Goal: Task Accomplishment & Management: Manage account settings

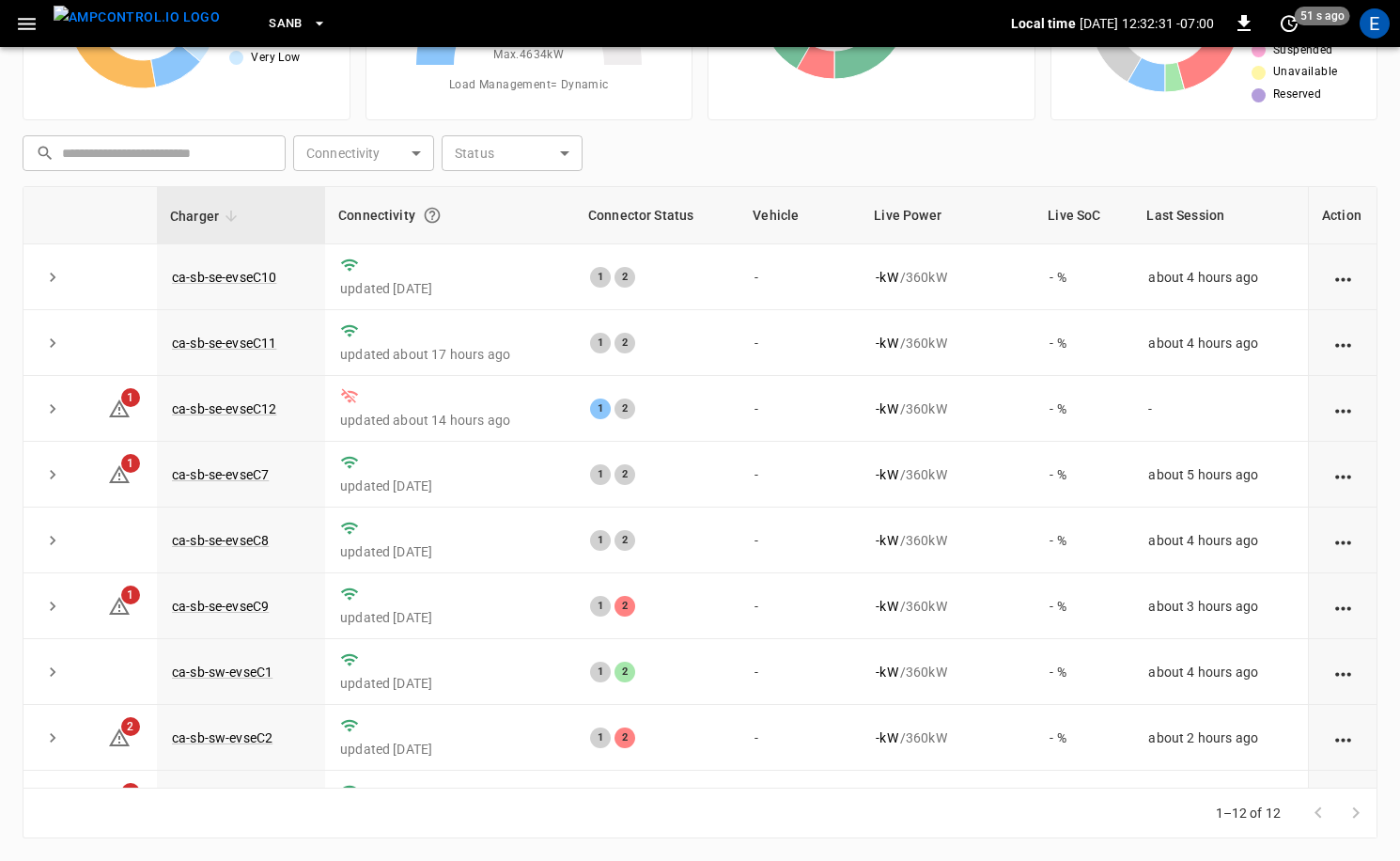
scroll to position [246, 0]
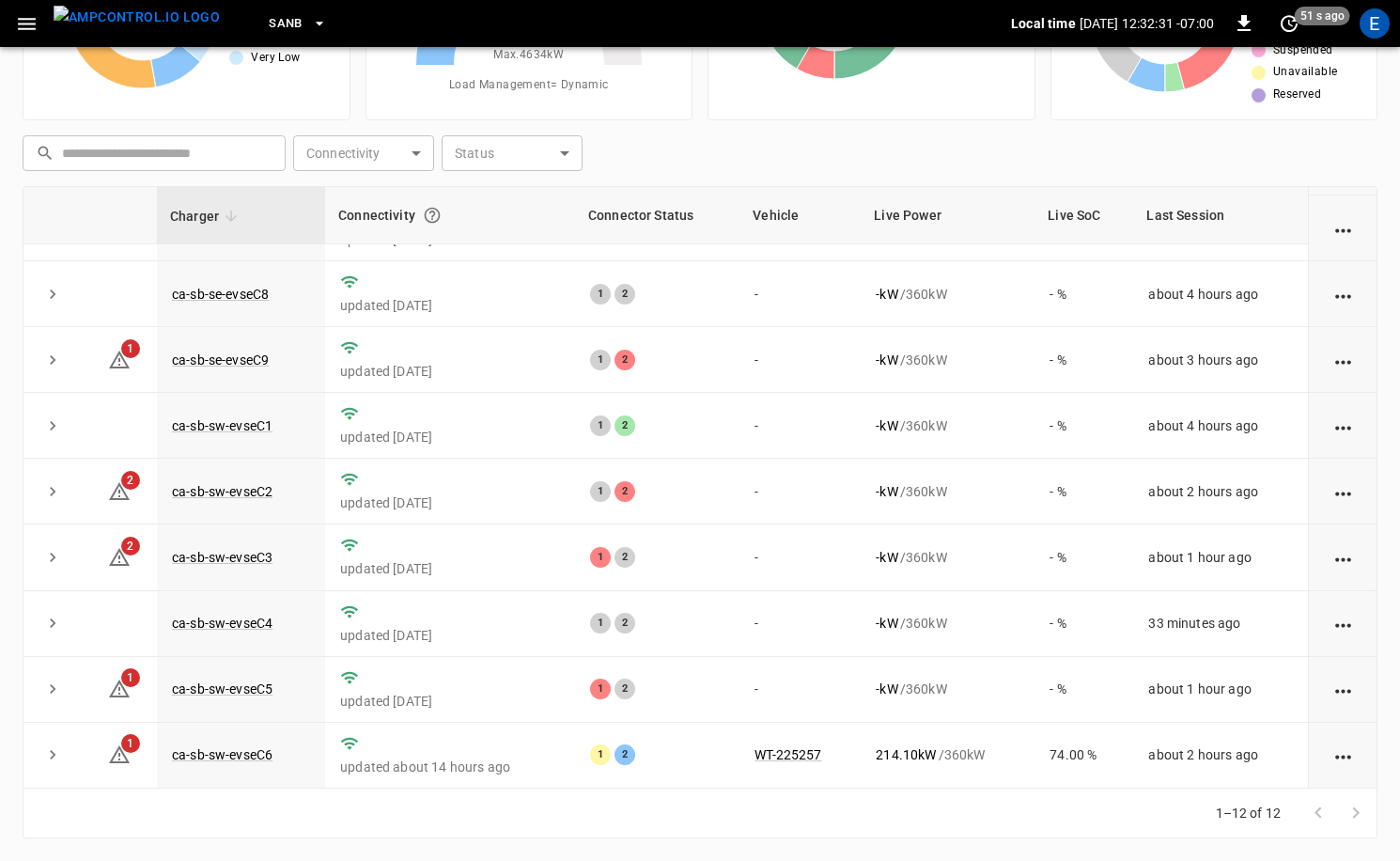
click at [137, 18] on img "menu" at bounding box center [137, 17] width 167 height 24
click at [1375, 23] on div "E" at bounding box center [1374, 24] width 30 height 30
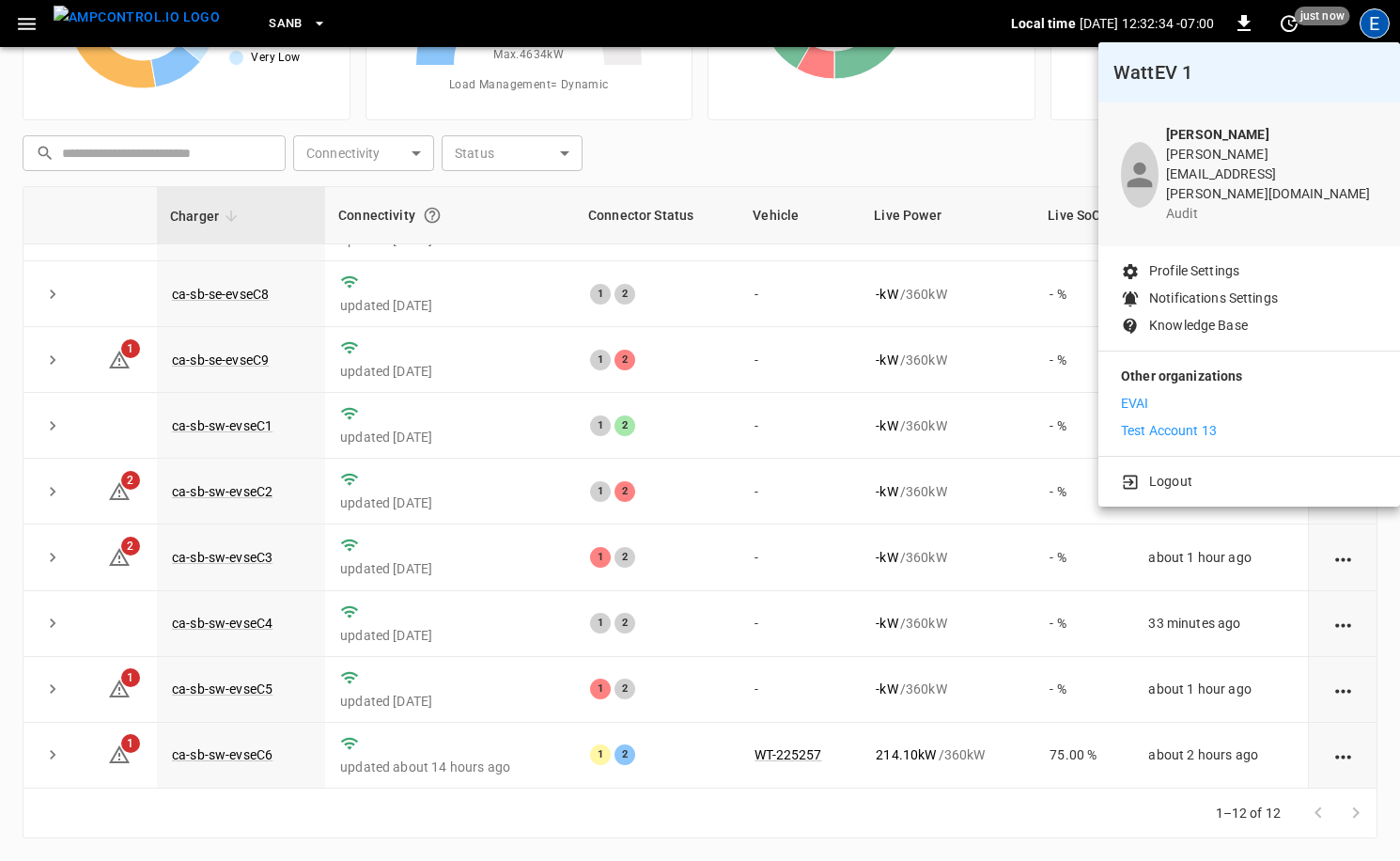
click at [958, 439] on div at bounding box center [700, 430] width 1400 height 861
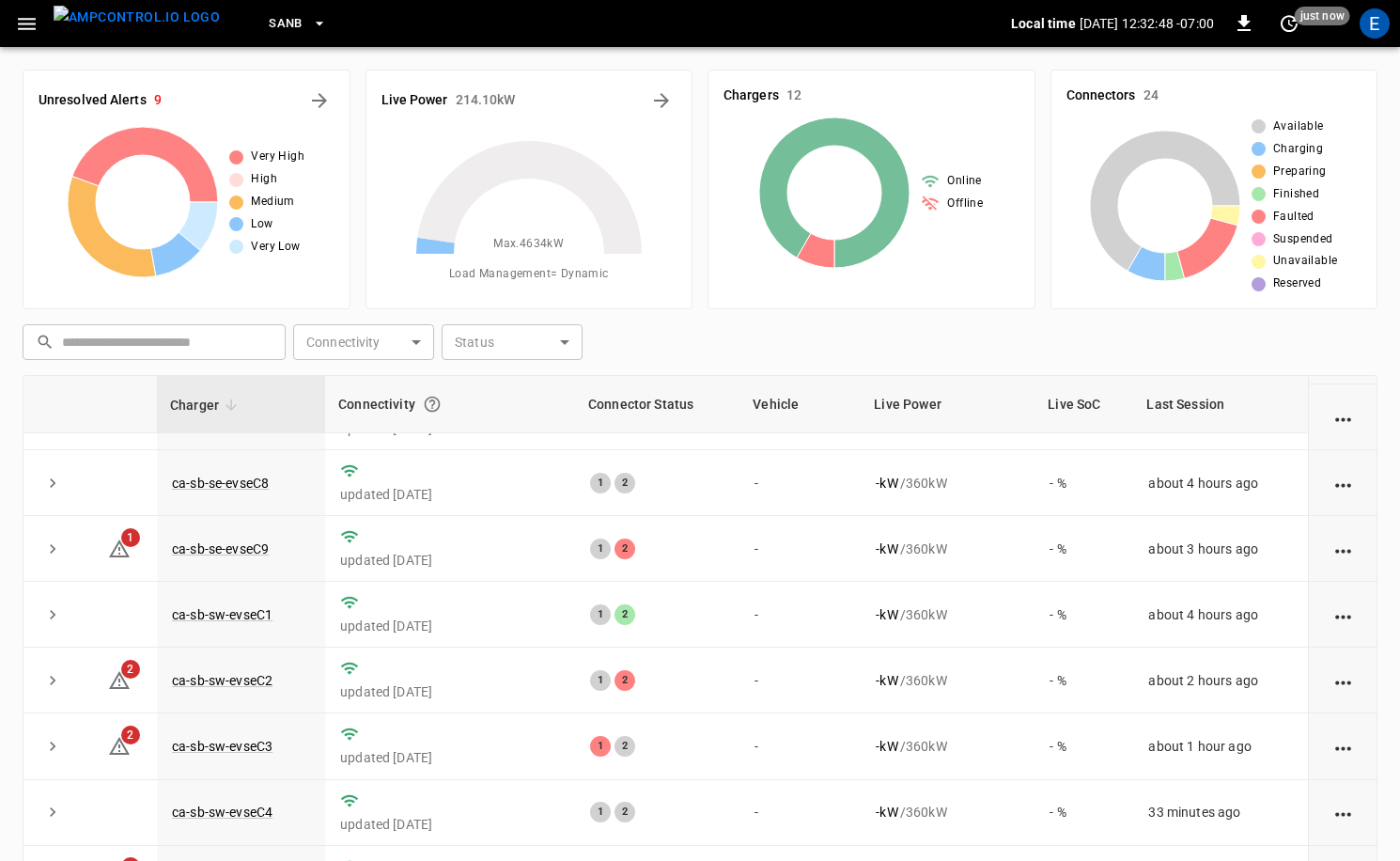
click at [1370, 24] on div "E" at bounding box center [1374, 24] width 30 height 30
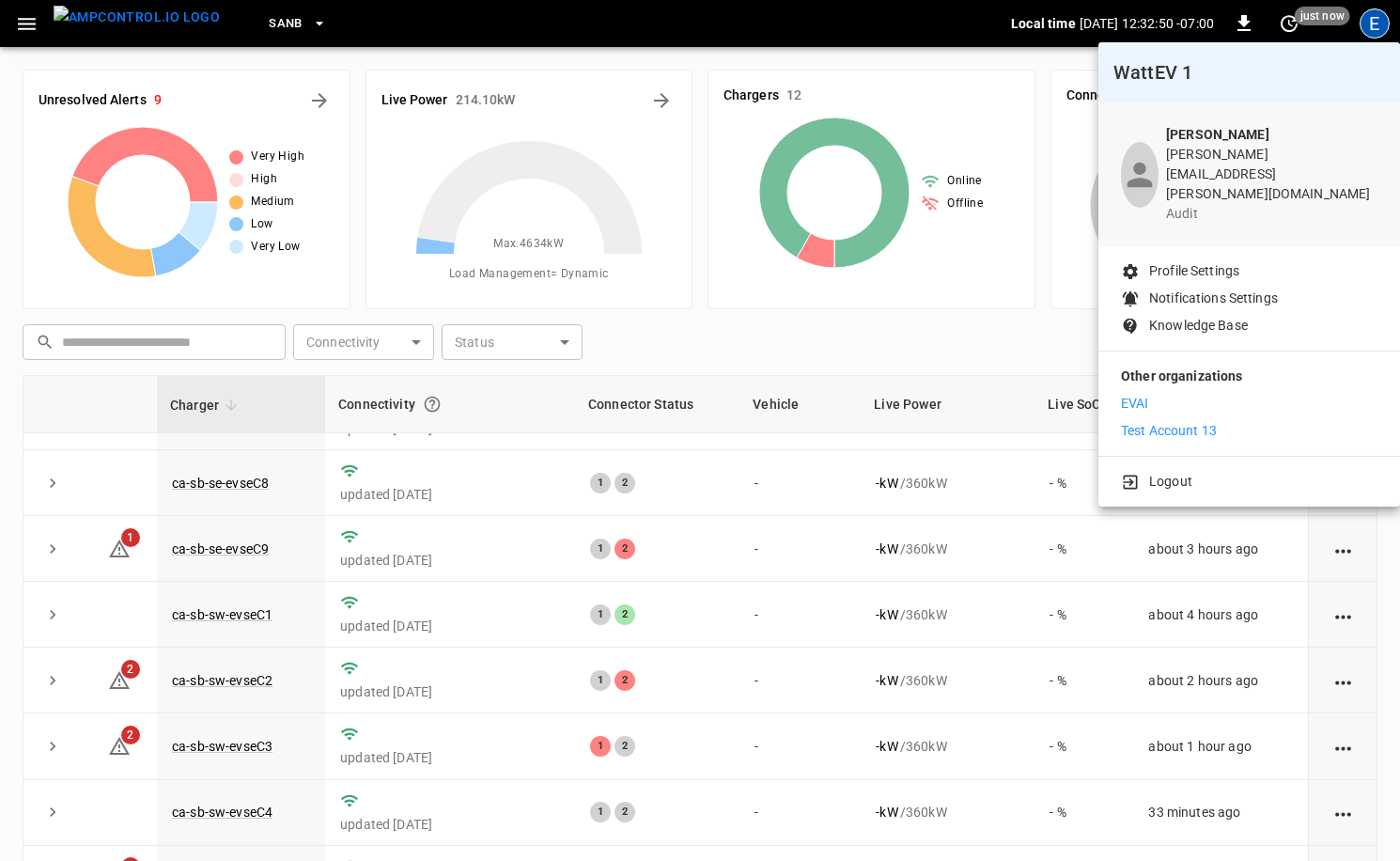
drag, startPoint x: 1195, startPoint y: 386, endPoint x: 1193, endPoint y: 401, distance: 15.1
click at [1195, 394] on div "EVAI Test Account 13" at bounding box center [1248, 418] width 257 height 47
click at [1194, 421] on p "Test Account 13" at bounding box center [1168, 430] width 96 height 20
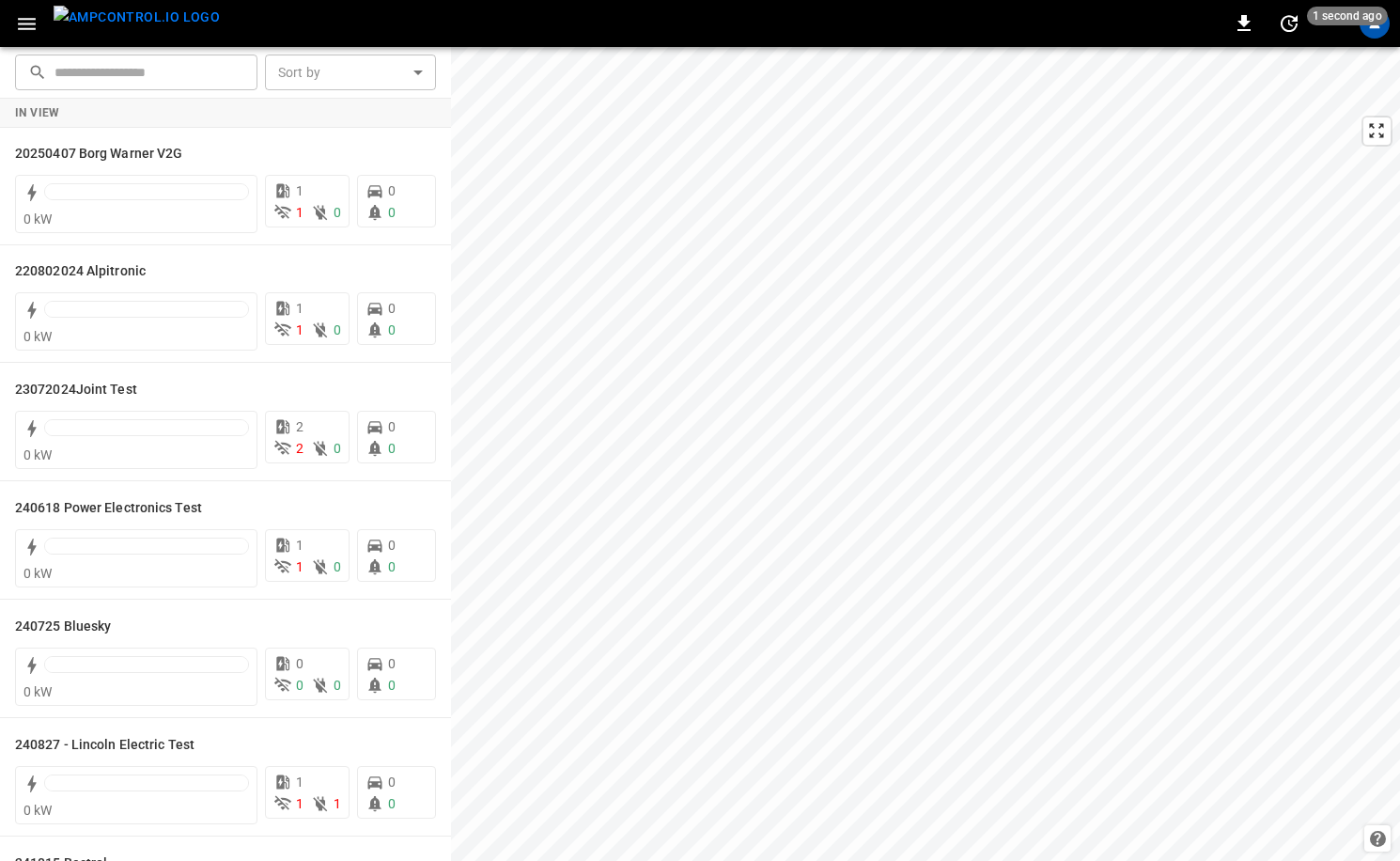
click at [139, 29] on img "menu" at bounding box center [137, 17] width 167 height 24
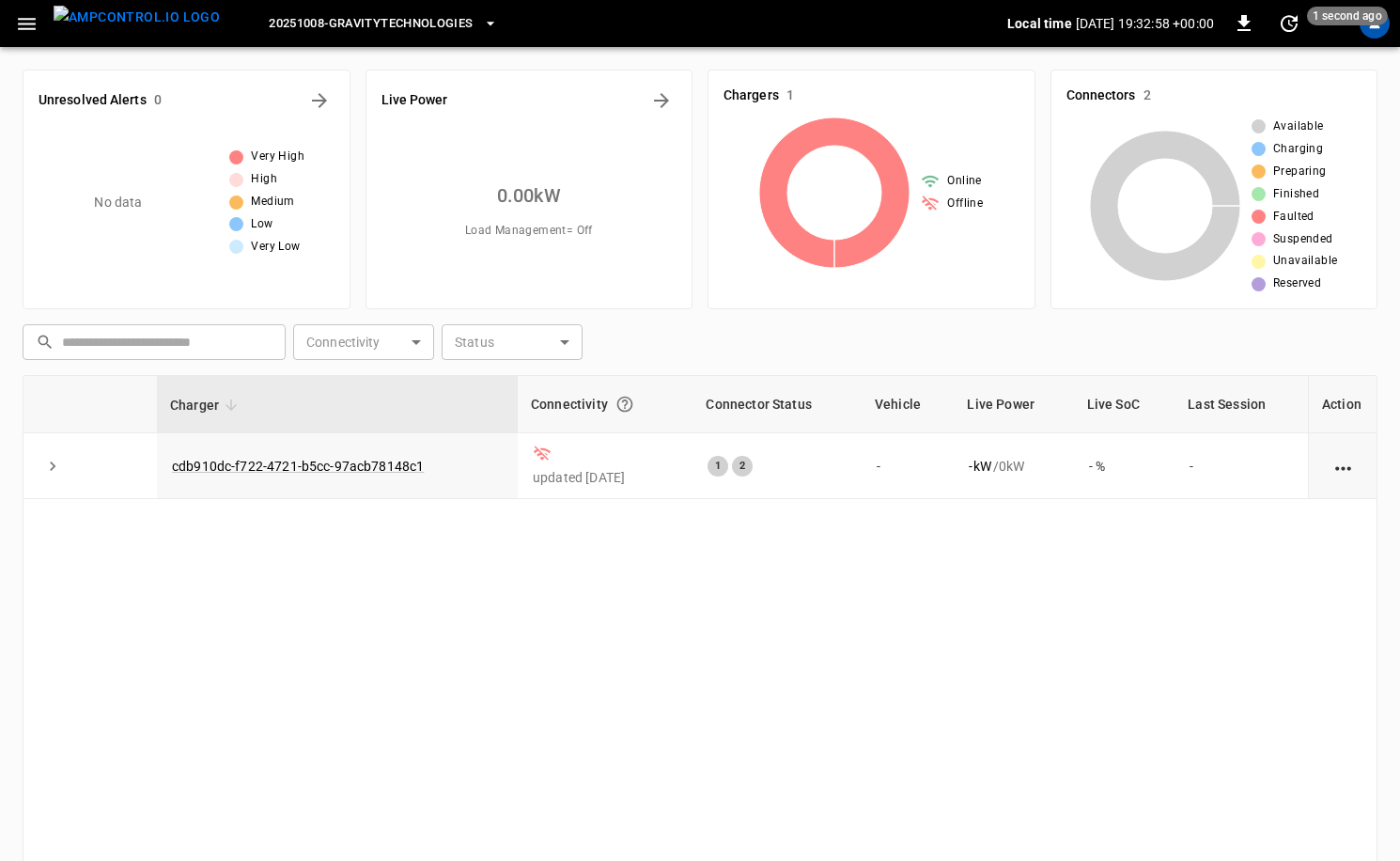
click at [360, 24] on span "20251008-GravityTechnologies" at bounding box center [370, 24] width 204 height 22
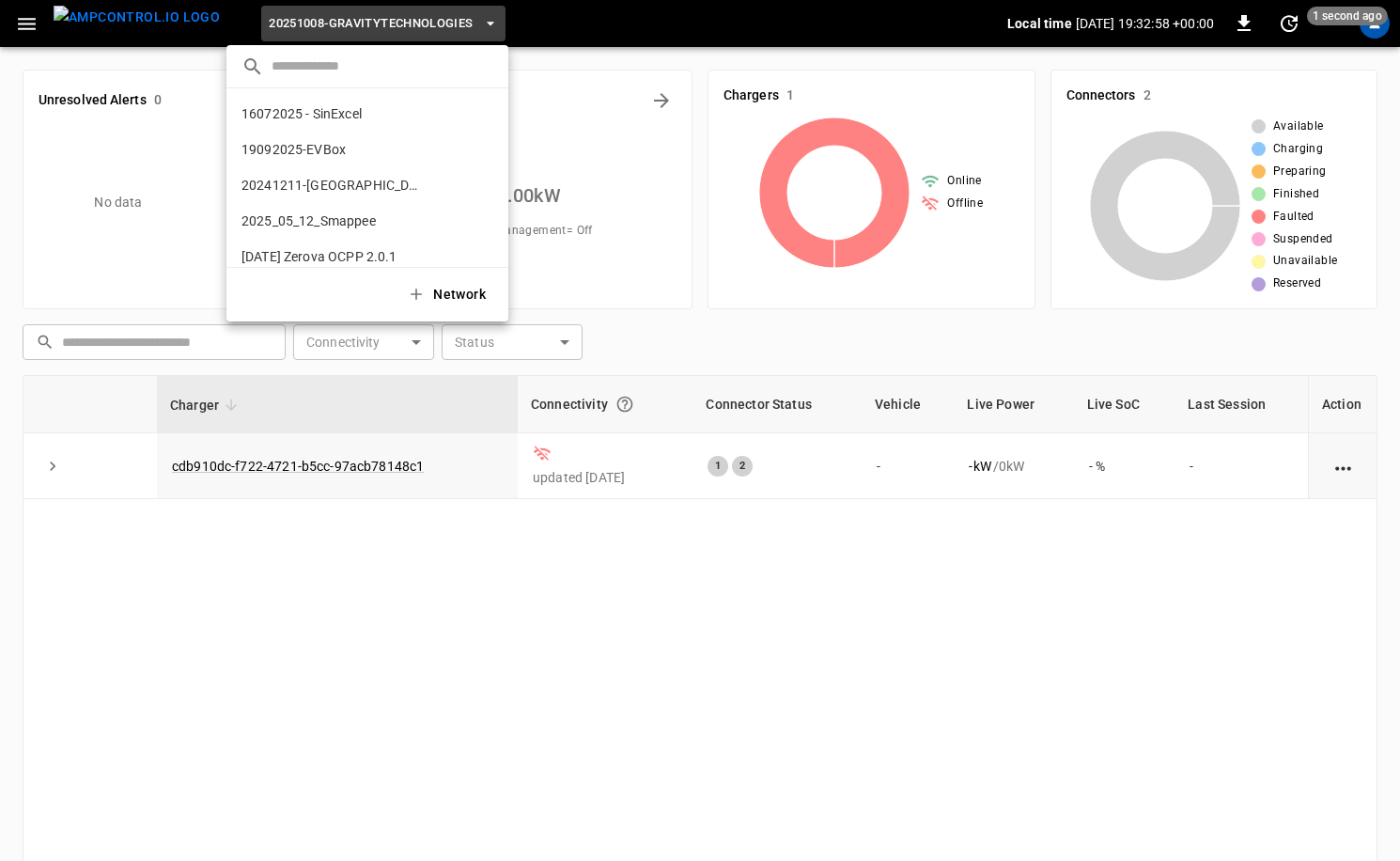
scroll to position [458, 0]
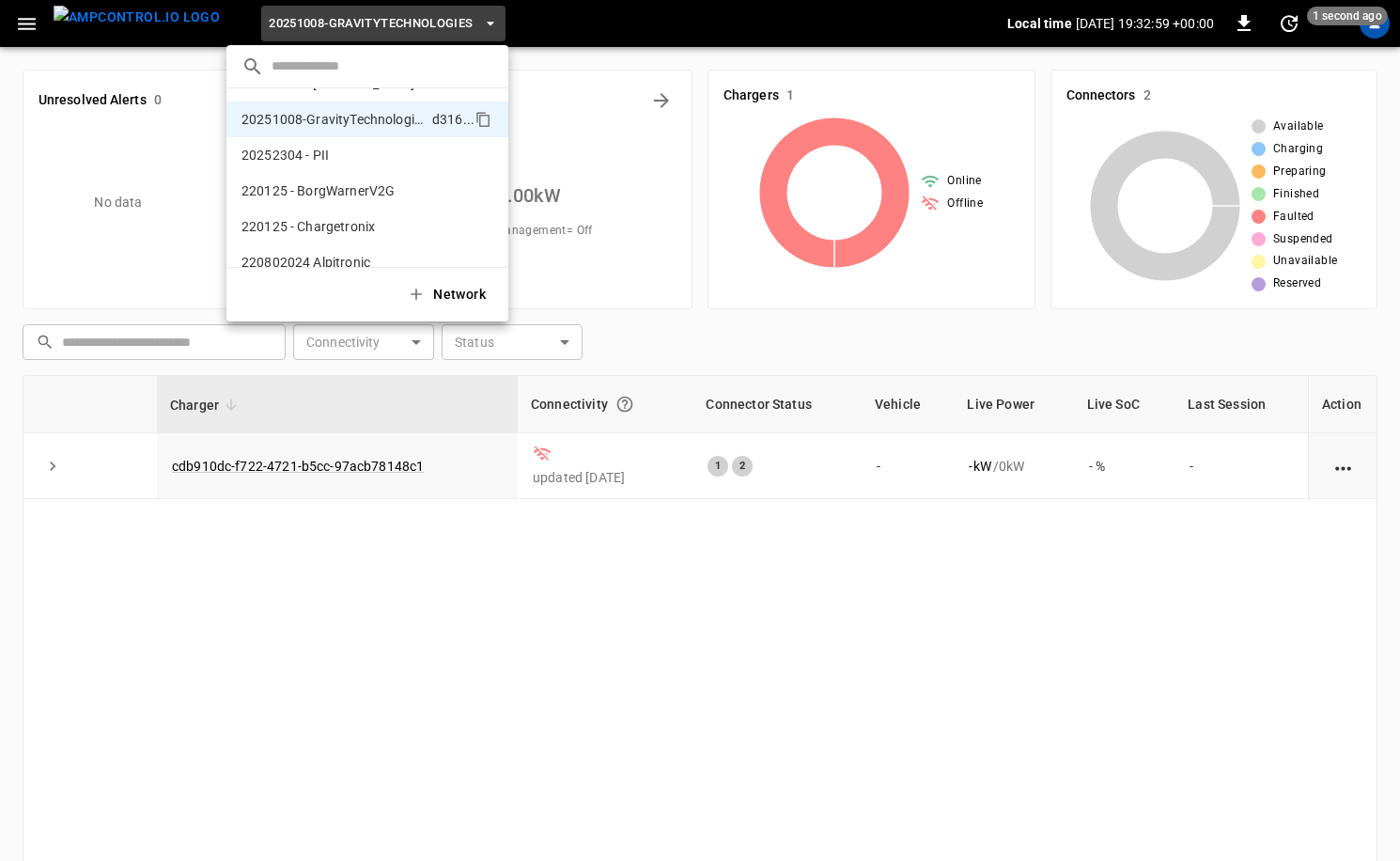
click at [378, 74] on input "text" at bounding box center [383, 66] width 222 height 27
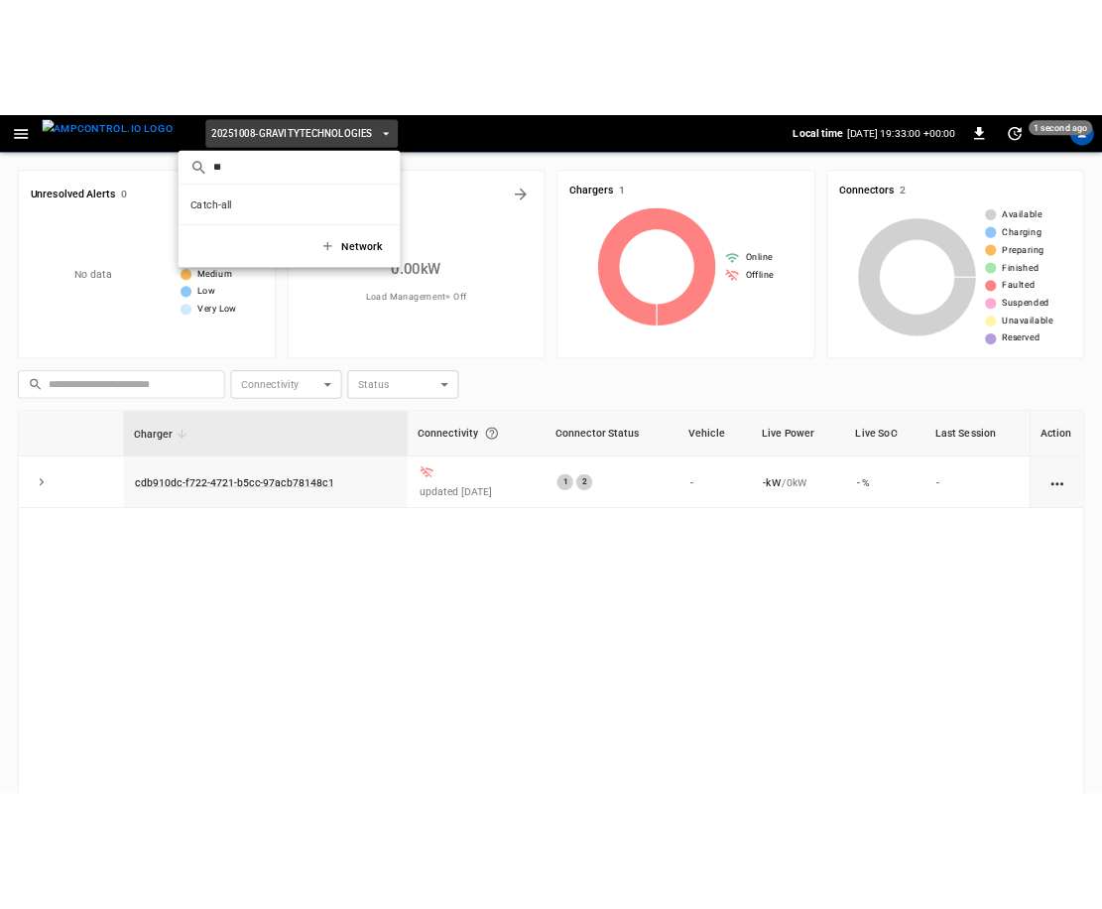
scroll to position [0, 0]
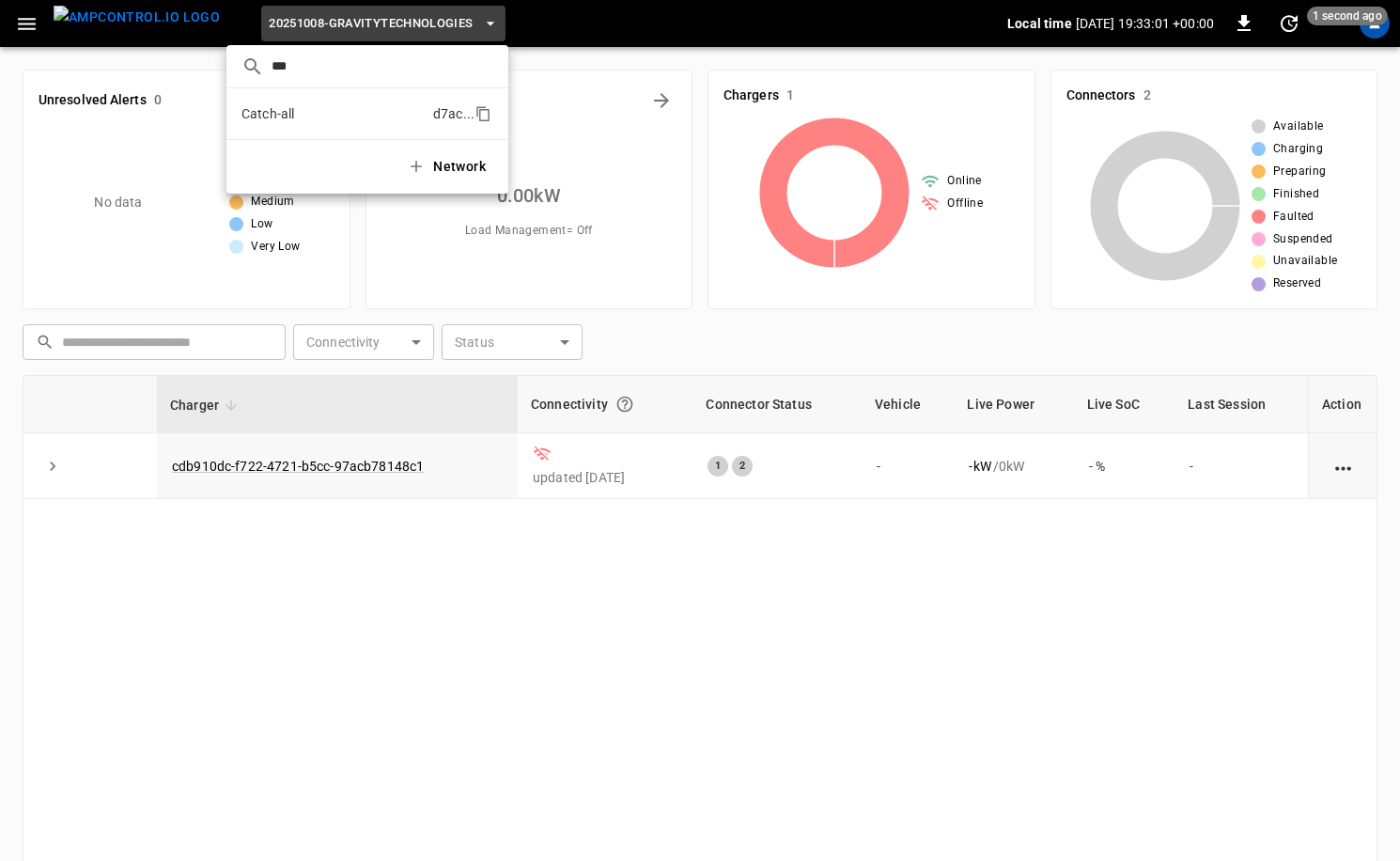
type input "***"
click at [331, 110] on p "Catch-all" at bounding box center [333, 114] width 184 height 19
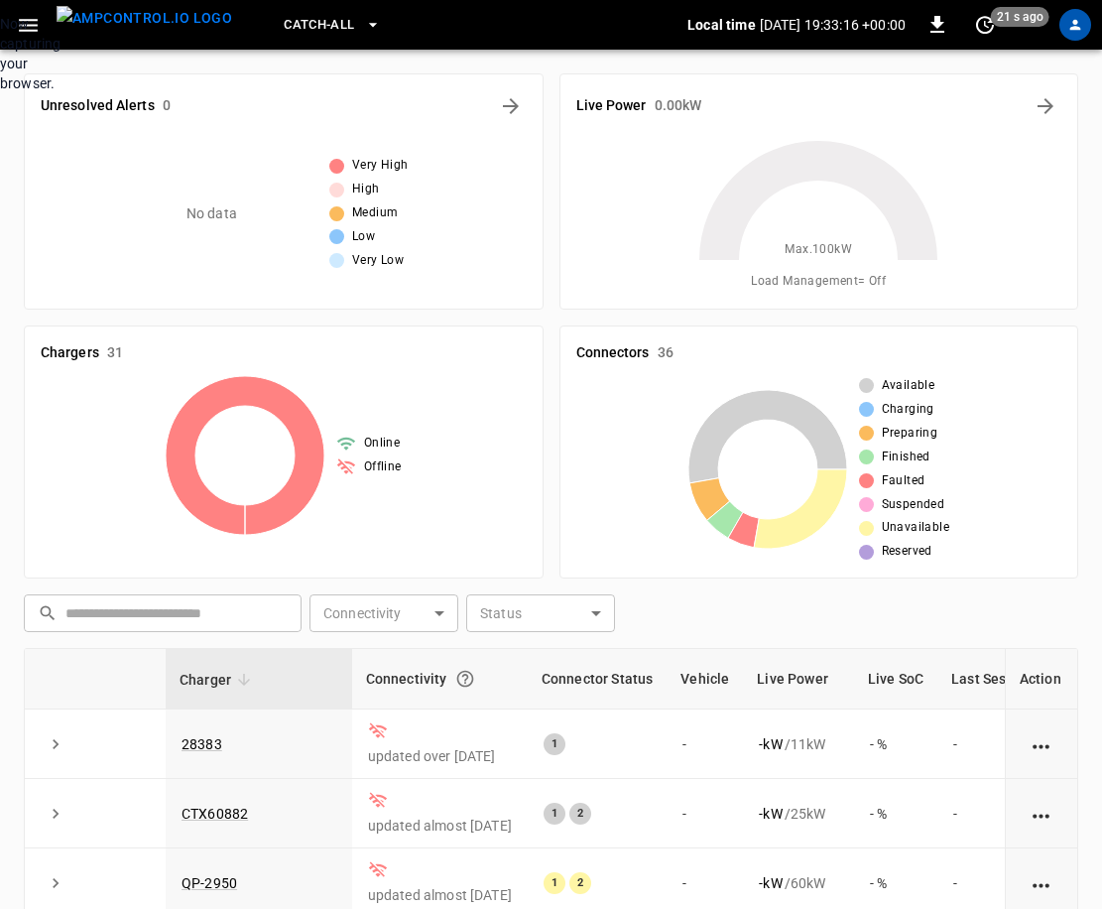
click at [0, 93] on div "Now capturing your browser." at bounding box center [0, 53] width 0 height 79
click at [32, 21] on icon "button" at bounding box center [28, 25] width 25 height 25
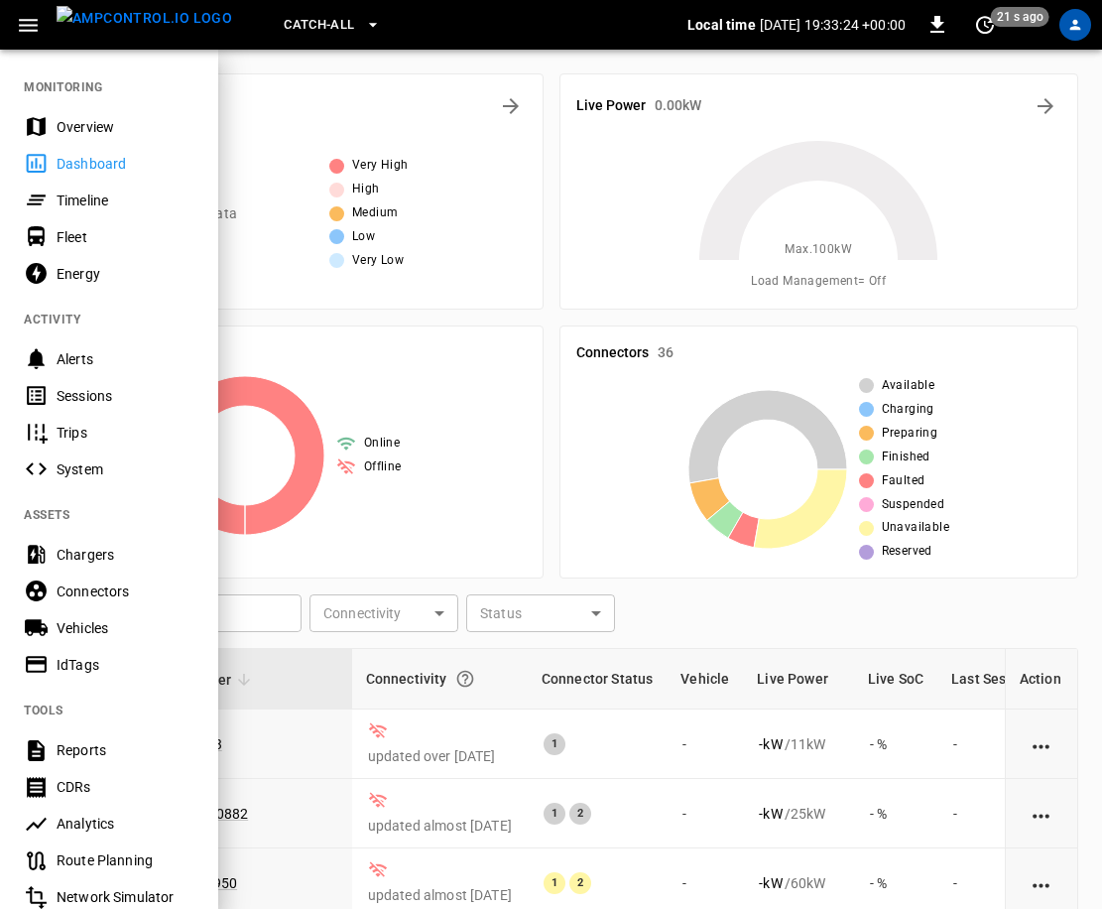
click at [100, 658] on div "IdTags" at bounding box center [126, 665] width 138 height 20
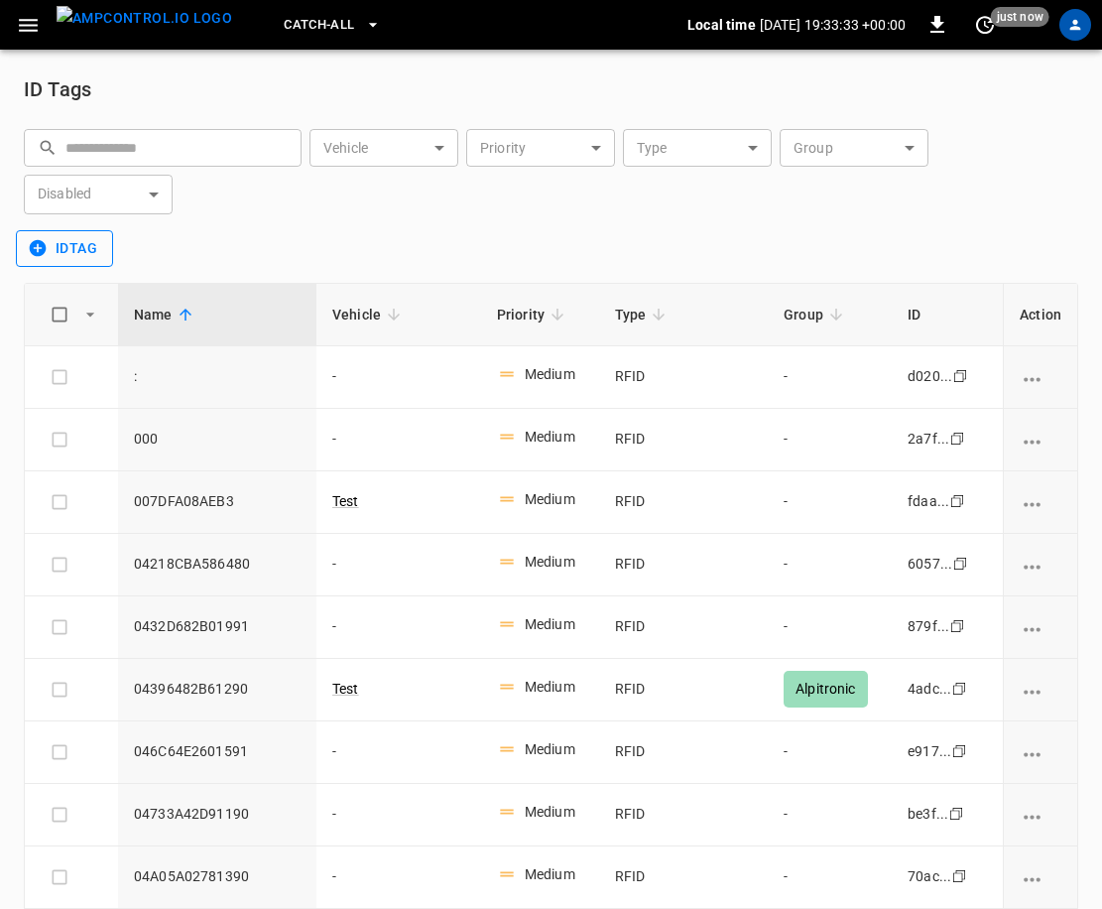
click at [61, 247] on button "idTag" at bounding box center [64, 248] width 97 height 37
click at [70, 290] on li "Create" at bounding box center [68, 291] width 104 height 33
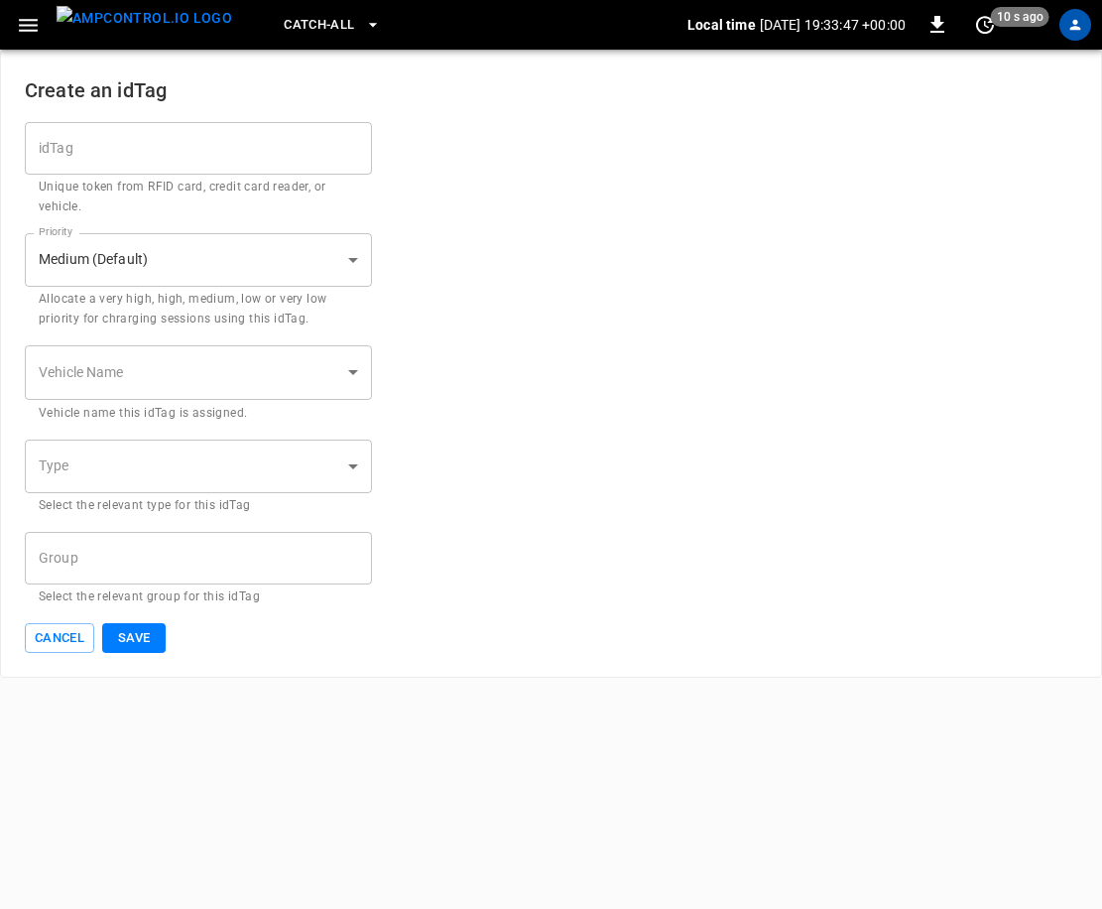
click at [212, 168] on input "idTag" at bounding box center [198, 148] width 347 height 53
type input "*****"
click at [162, 154] on input "*****" at bounding box center [198, 148] width 347 height 53
click at [224, 363] on body "Catch-all Local time 2025-10-11 19:34:14 +00:00 0 10 s ago Create an idTag idTa…" at bounding box center [551, 339] width 1102 height 678
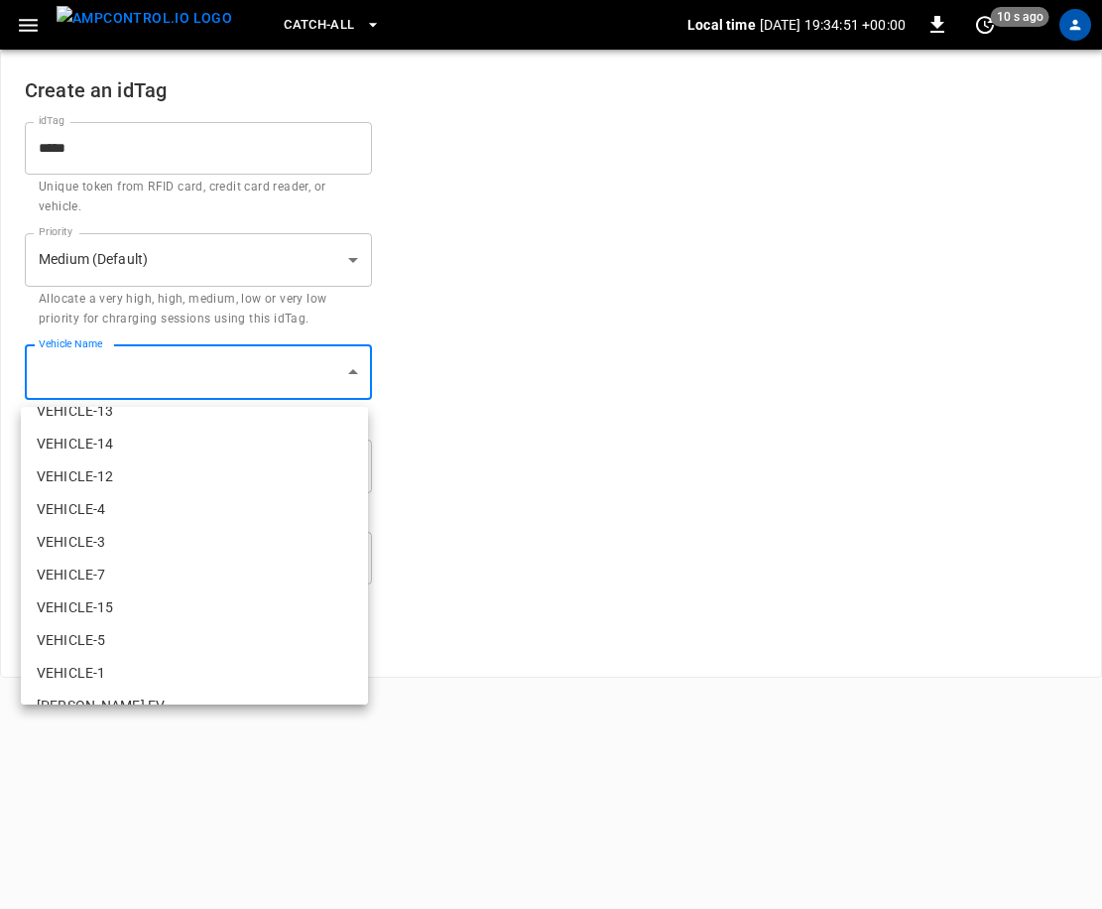
scroll to position [254, 0]
click at [174, 597] on li "VEHICLE-15" at bounding box center [194, 609] width 347 height 33
type input "**********"
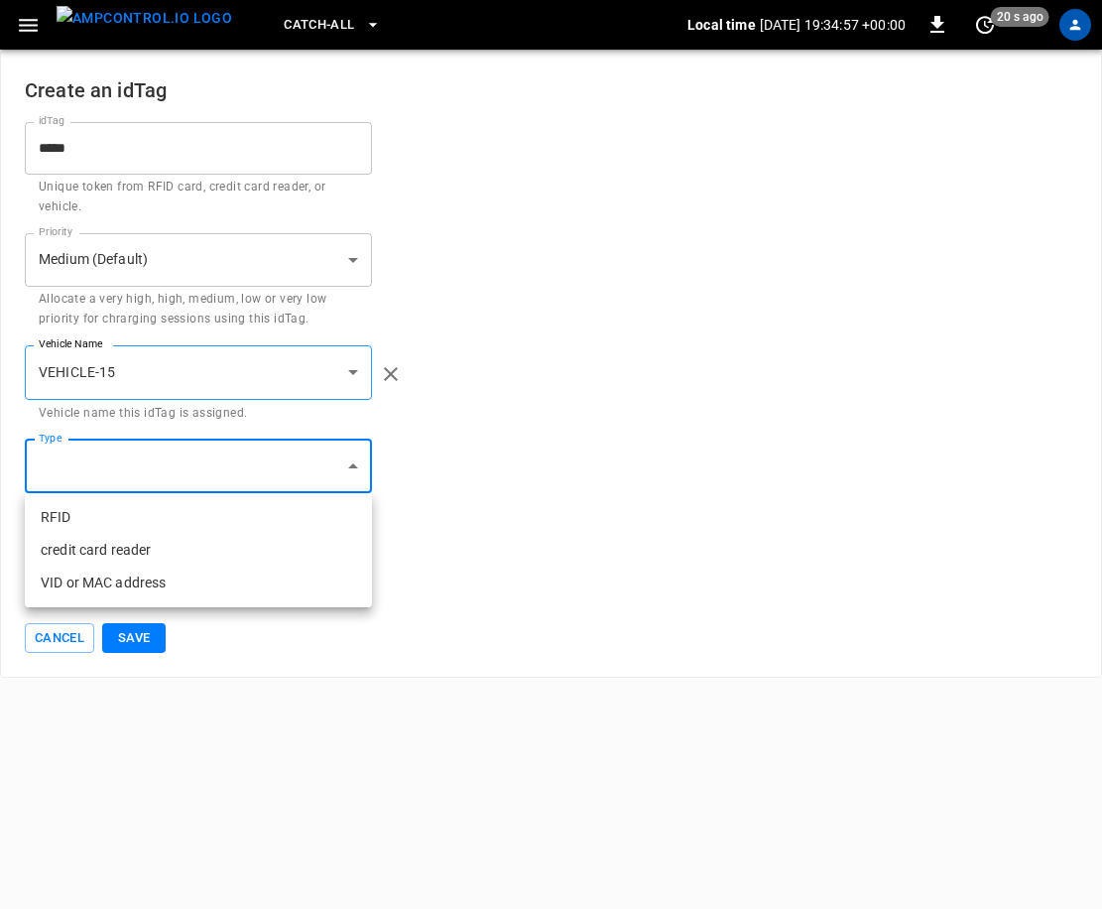
click at [263, 470] on body "**********" at bounding box center [551, 339] width 1102 height 678
click at [147, 587] on li "VID or MAC address" at bounding box center [198, 582] width 347 height 33
type input "**********"
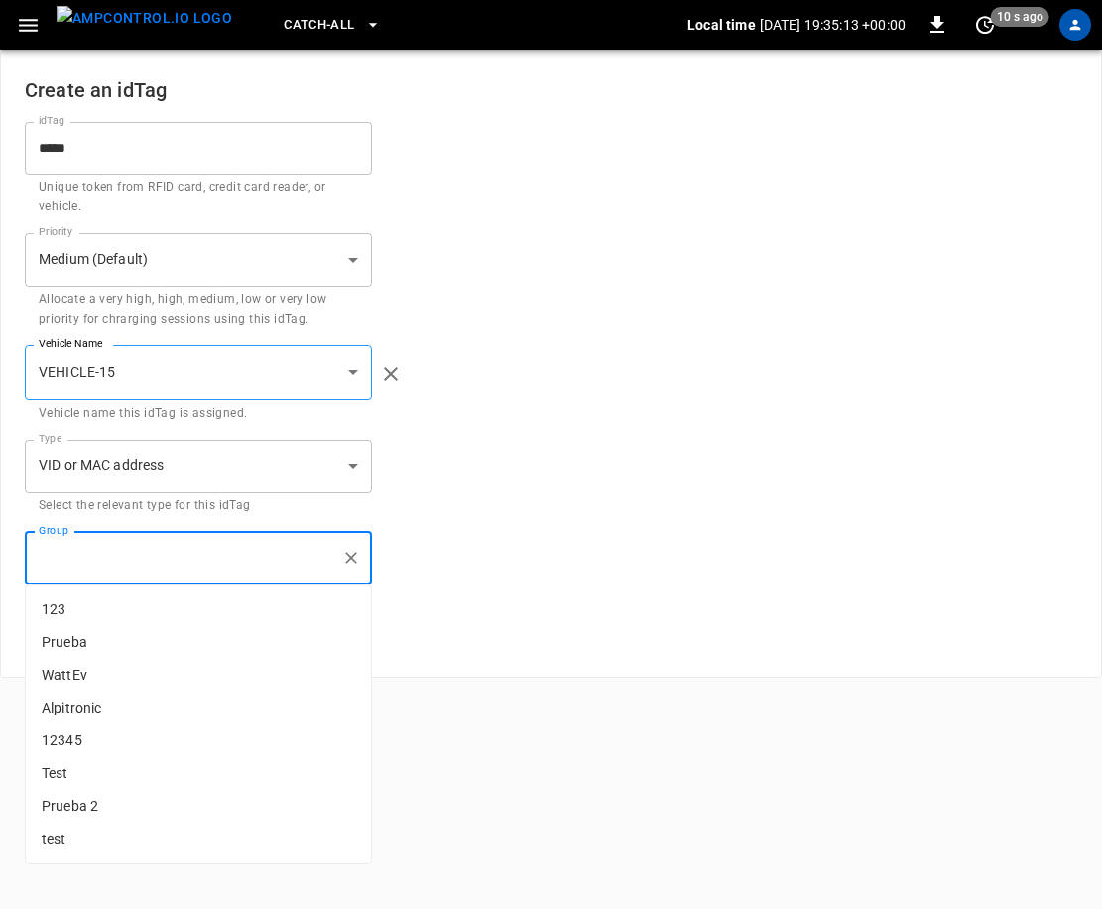
click at [156, 558] on input "Group" at bounding box center [184, 558] width 300 height 35
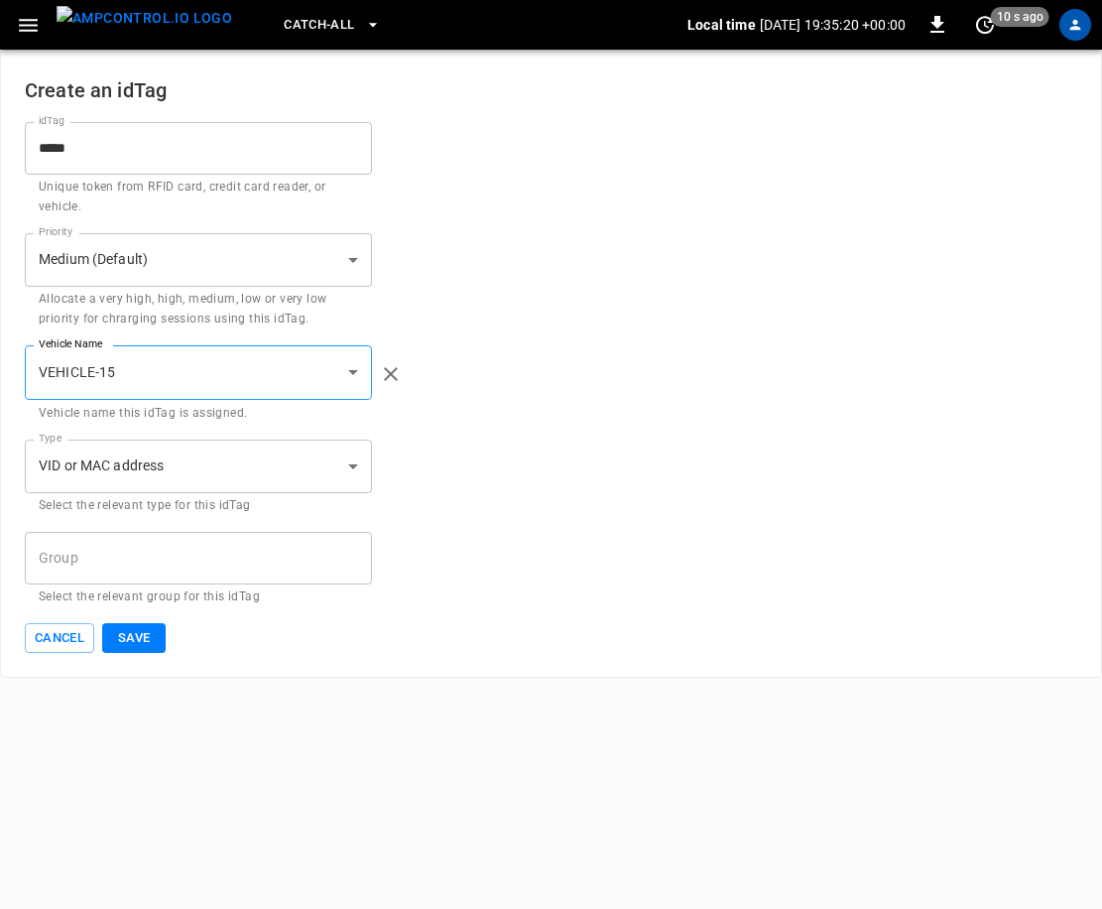
click at [172, 626] on div "Cancel Save" at bounding box center [551, 638] width 1053 height 31
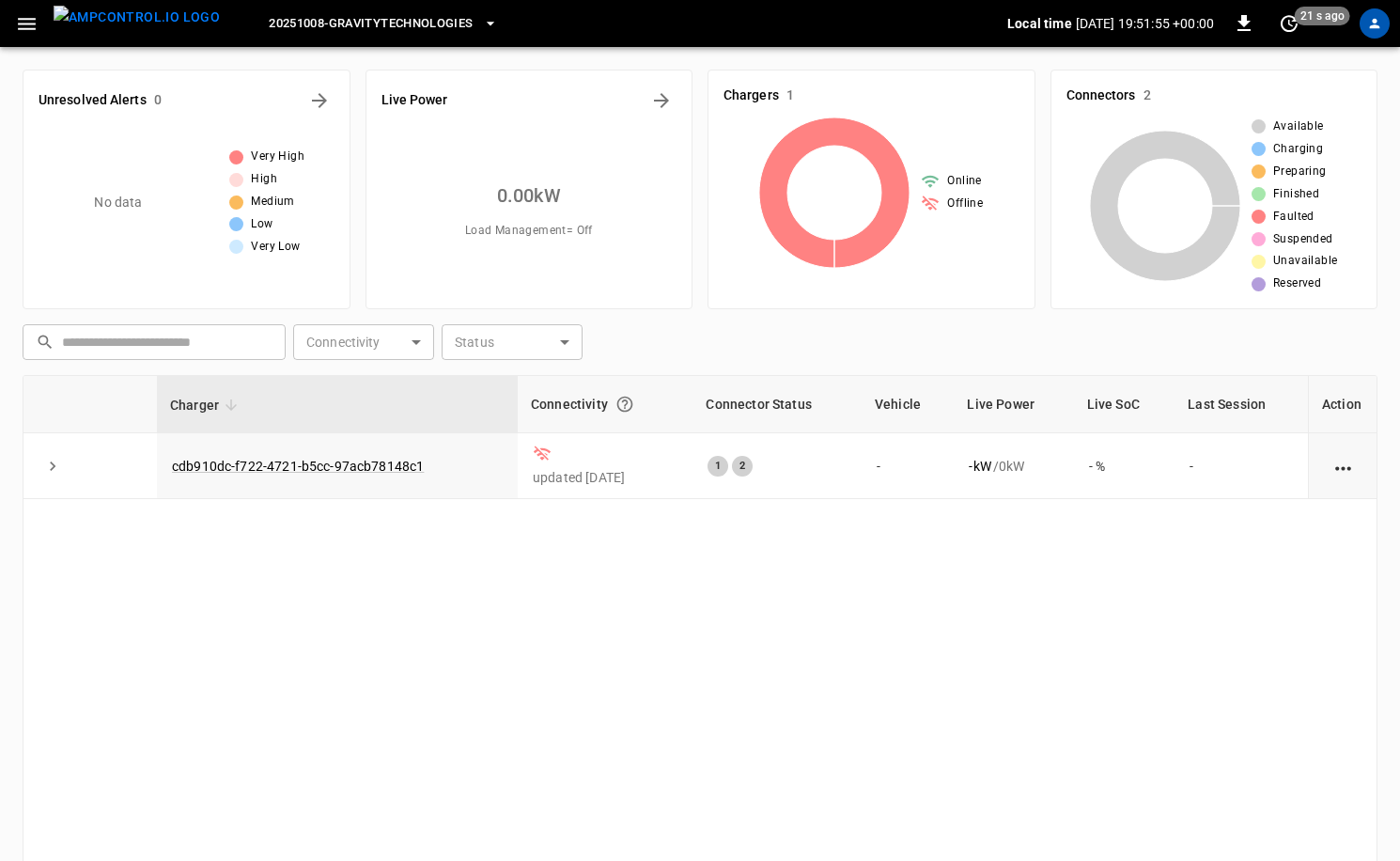
scroll to position [188, 0]
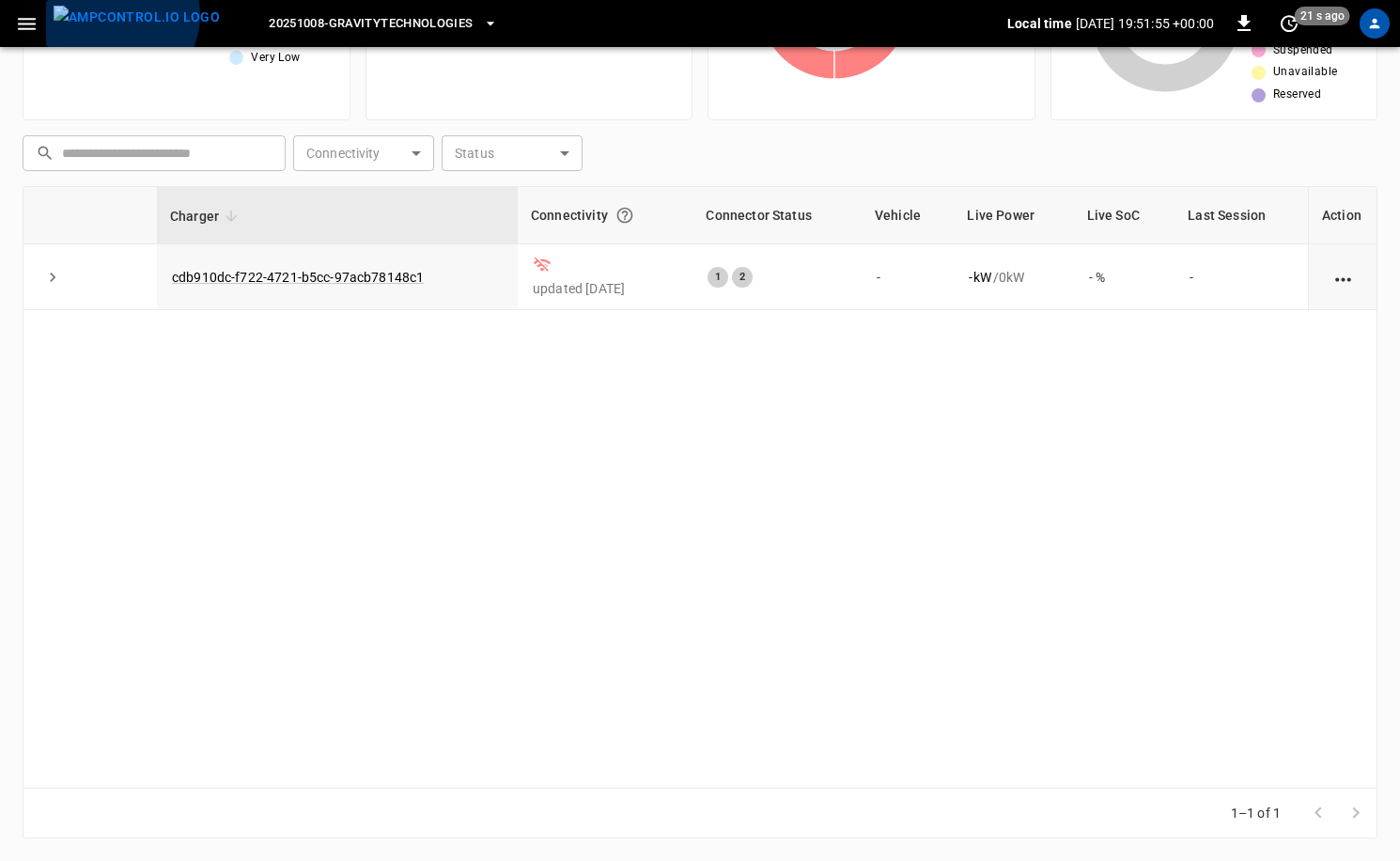
click at [116, 15] on img "menu" at bounding box center [137, 17] width 167 height 24
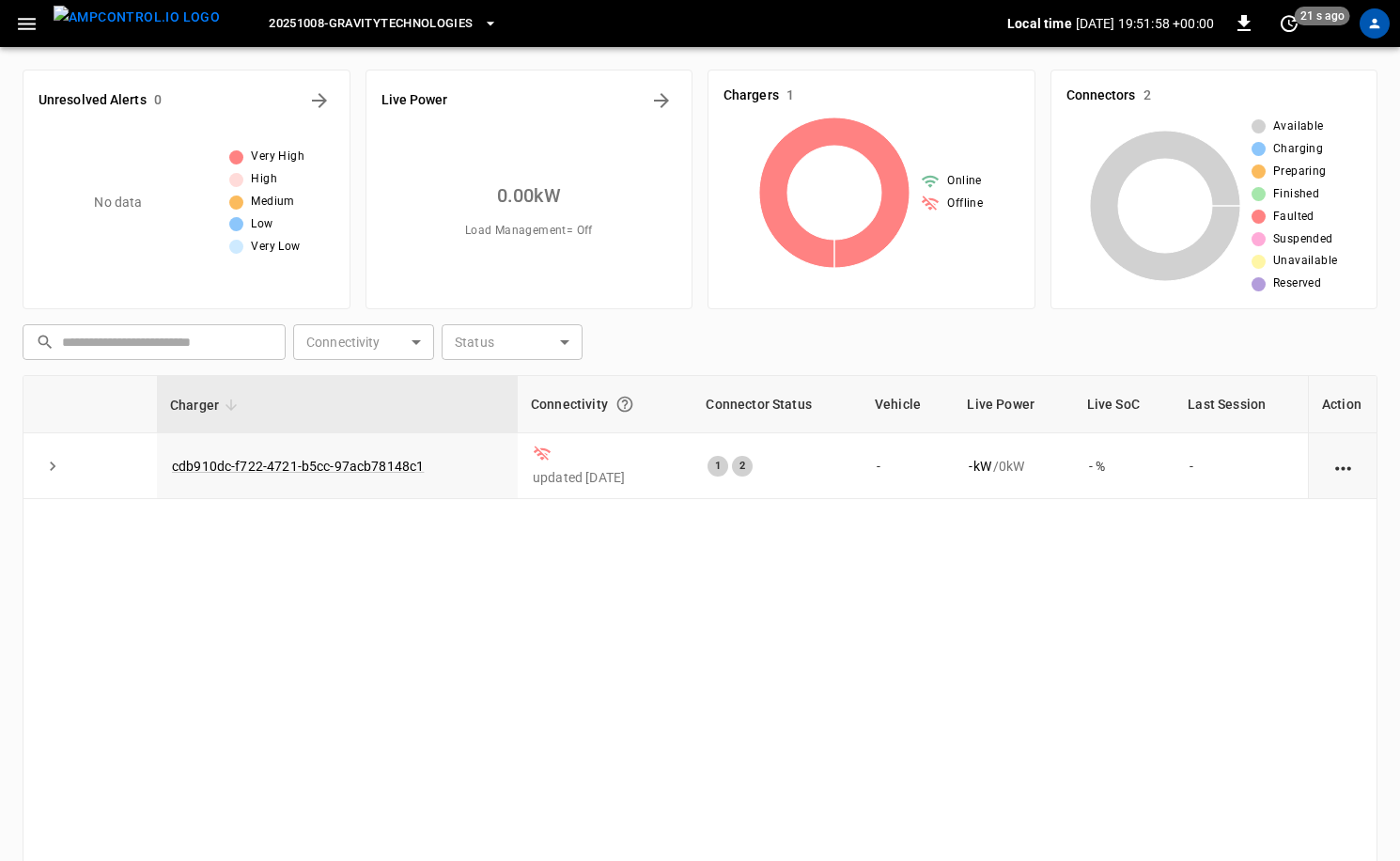
click at [367, 38] on button "20251008-GravityTechnologies" at bounding box center [383, 24] width 243 height 37
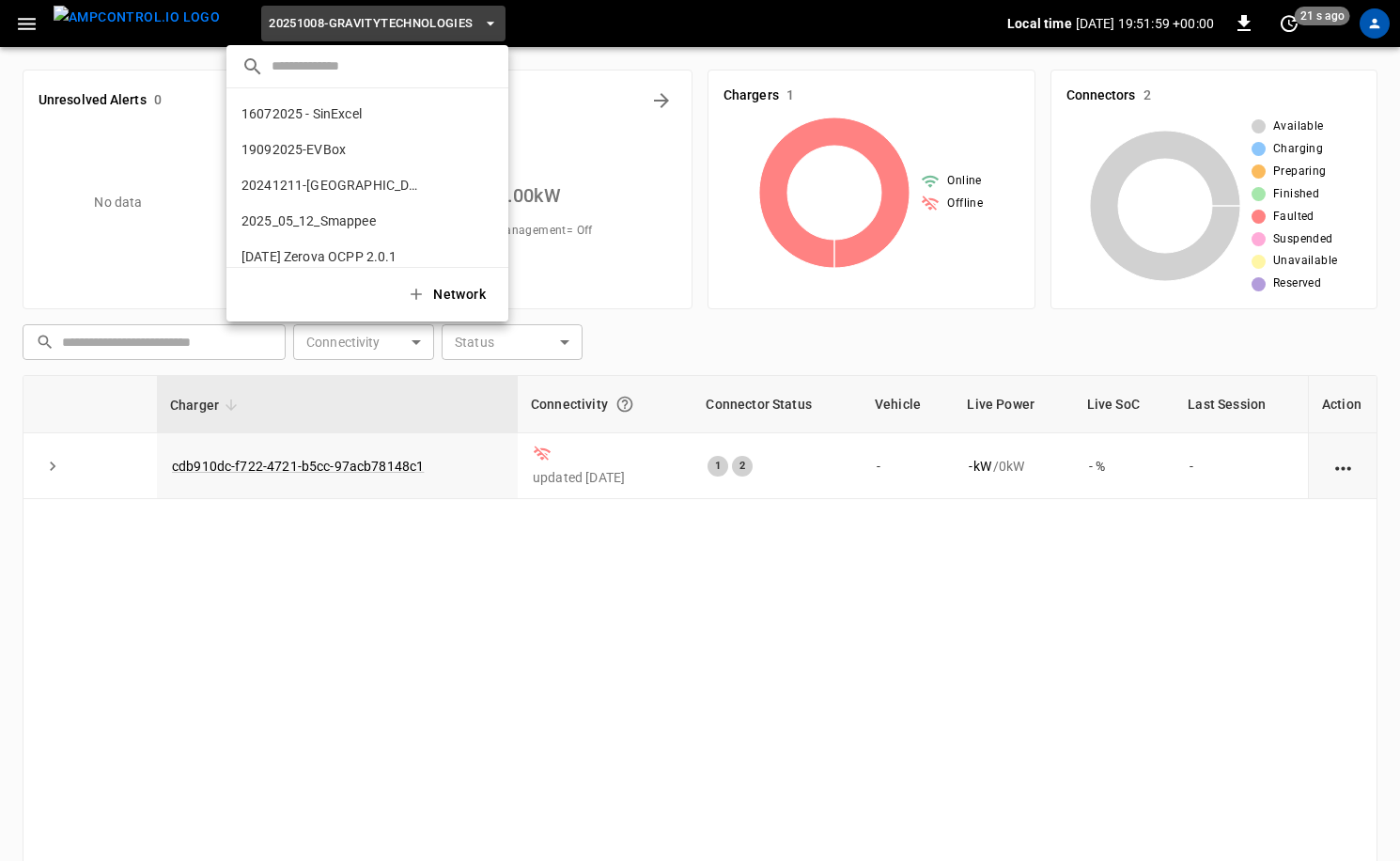
scroll to position [458, 0]
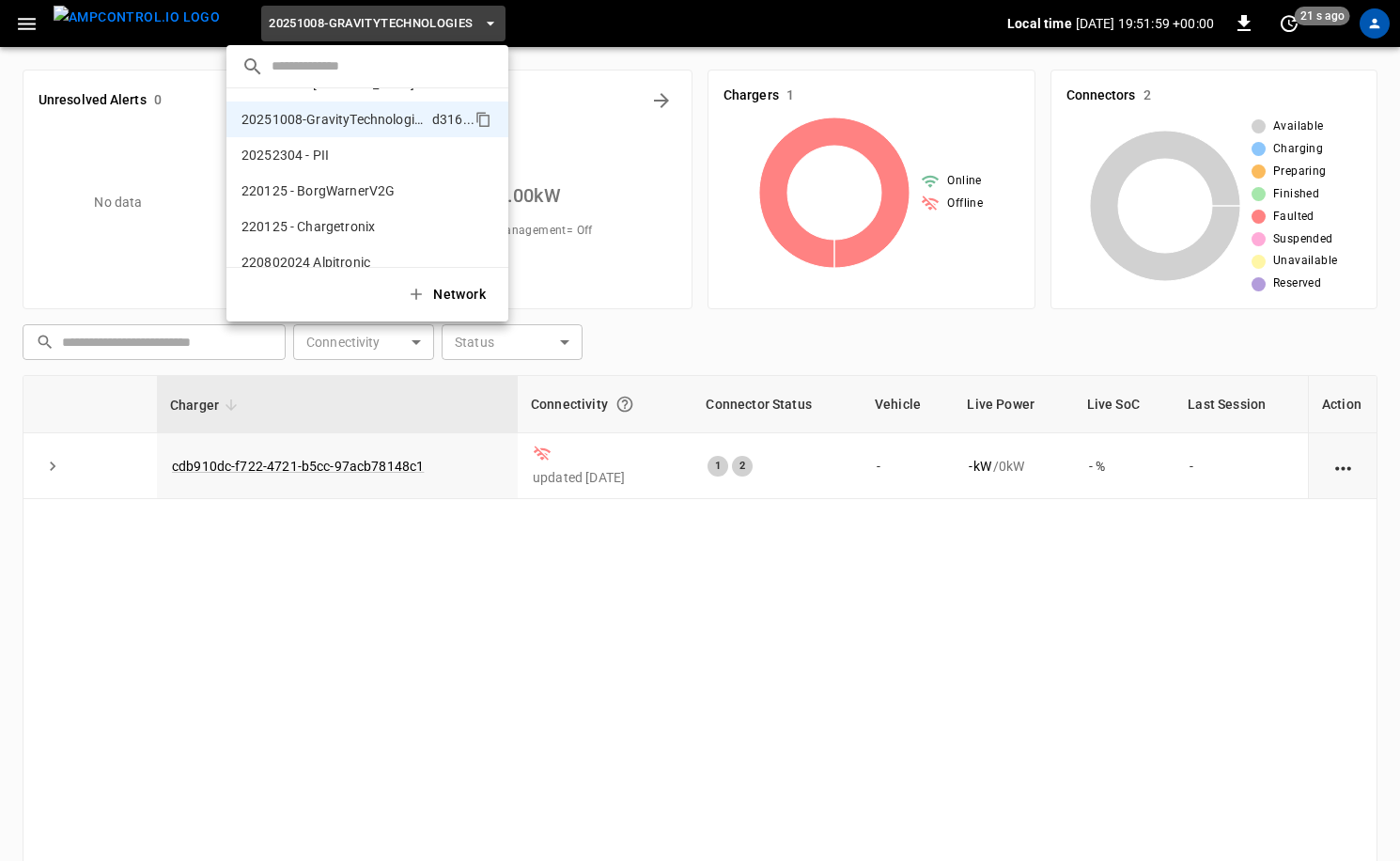
click at [365, 71] on input "text" at bounding box center [383, 66] width 222 height 27
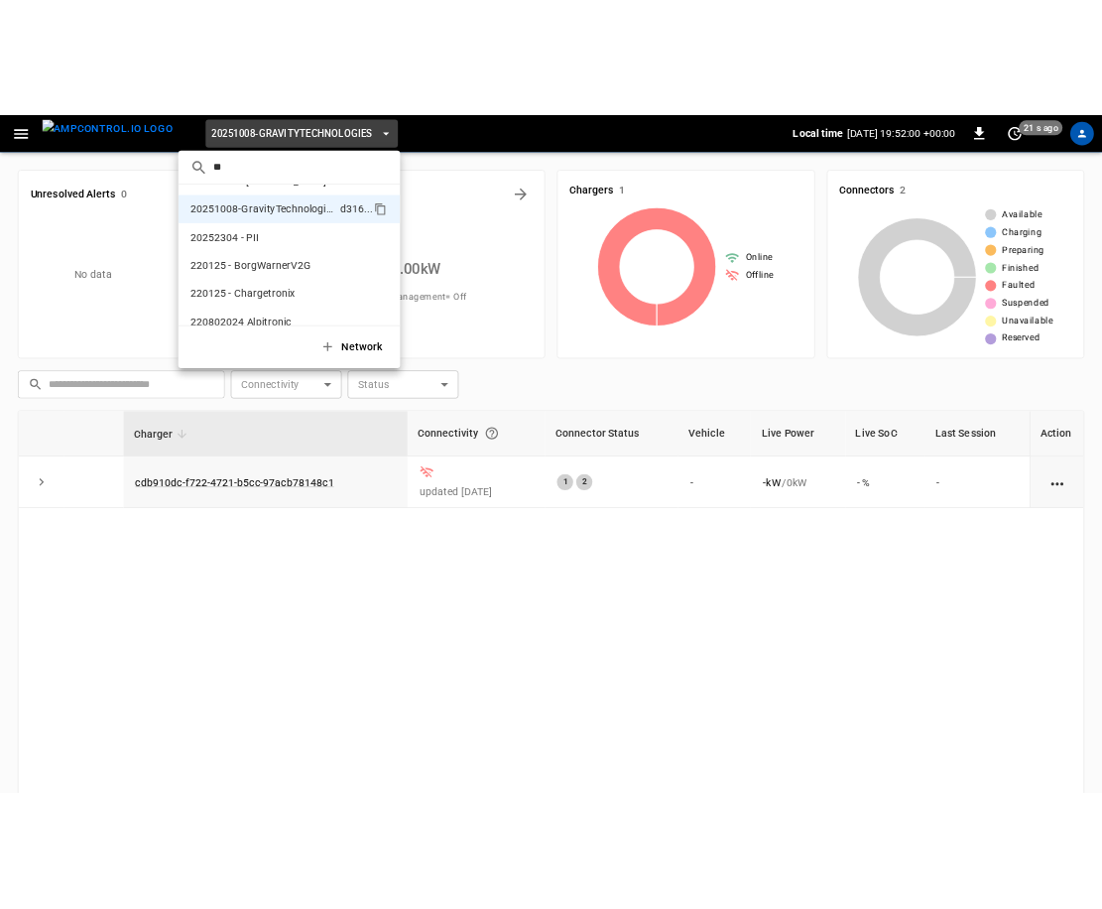
scroll to position [0, 0]
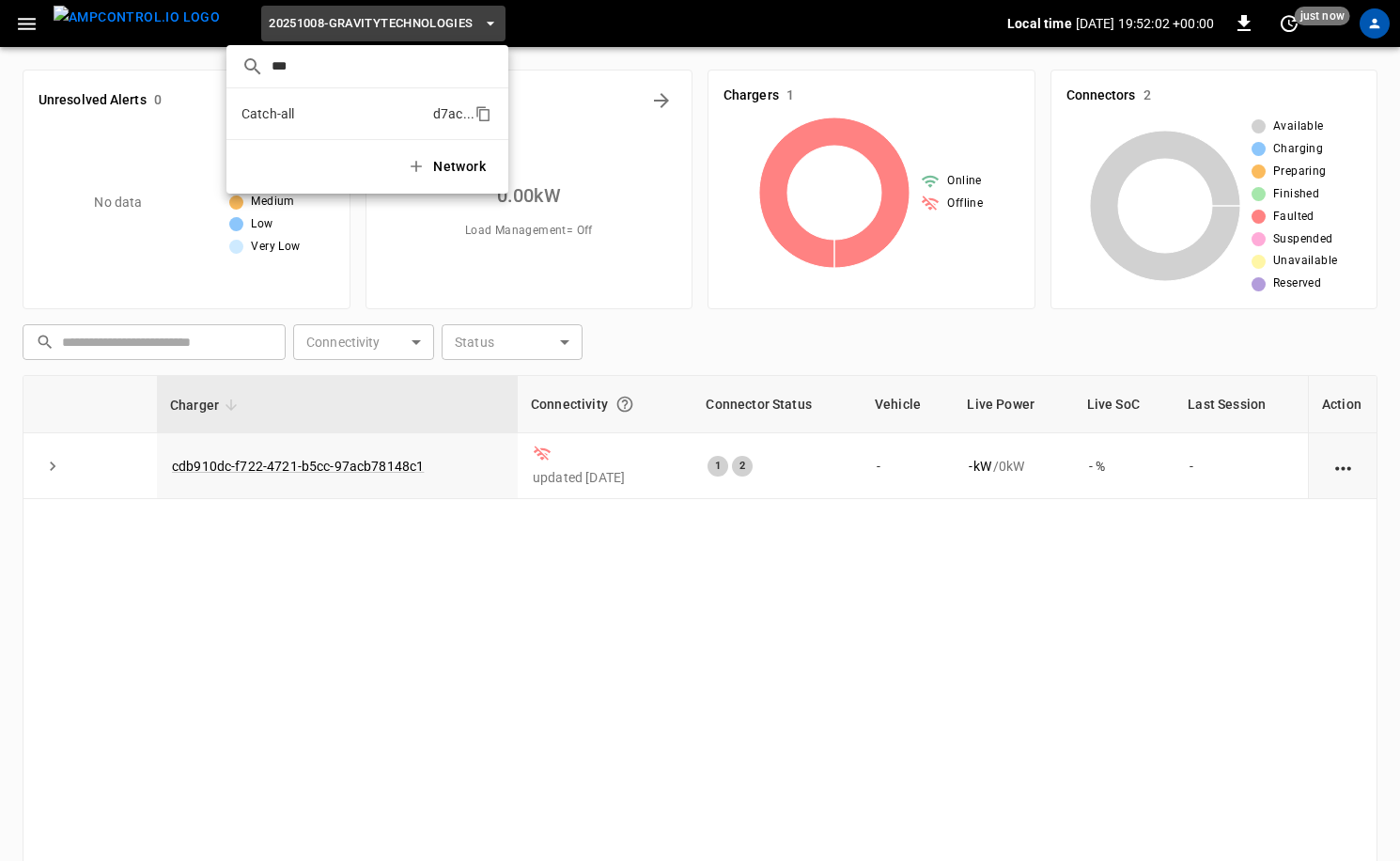
type input "***"
click at [365, 100] on li "Catch-all d7ac ..." at bounding box center [368, 114] width 282 height 36
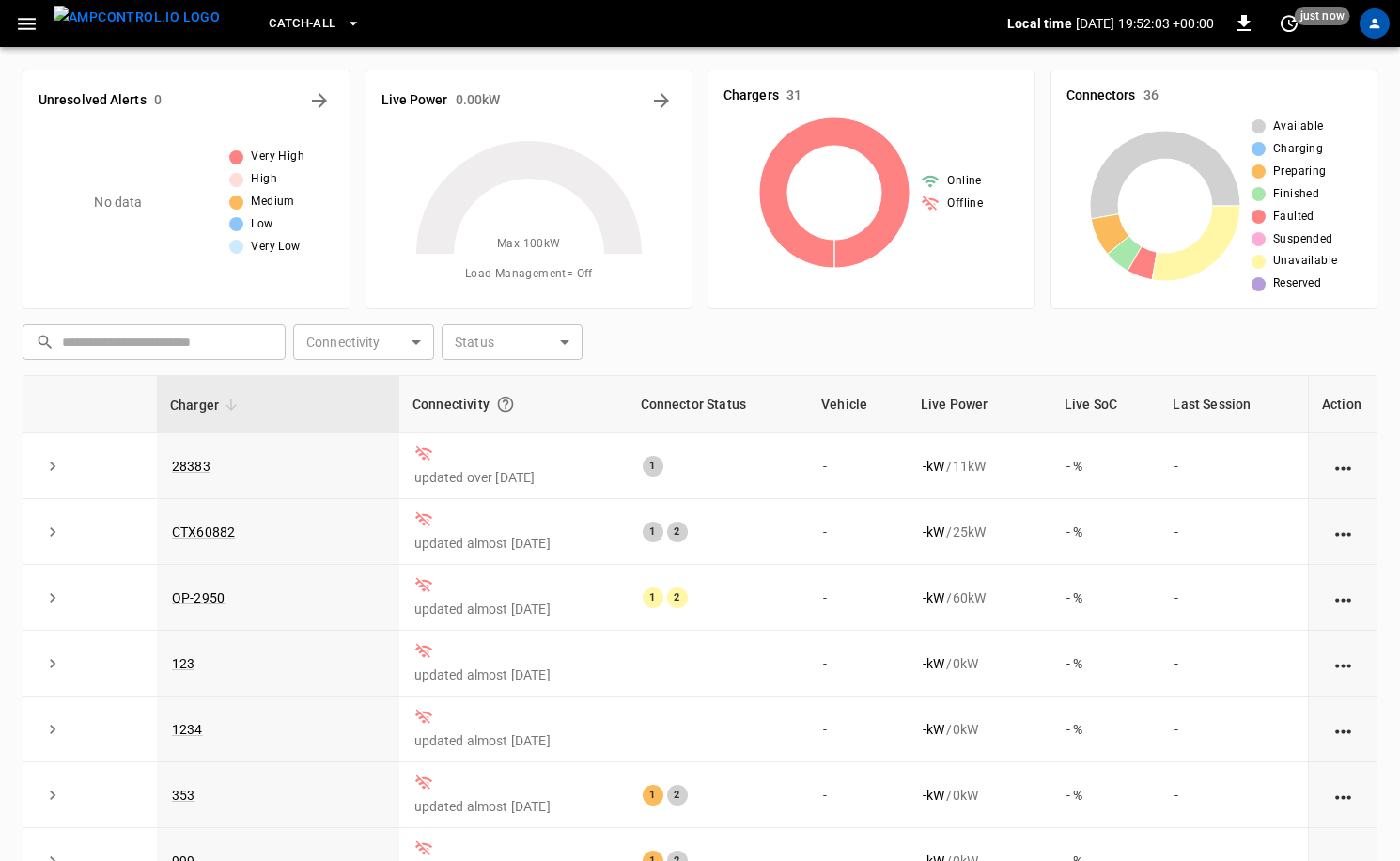
click at [1388, 15] on div at bounding box center [1374, 24] width 36 height 36
click at [1378, 23] on icon "profile-icon" at bounding box center [1374, 24] width 14 height 14
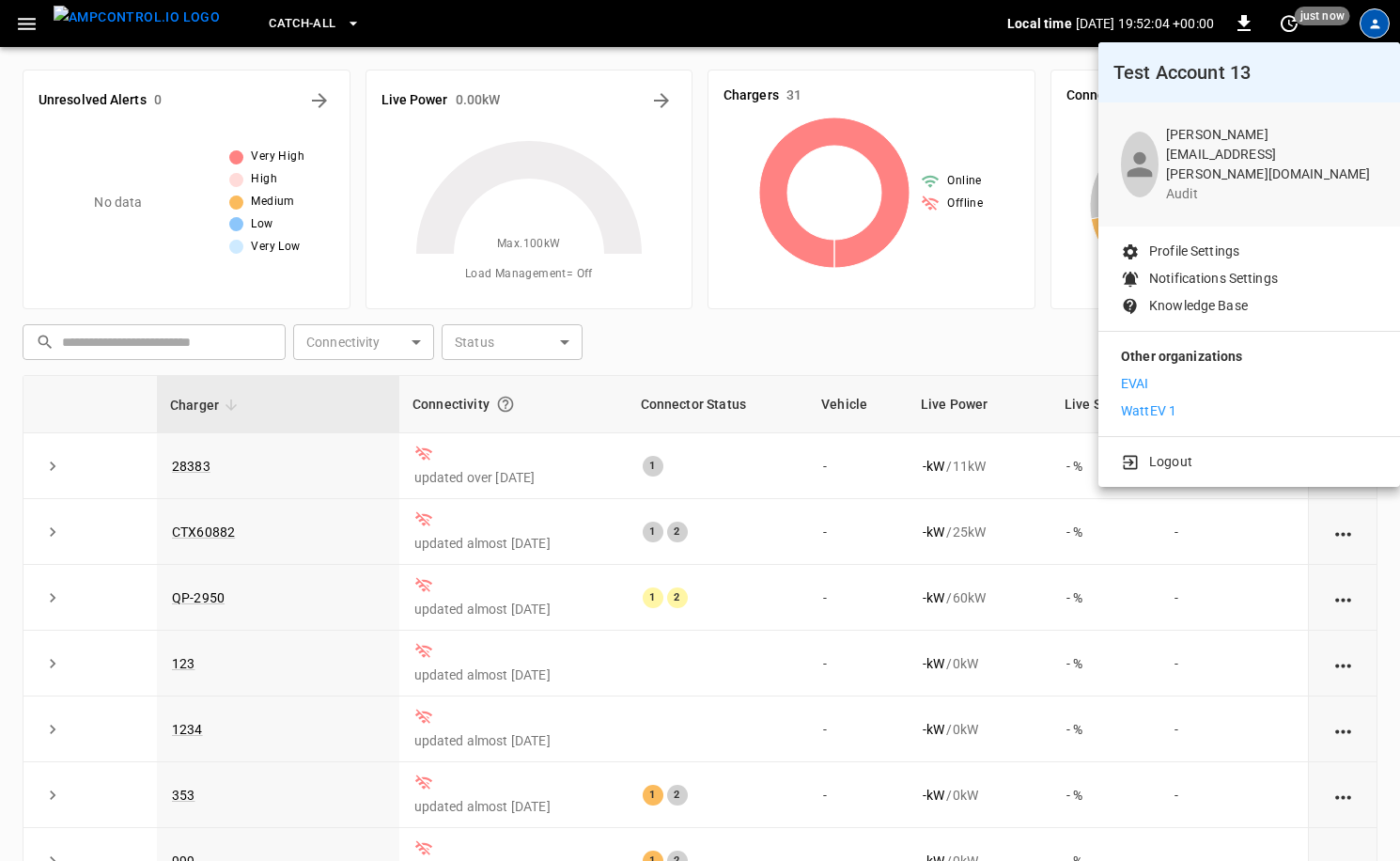
drag, startPoint x: 1378, startPoint y: 23, endPoint x: 1362, endPoint y: 27, distance: 16.5
click at [1377, 23] on div at bounding box center [700, 430] width 1400 height 861
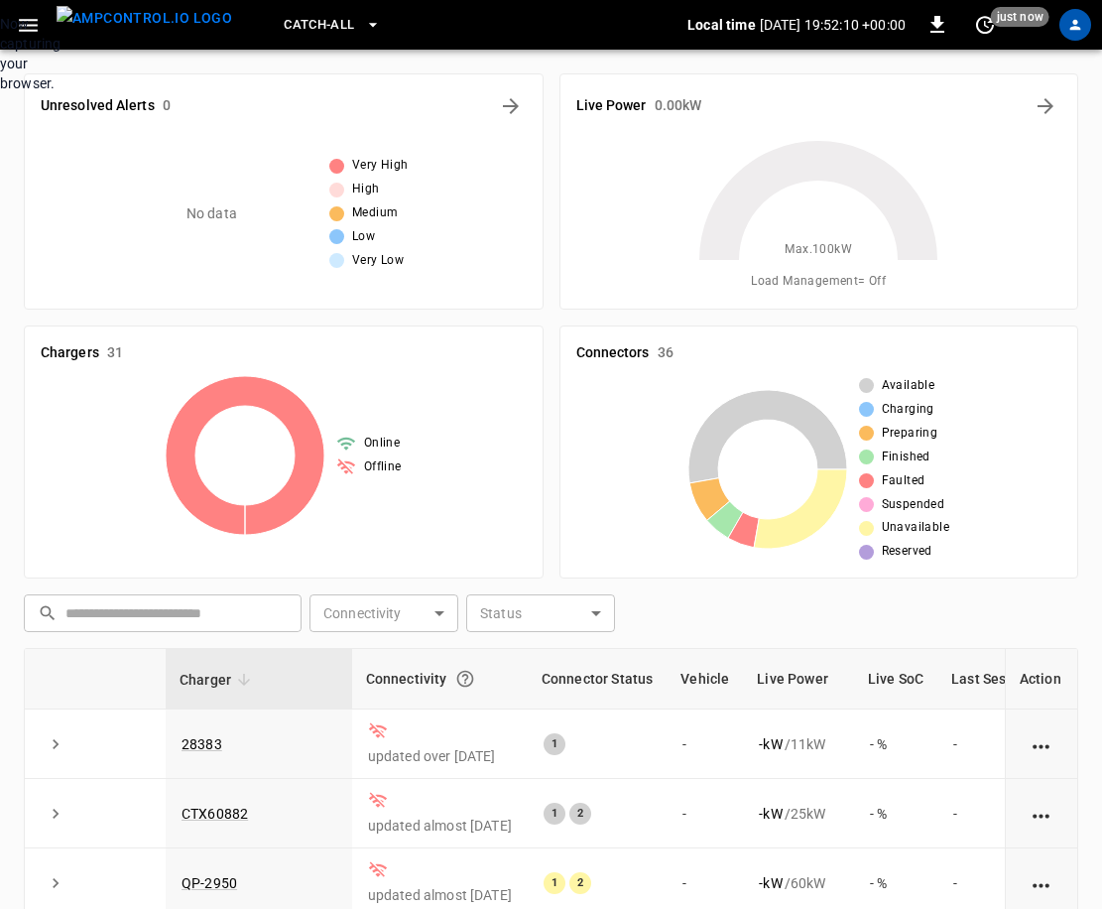
click at [0, 93] on div "Now capturing your browser." at bounding box center [0, 53] width 0 height 79
click at [29, 23] on icon "button" at bounding box center [28, 25] width 25 height 25
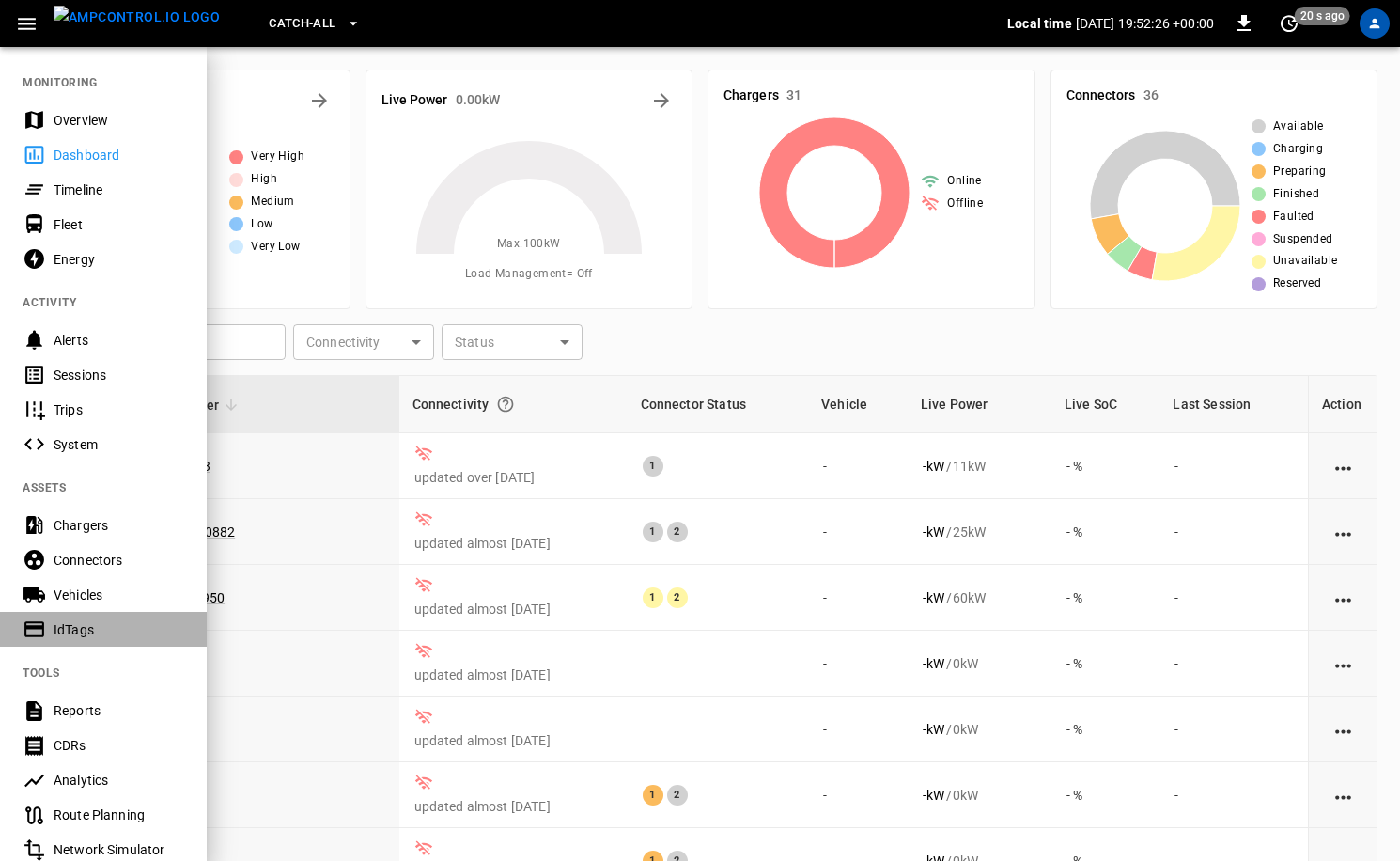
click at [84, 632] on div "IdTags" at bounding box center [119, 630] width 131 height 19
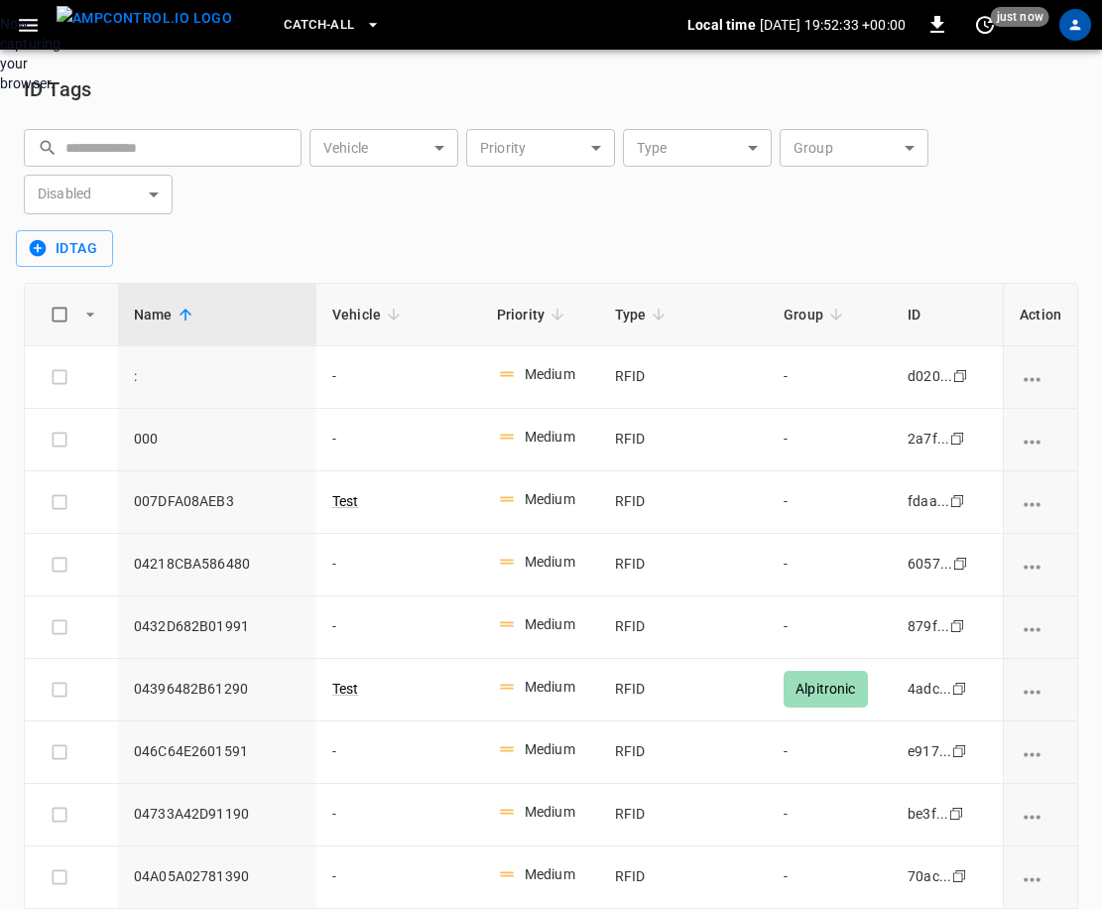
click at [0, 93] on div "Now capturing your browser." at bounding box center [0, 53] width 0 height 79
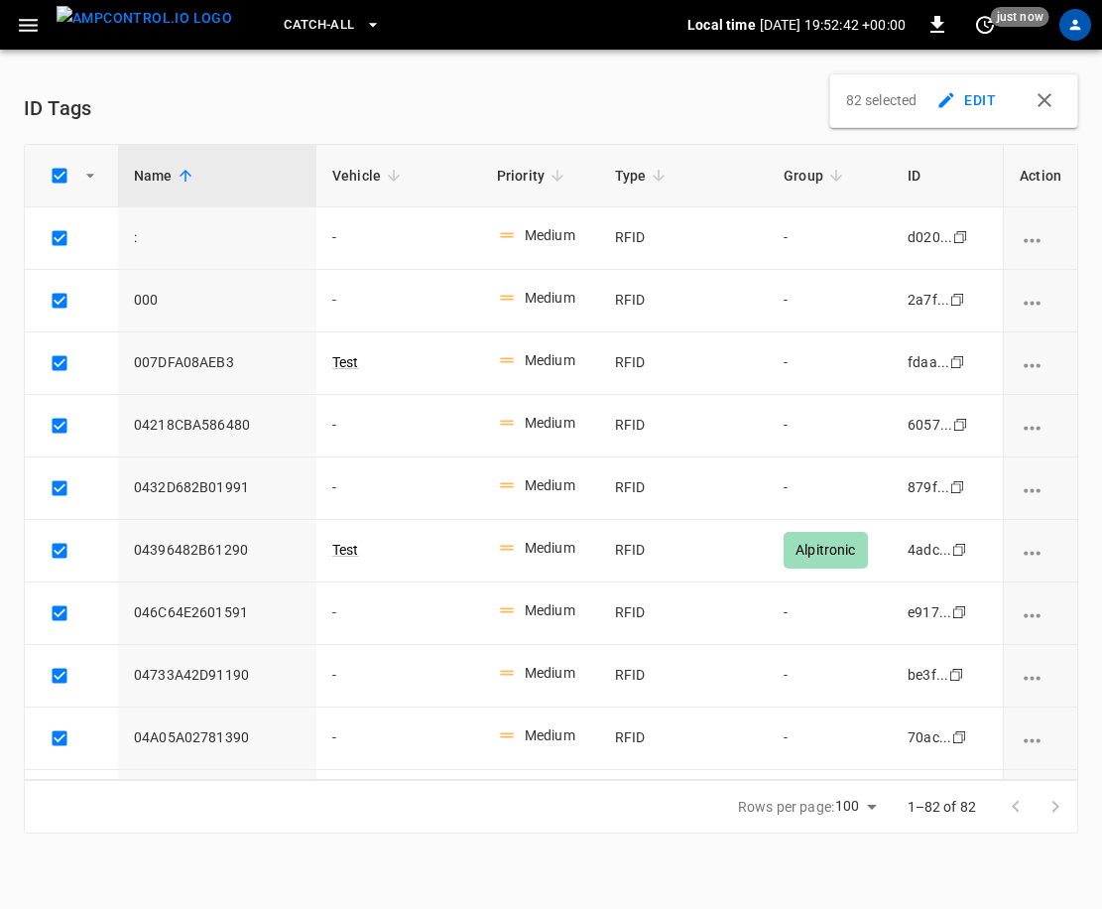
click at [969, 98] on button "EDIT" at bounding box center [967, 100] width 71 height 37
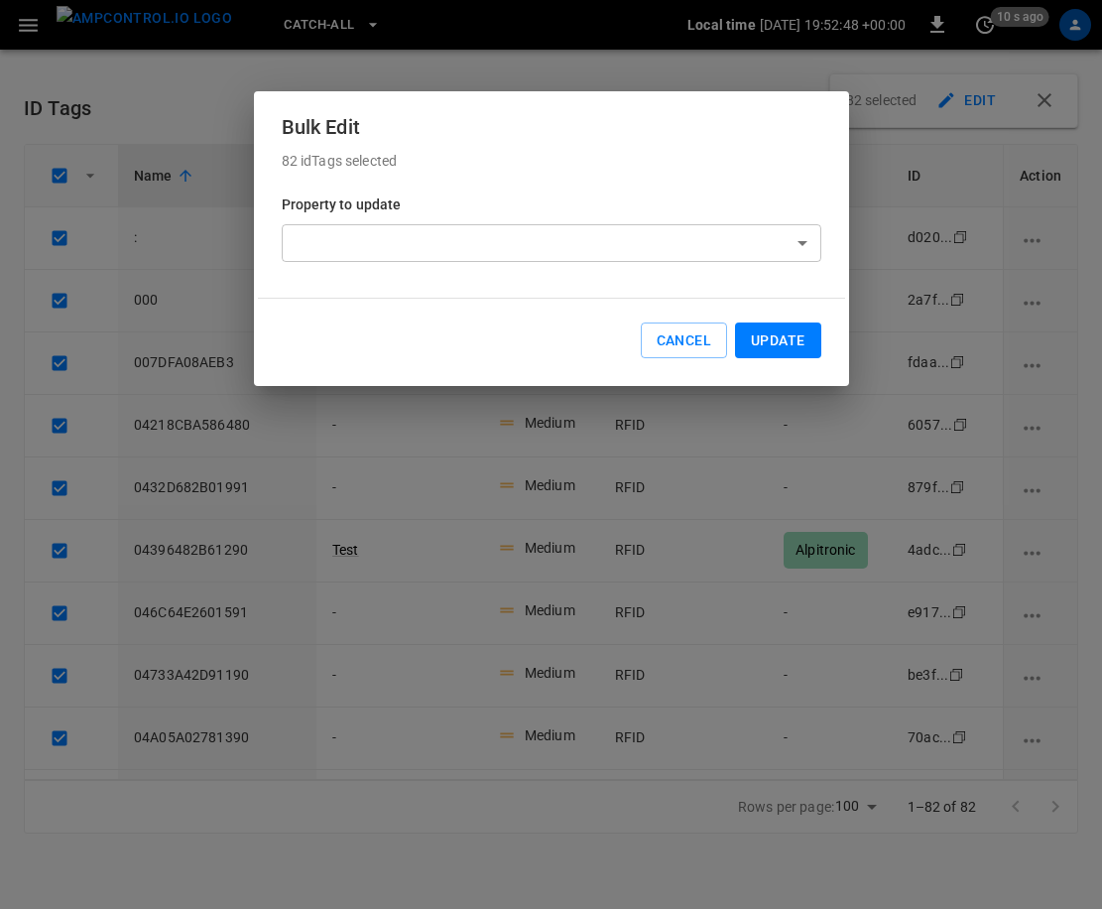
click at [793, 257] on body "Catch-all Local time 2025-10-11 19:52:48 +00:00 0 10 s ago ID Tags 82 selected …" at bounding box center [551, 428] width 1102 height 857
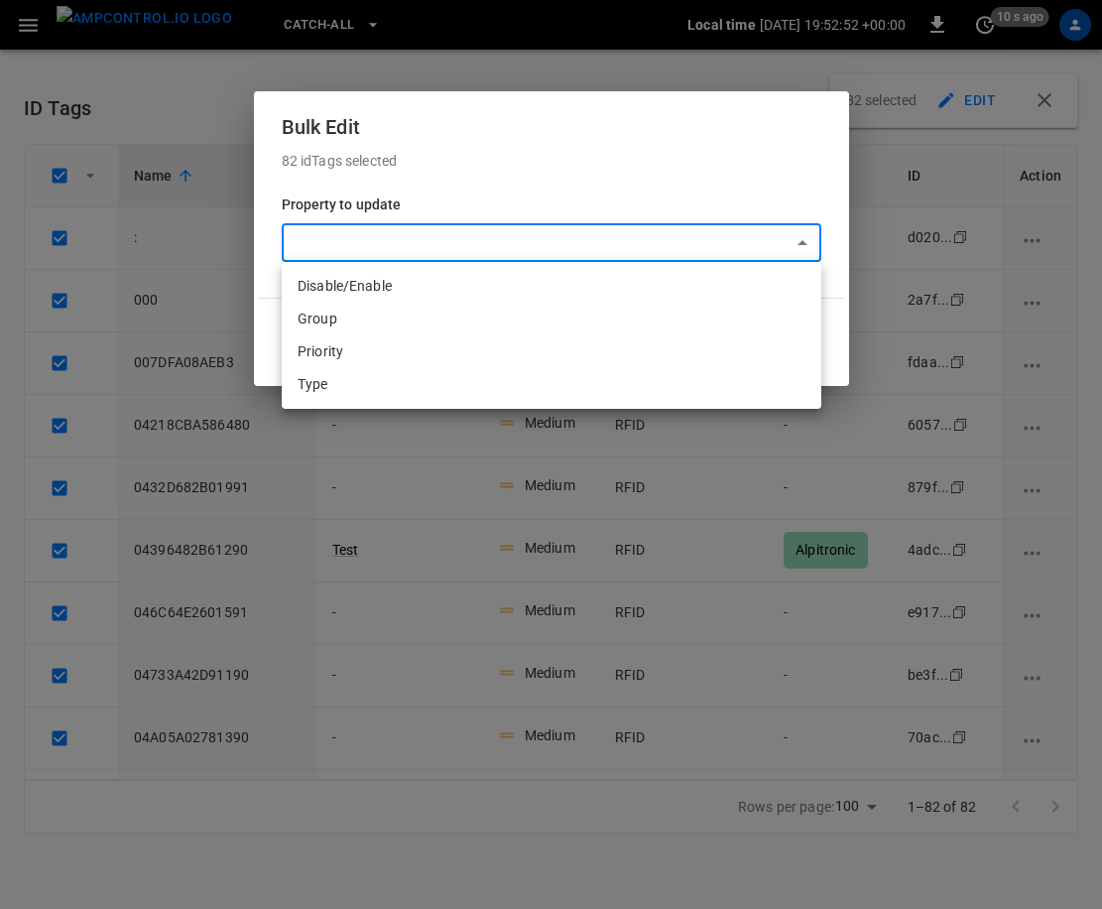
click at [483, 284] on li "Disable/Enable" at bounding box center [552, 286] width 540 height 33
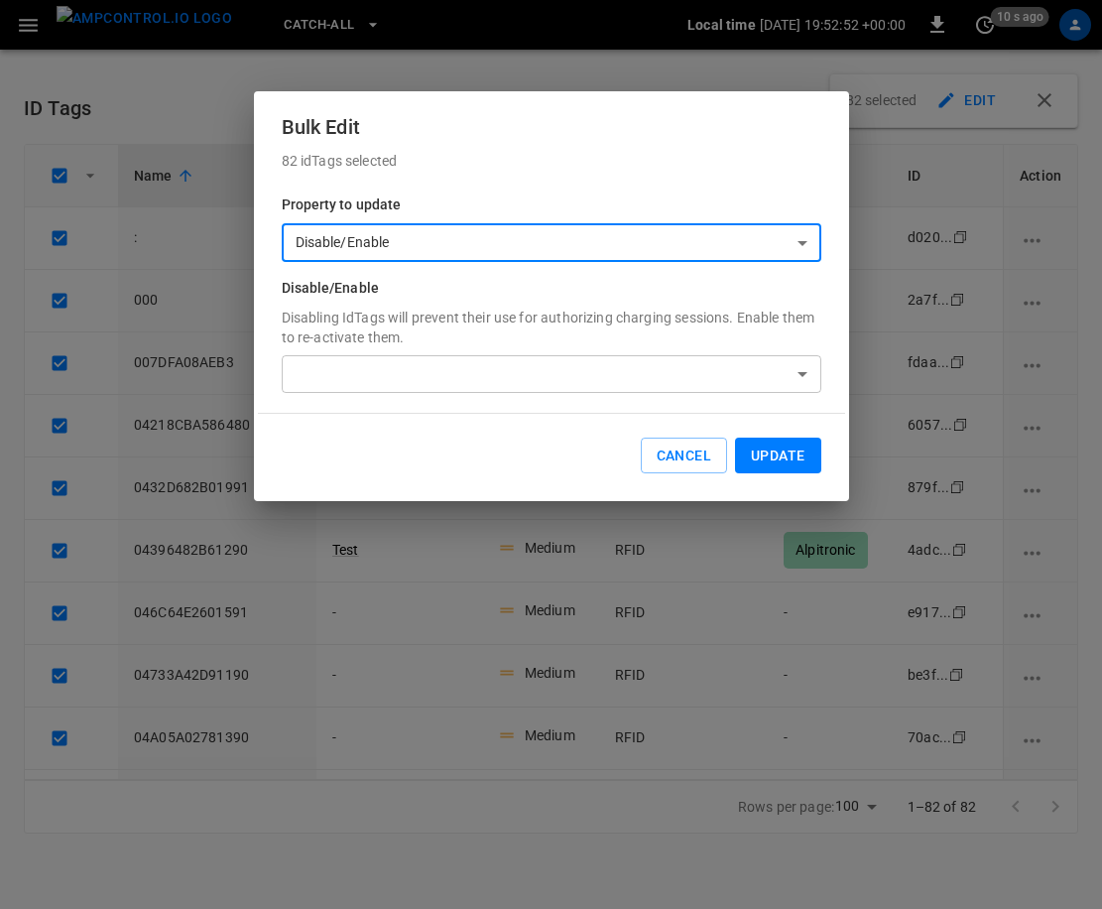
type input "********"
click at [792, 376] on body "Catch-all Local time 2025-10-11 19:52:58 +00:00 0 20 s ago ID Tags 82 selected …" at bounding box center [551, 428] width 1102 height 857
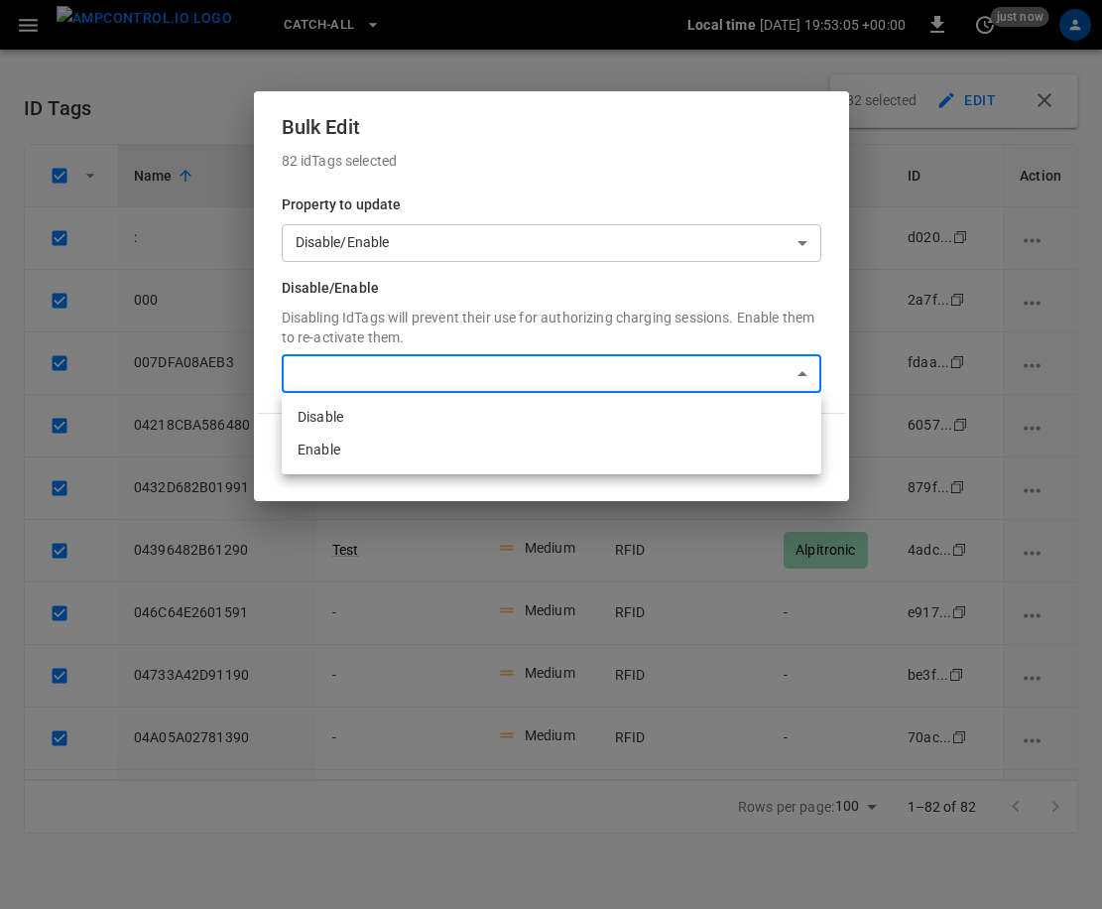
click at [608, 437] on li "Enable" at bounding box center [552, 450] width 540 height 33
type input "*****"
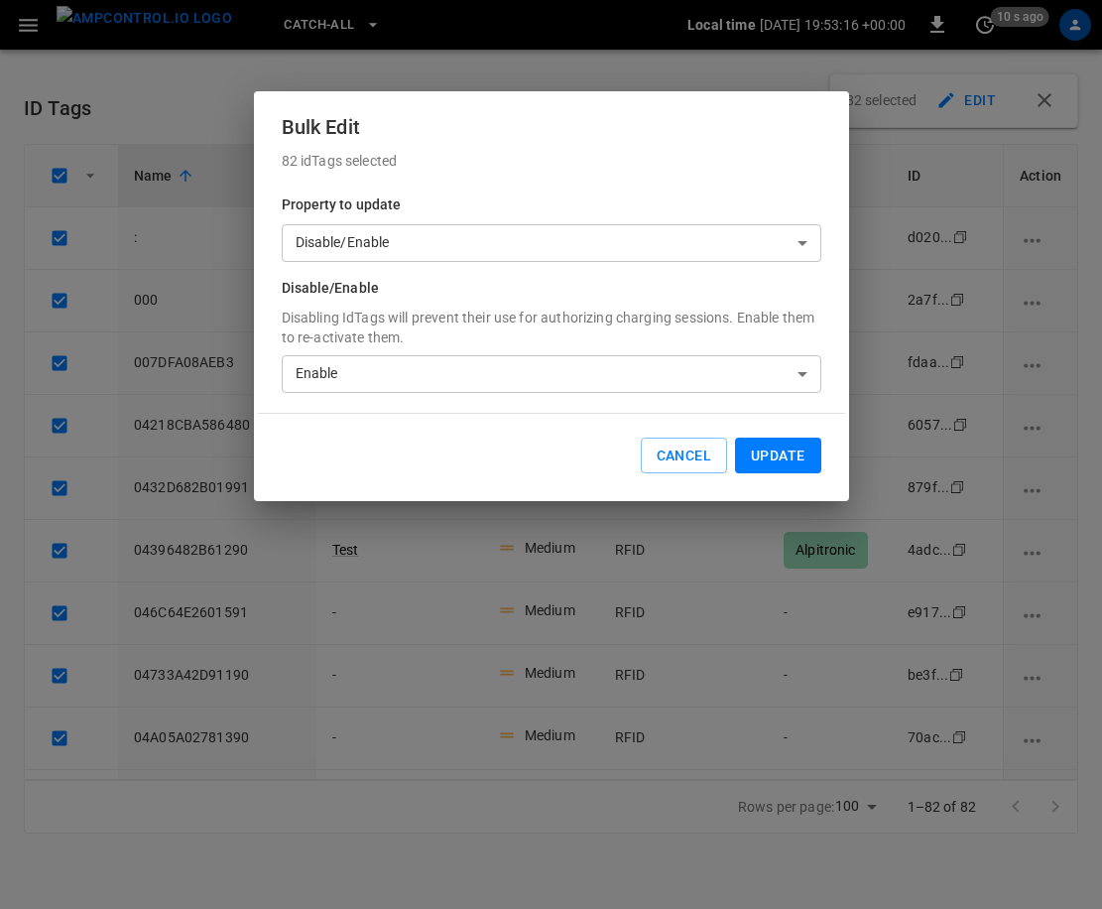
click at [741, 423] on div "Cancel Update" at bounding box center [551, 456] width 587 height 84
click at [708, 460] on button "Cancel" at bounding box center [684, 455] width 86 height 37
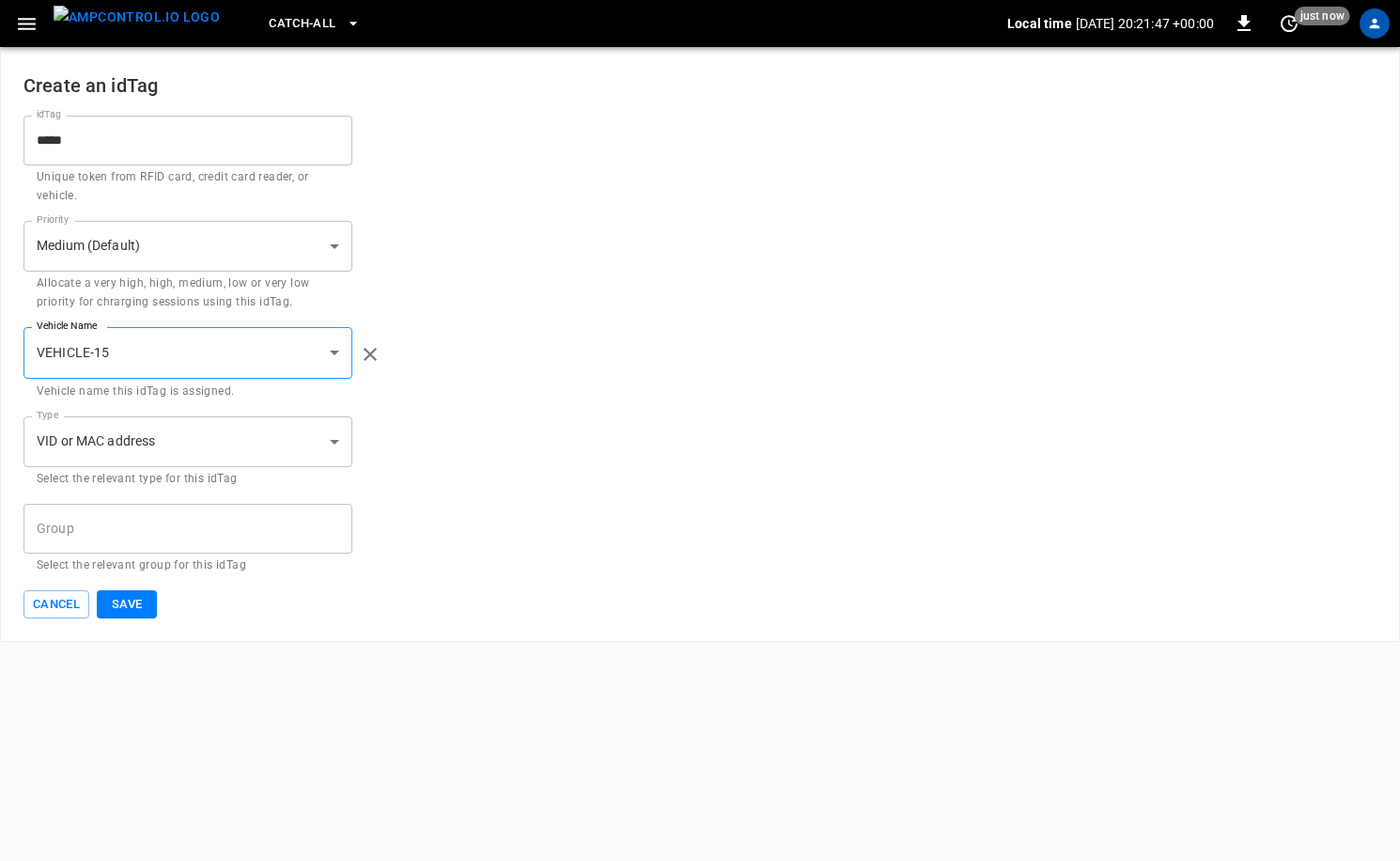
click at [77, 597] on button "Cancel" at bounding box center [56, 604] width 65 height 29
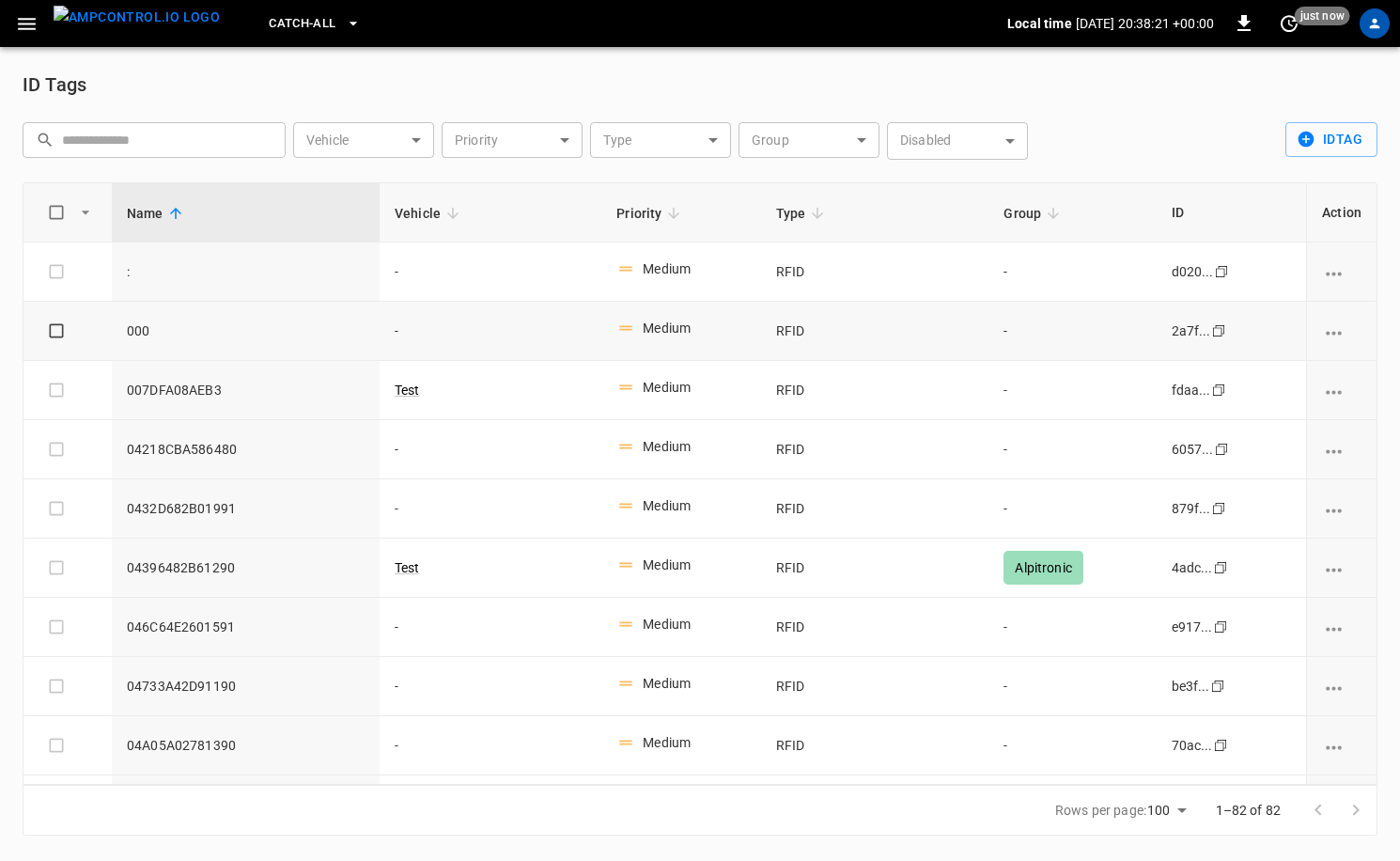
click at [1004, 330] on td "-" at bounding box center [1072, 331] width 168 height 59
click at [148, 27] on img "menu" at bounding box center [137, 17] width 167 height 24
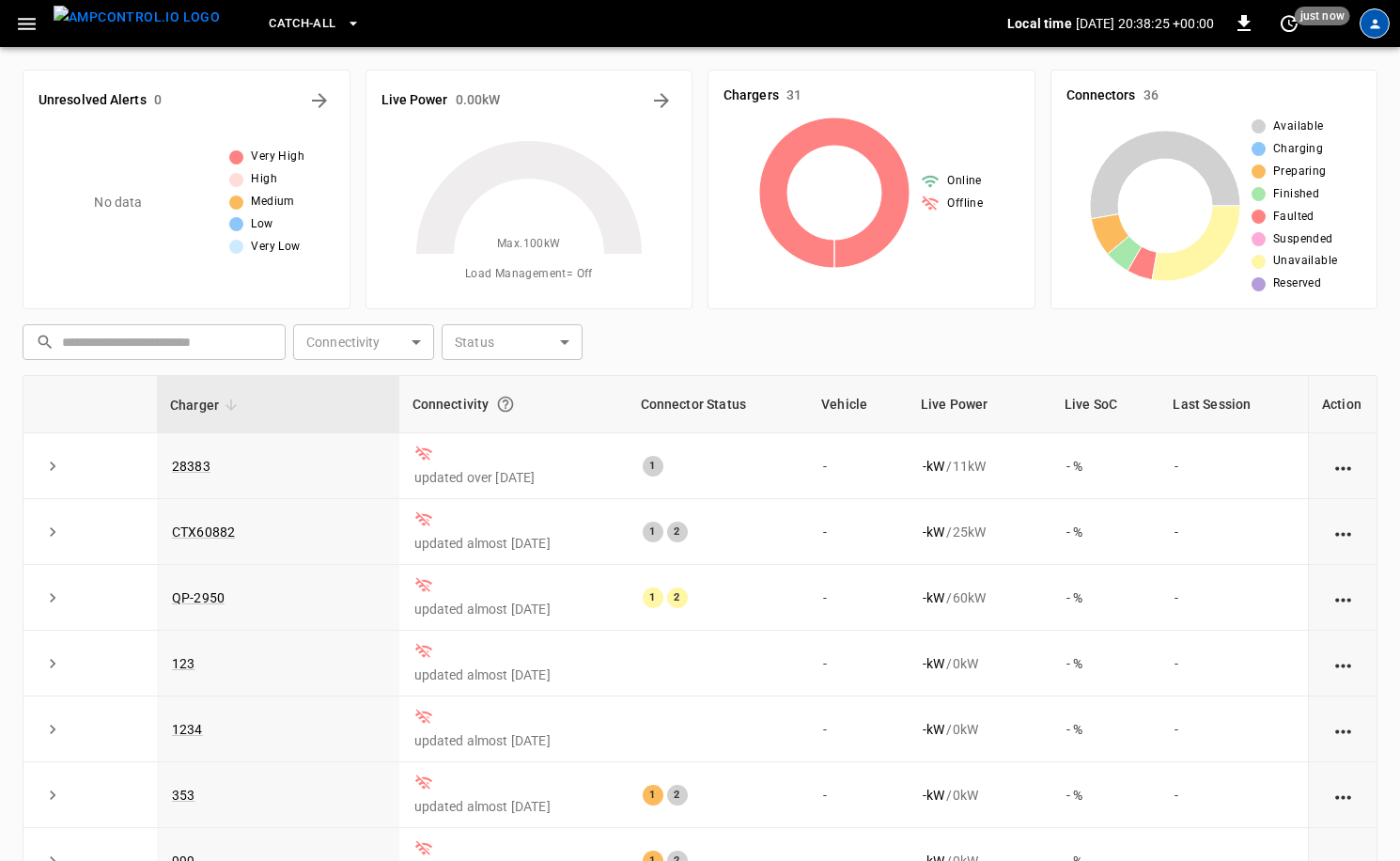
click at [1377, 38] on div "profile-icon" at bounding box center [1374, 24] width 30 height 30
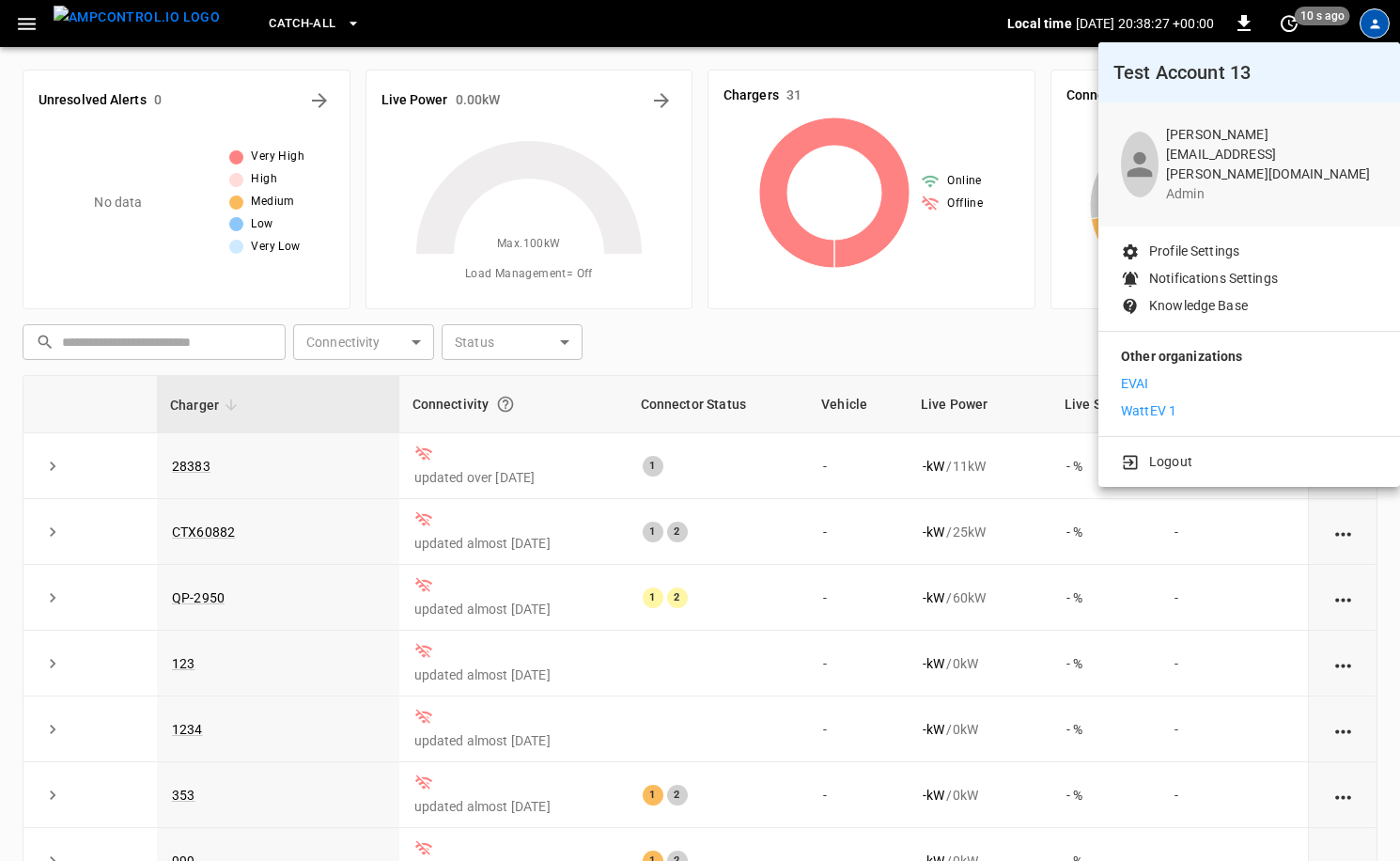
click at [1141, 412] on div "Other organizations [PERSON_NAME] 1" at bounding box center [1249, 384] width 301 height 104
click at [1143, 406] on p "WattEV 1" at bounding box center [1148, 411] width 56 height 20
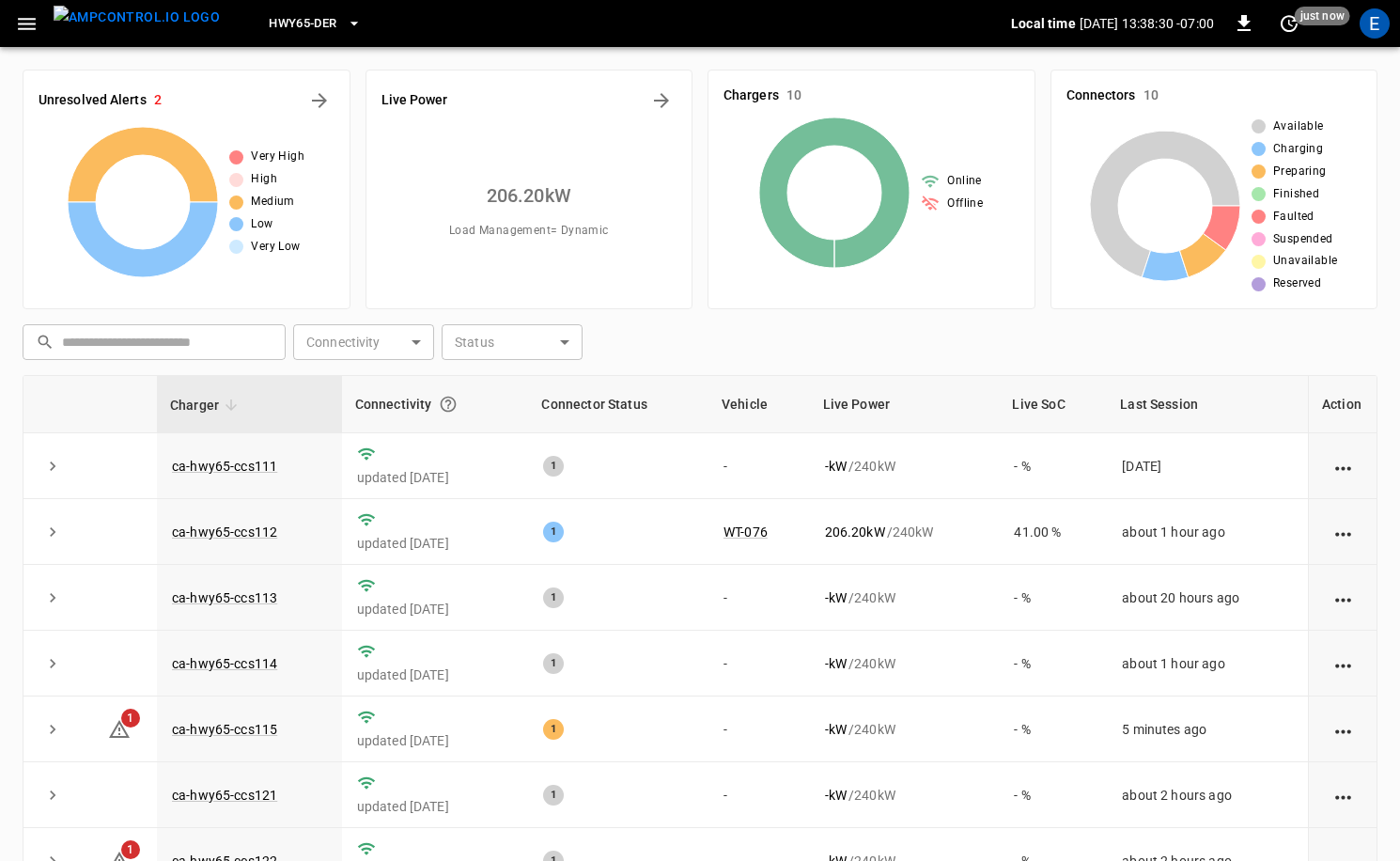
click at [290, 32] on span "HWY65-DER" at bounding box center [302, 24] width 67 height 22
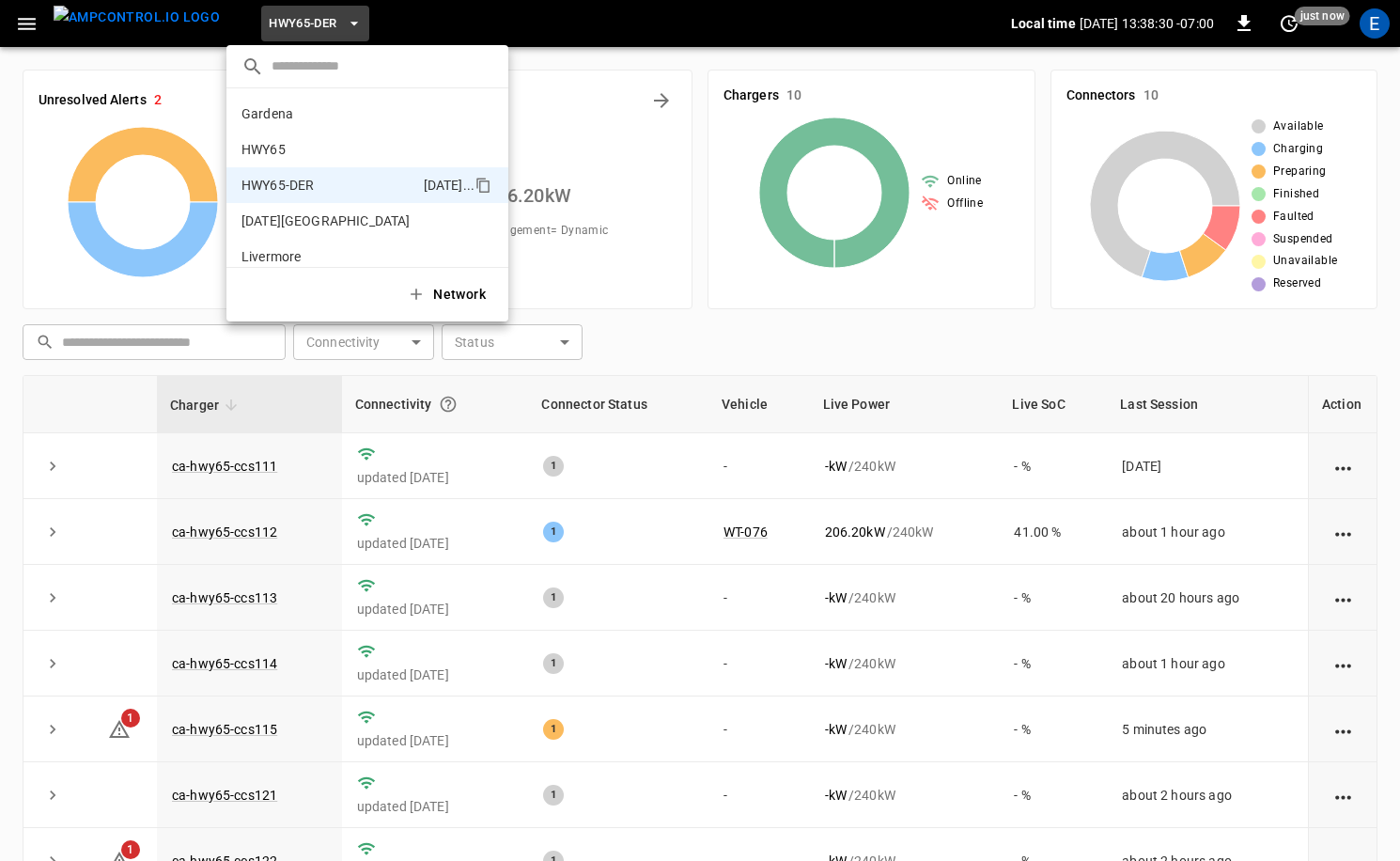
scroll to position [65, 0]
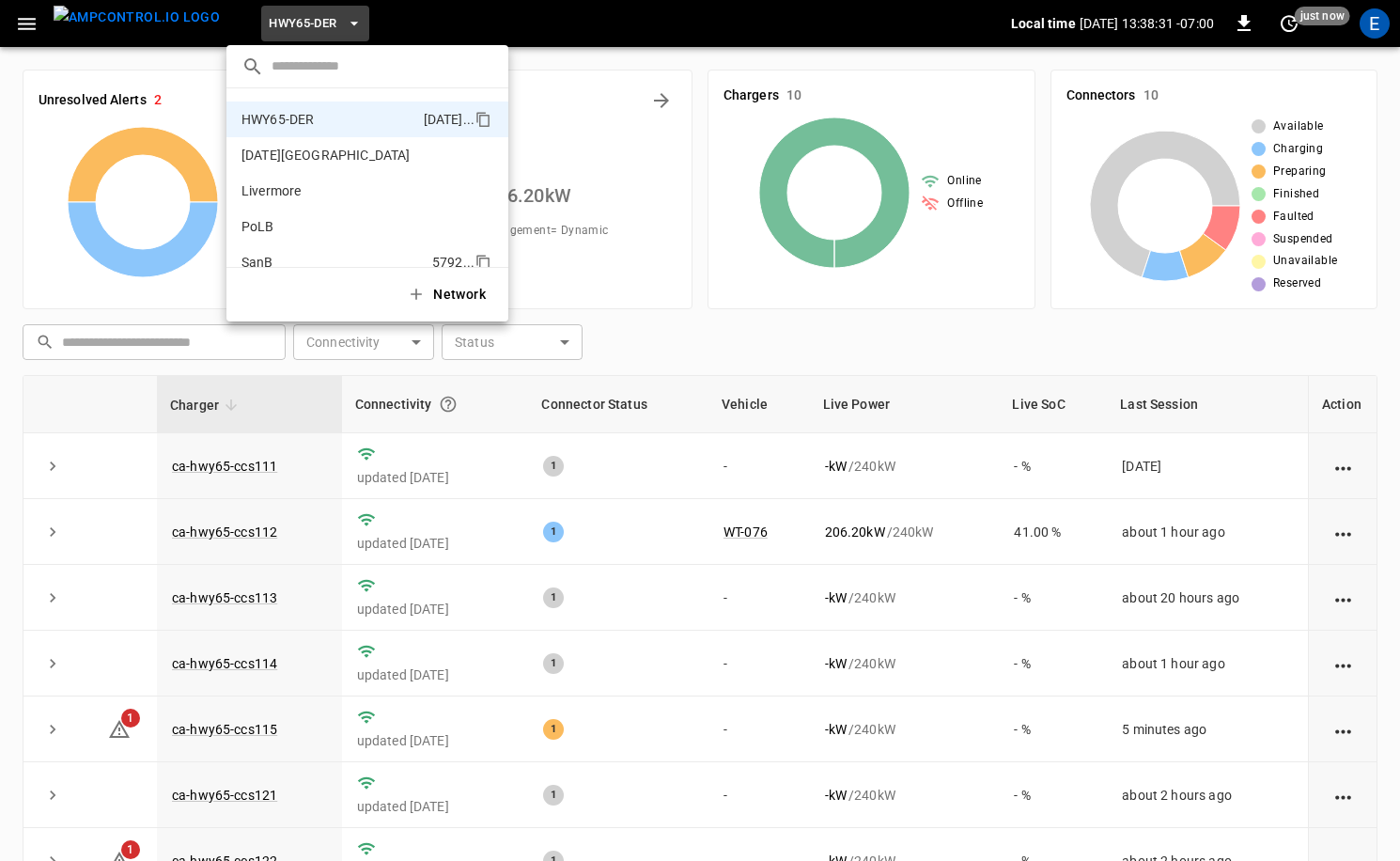
click at [277, 248] on li "SanB 5792 ..." at bounding box center [368, 262] width 282 height 36
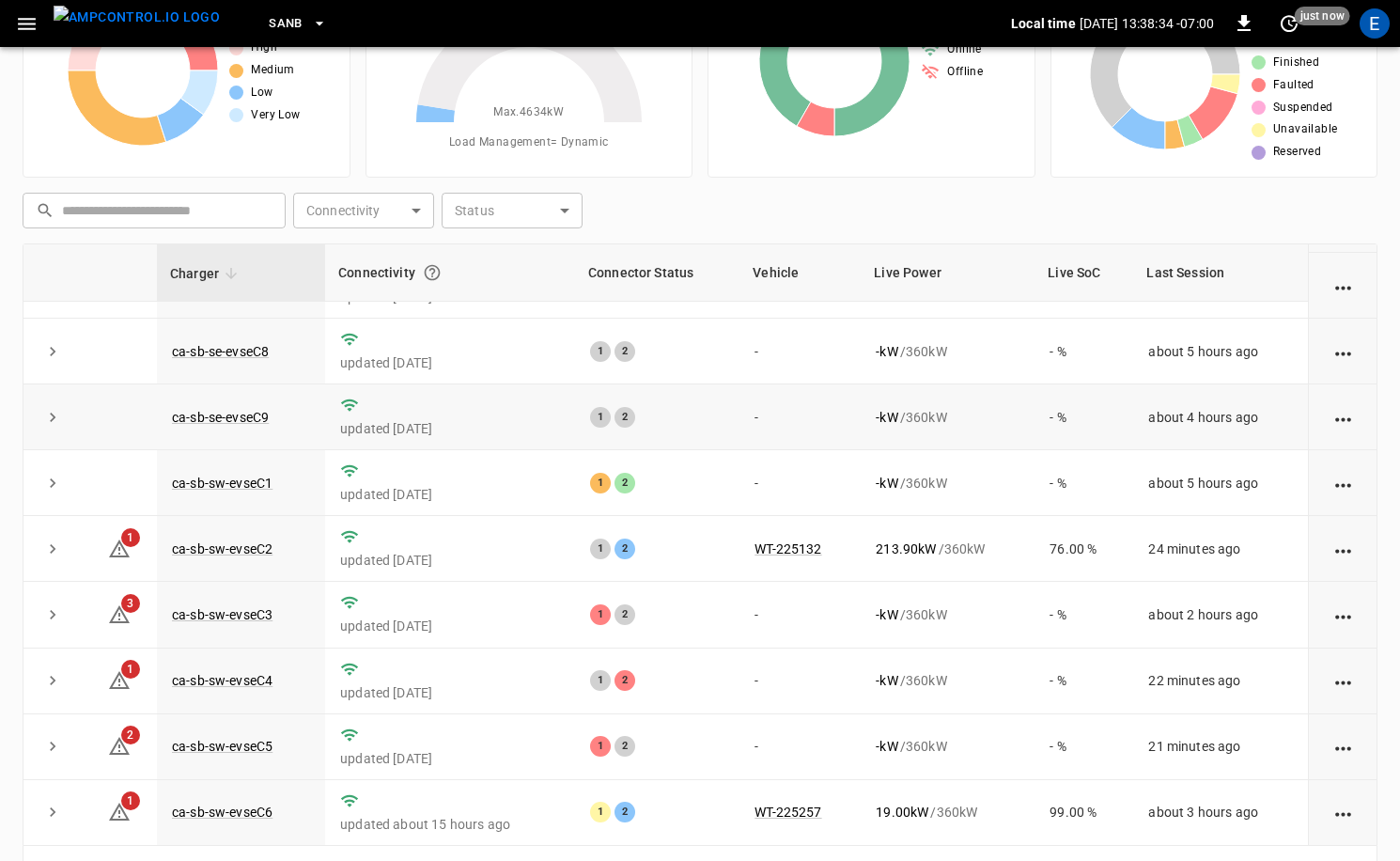
scroll to position [135, 0]
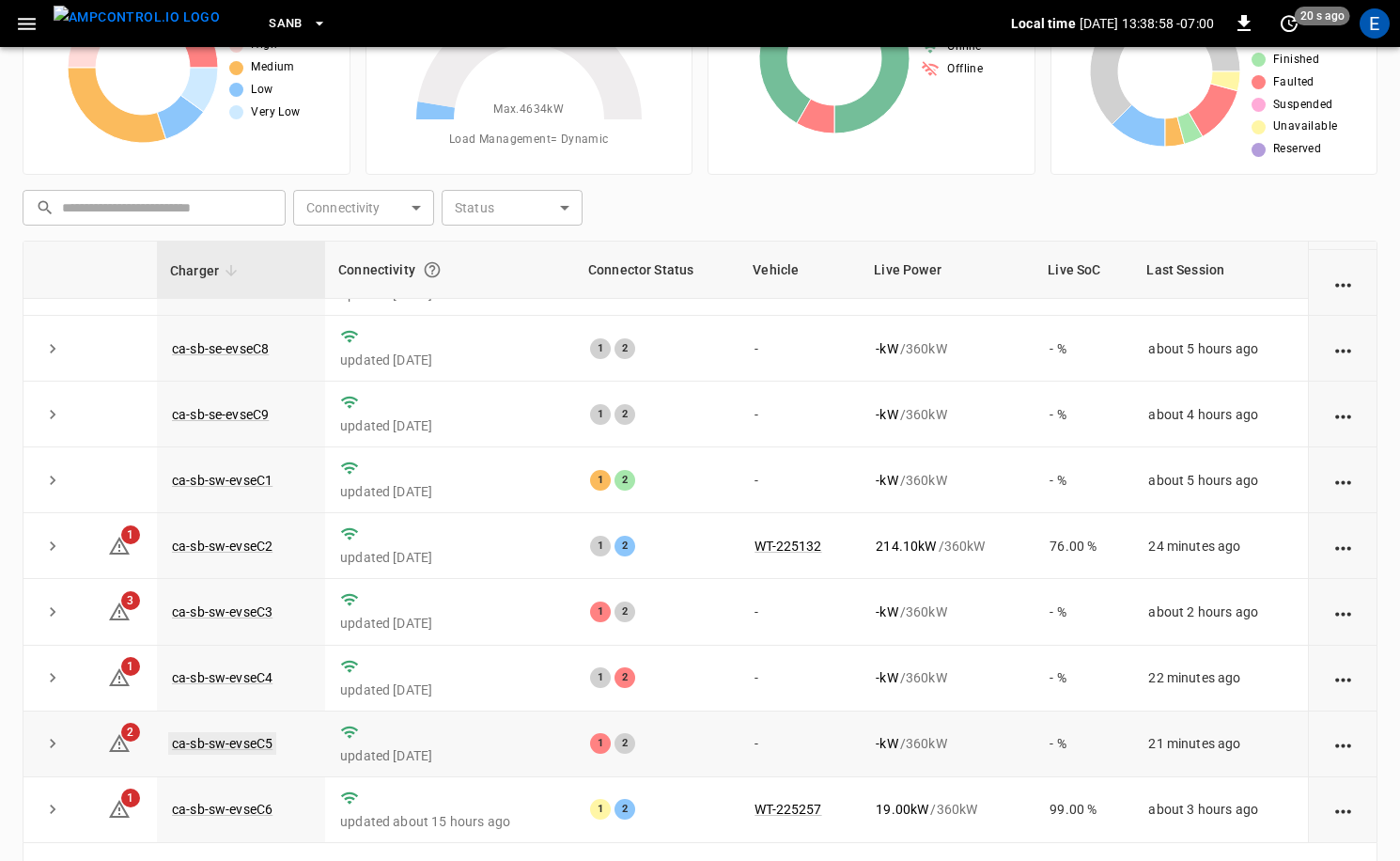
click at [275, 741] on td "ca-sb-sw-evseC5" at bounding box center [242, 744] width 169 height 65
click at [268, 744] on link "ca-sb-sw-evseC5" at bounding box center [223, 744] width 108 height 23
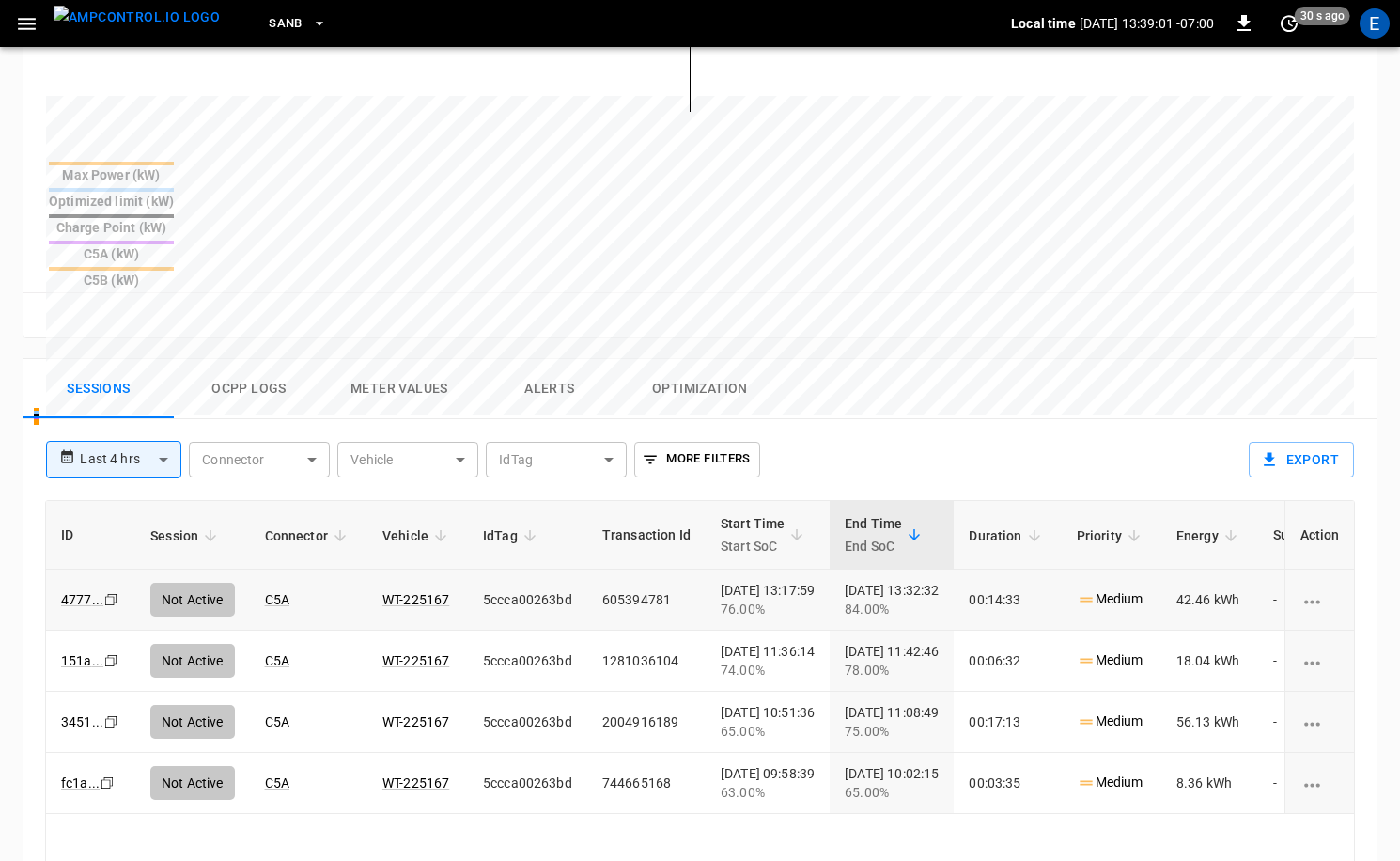
scroll to position [673, 0]
click at [420, 590] on link "WT-225167" at bounding box center [416, 601] width 74 height 23
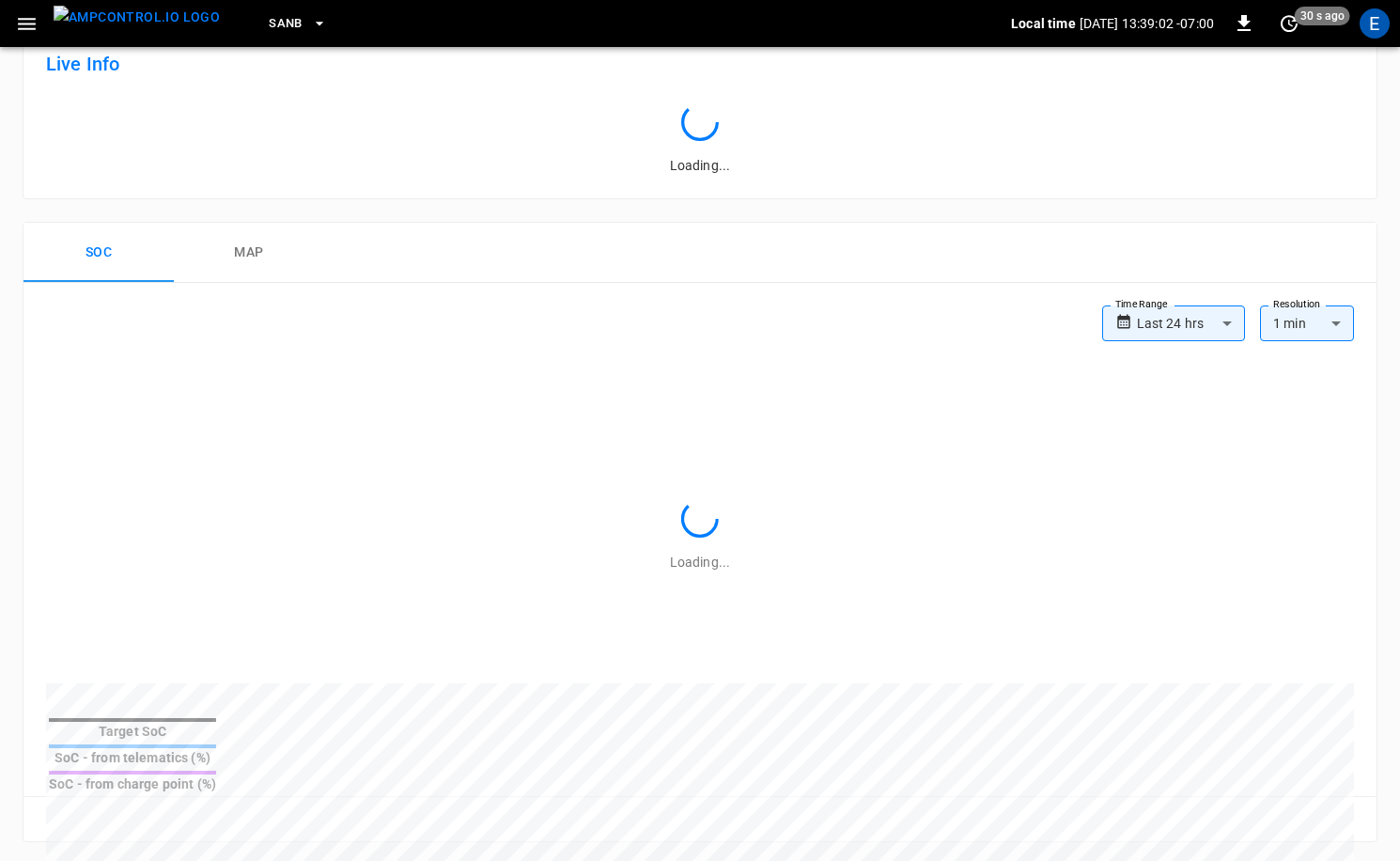
scroll to position [673, 0]
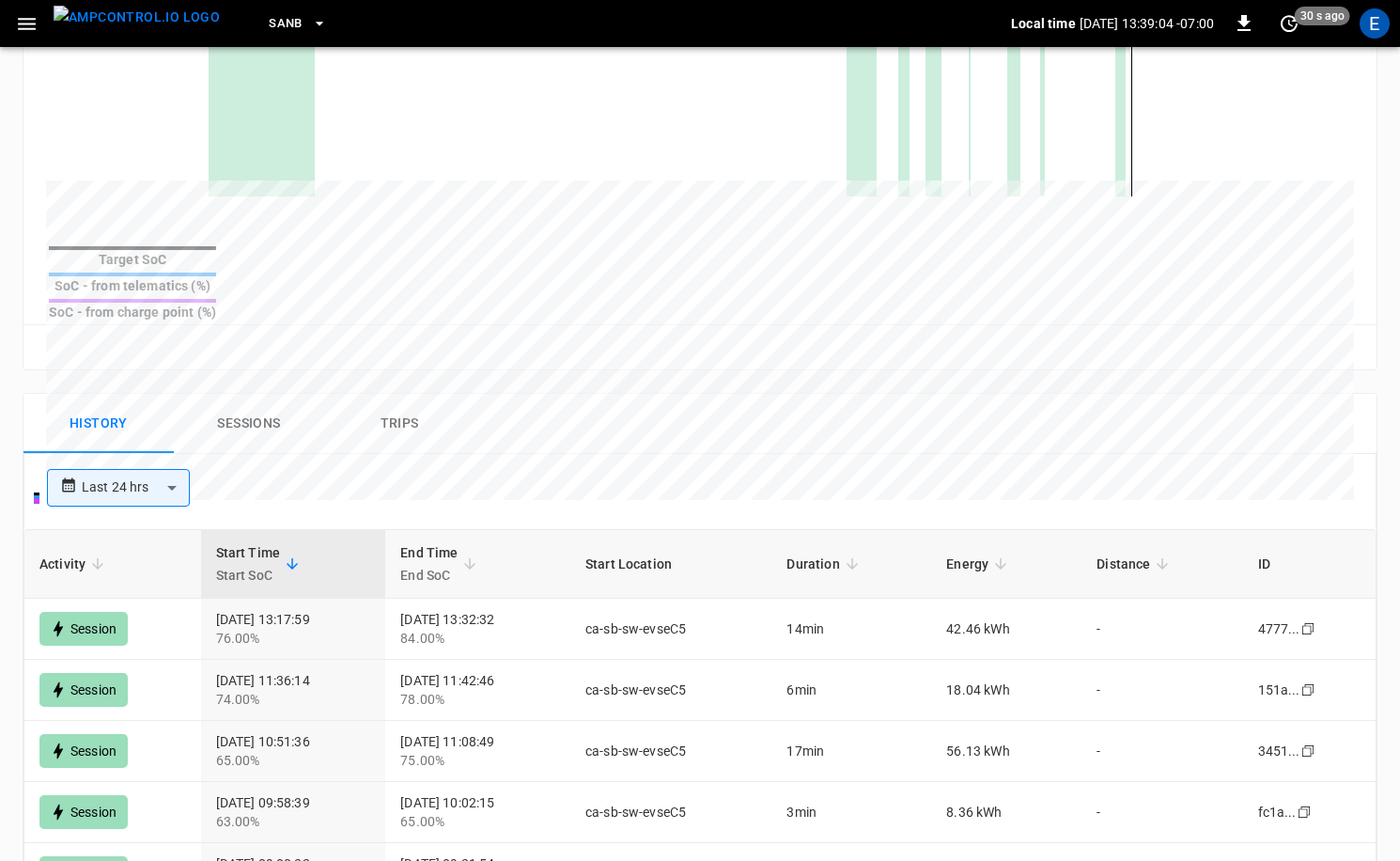
click at [140, 18] on img "menu" at bounding box center [137, 17] width 167 height 24
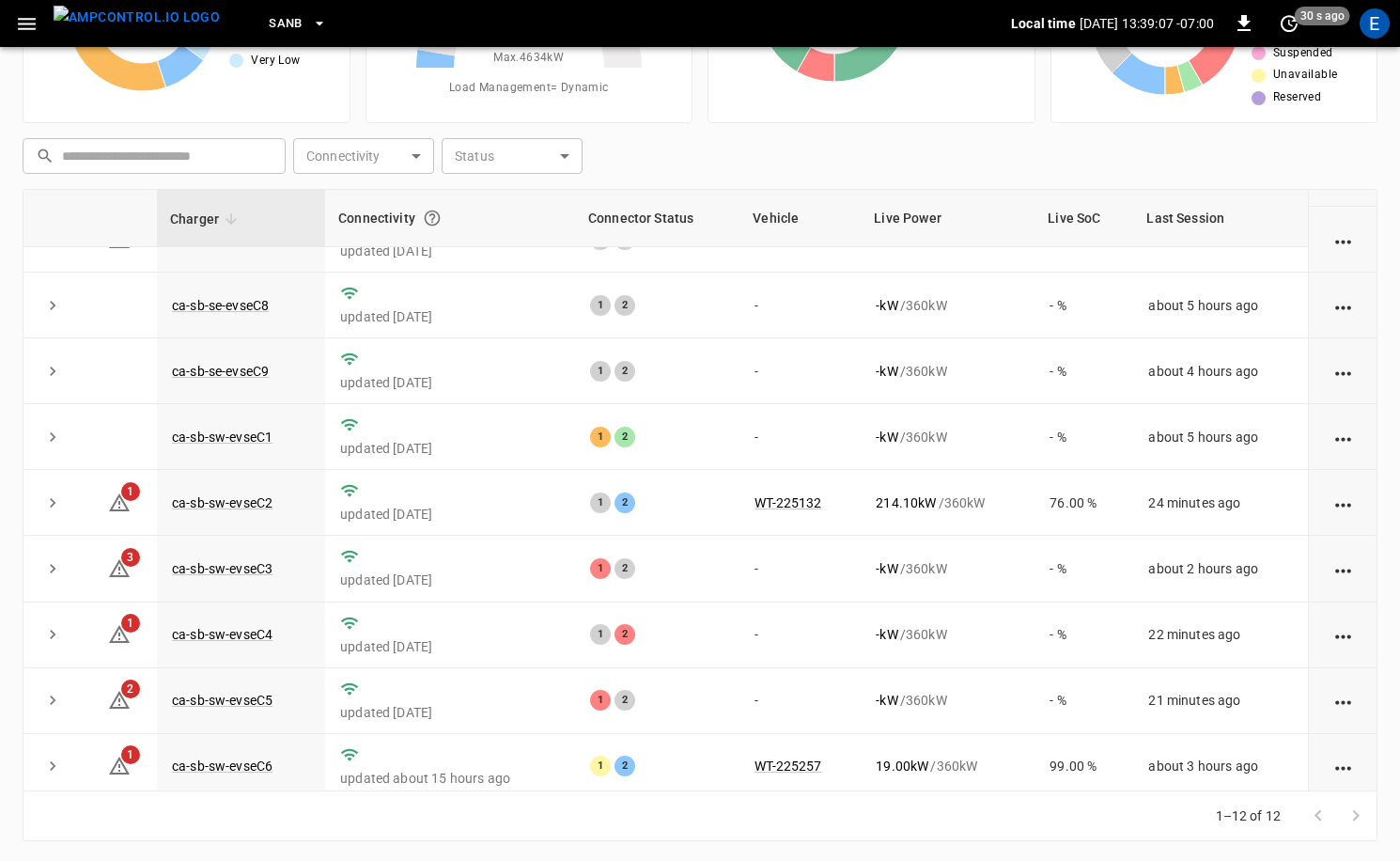
scroll to position [246, 0]
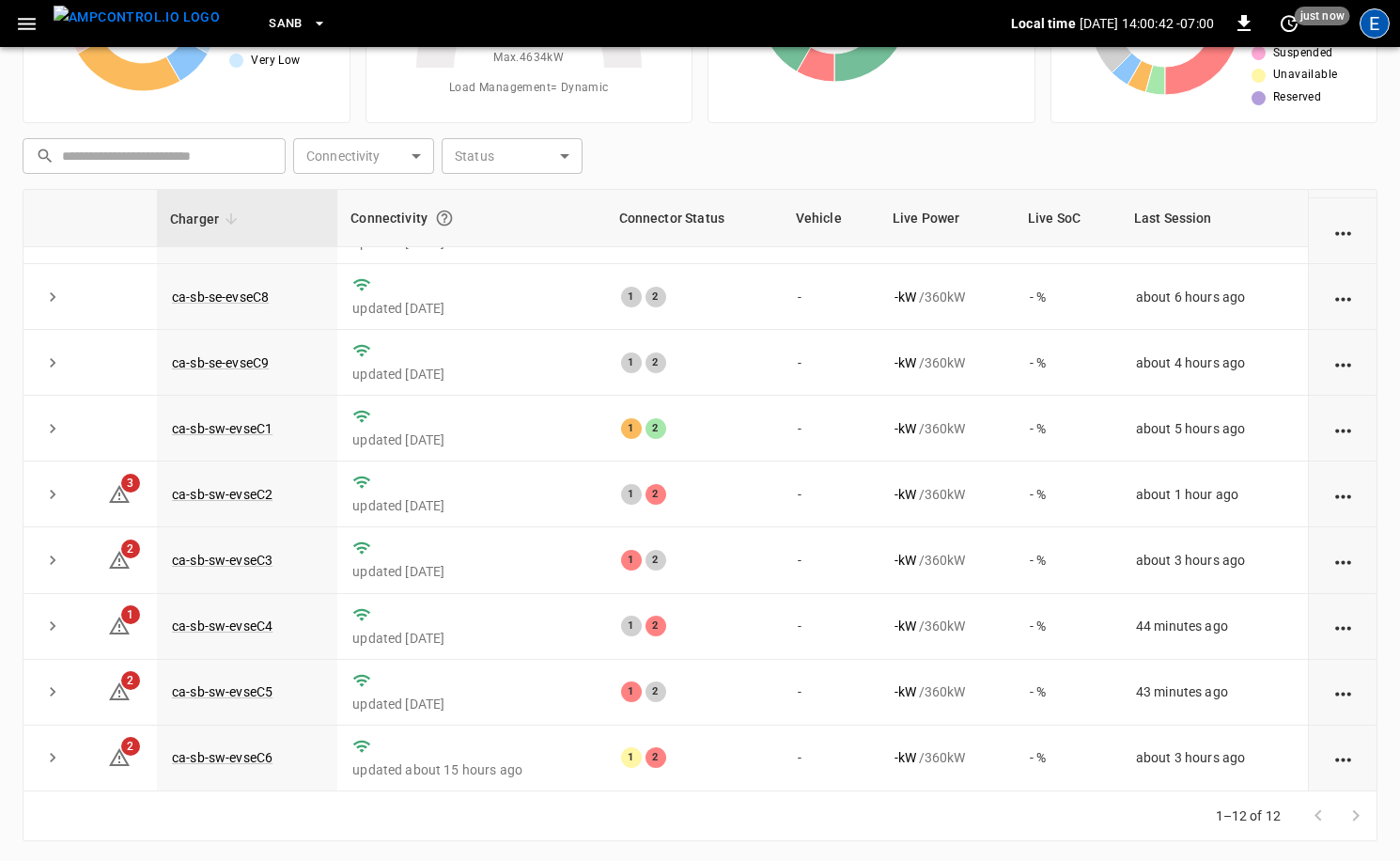
click at [1390, 33] on div "E" at bounding box center [1374, 24] width 36 height 36
click at [1382, 27] on div "E" at bounding box center [1374, 24] width 30 height 30
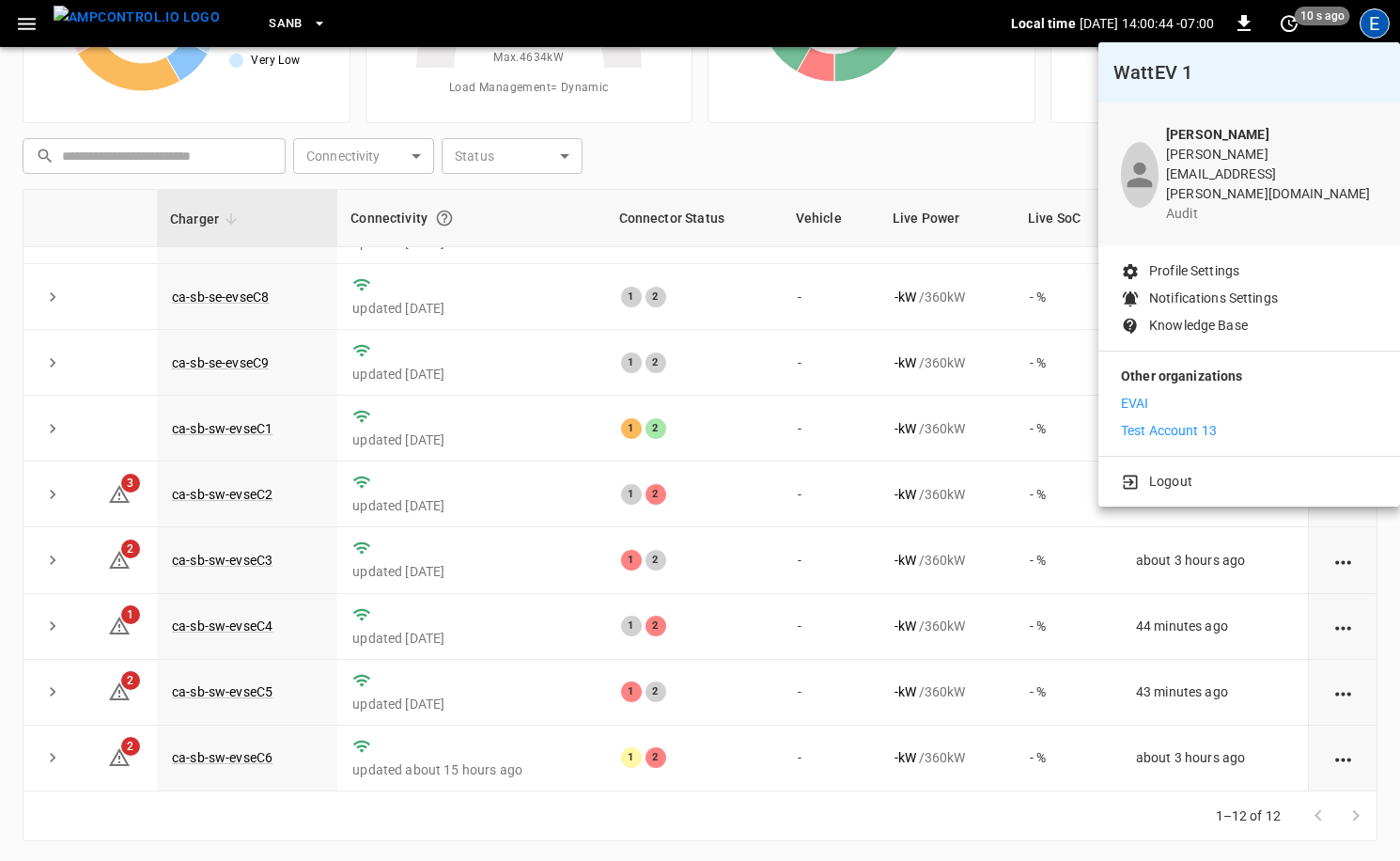
click at [1209, 421] on p "Test Account 13" at bounding box center [1168, 430] width 96 height 20
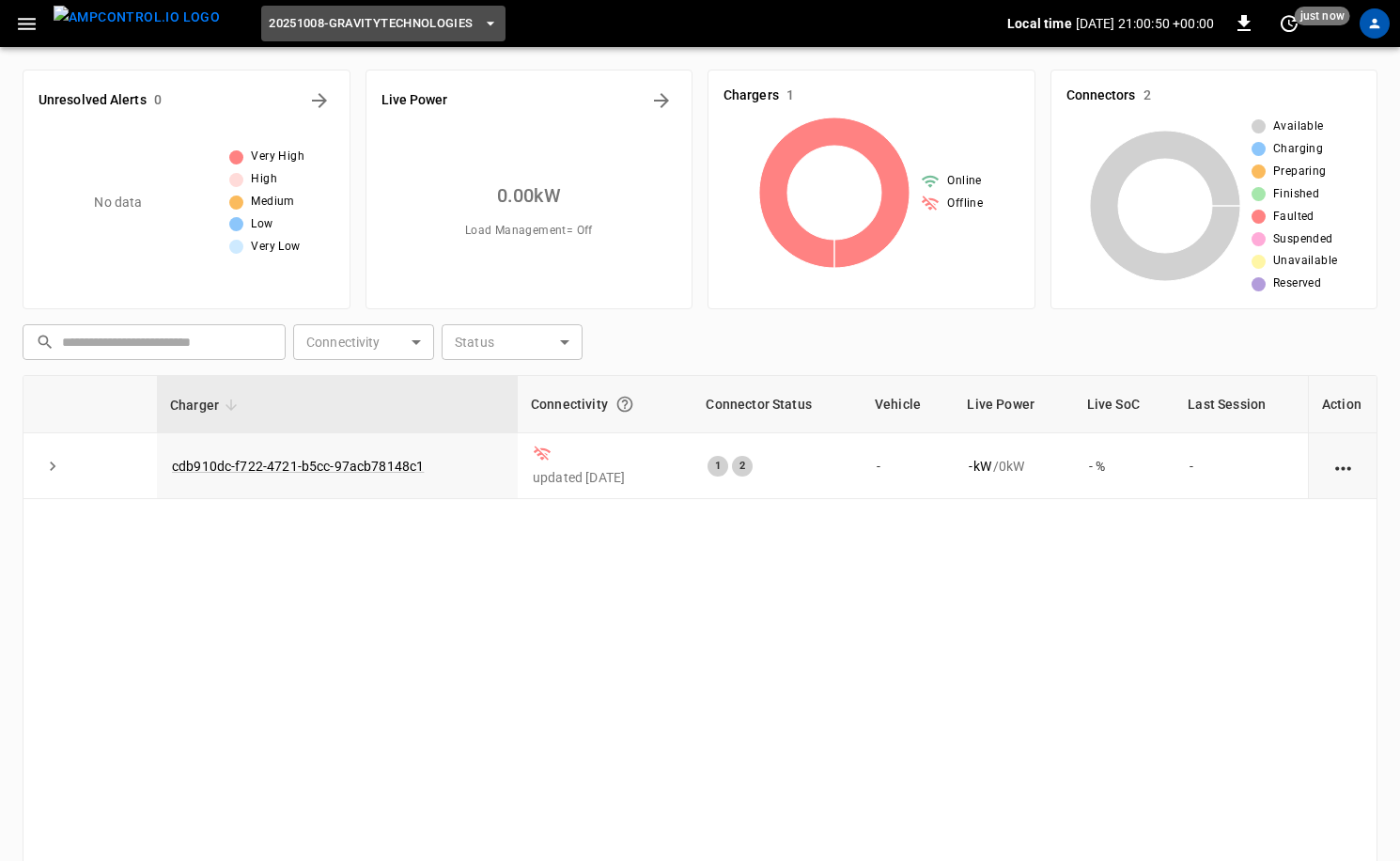
click at [435, 36] on button "20251008-GravityTechnologies" at bounding box center [383, 24] width 243 height 37
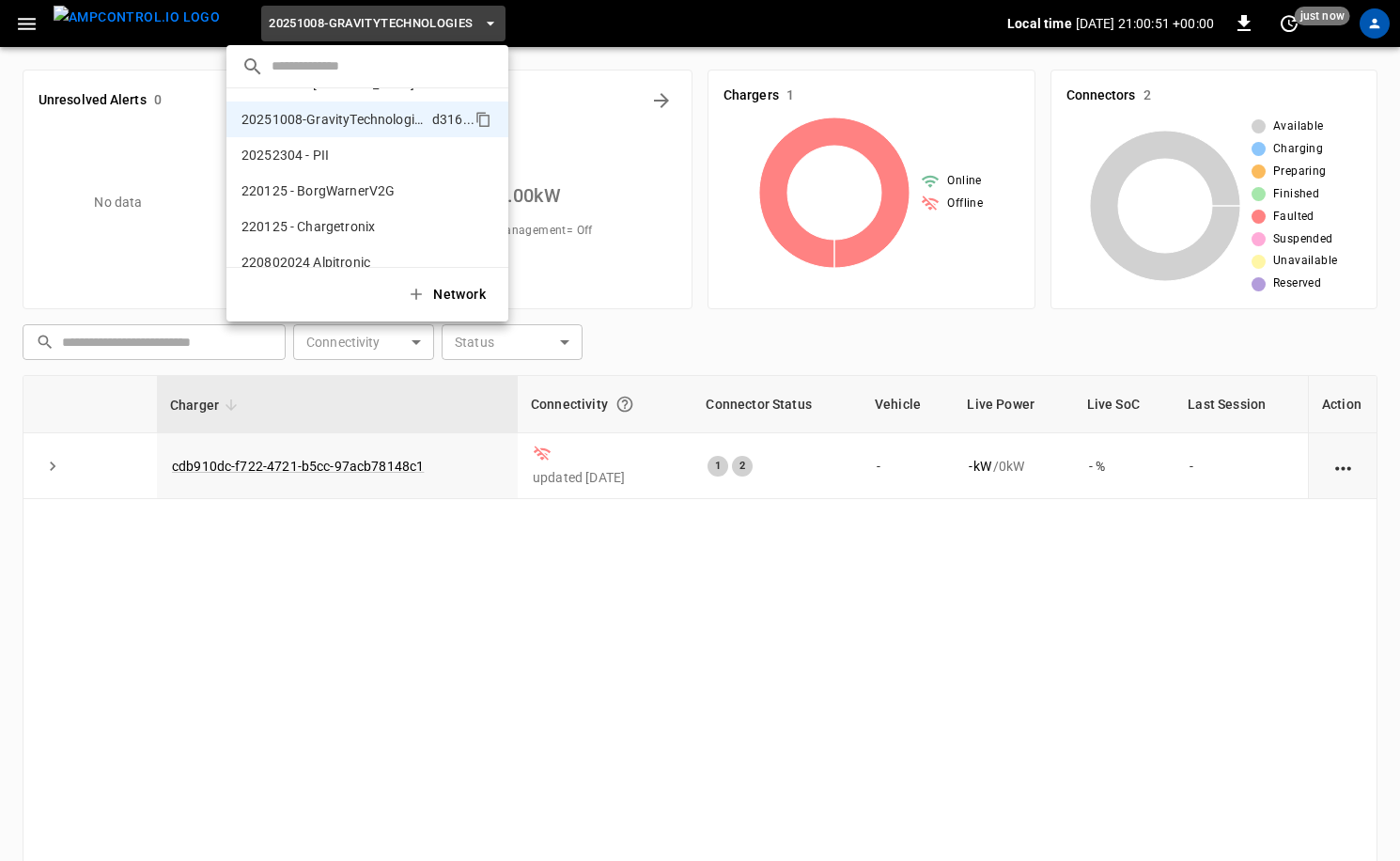
click at [401, 59] on input "text" at bounding box center [383, 66] width 222 height 27
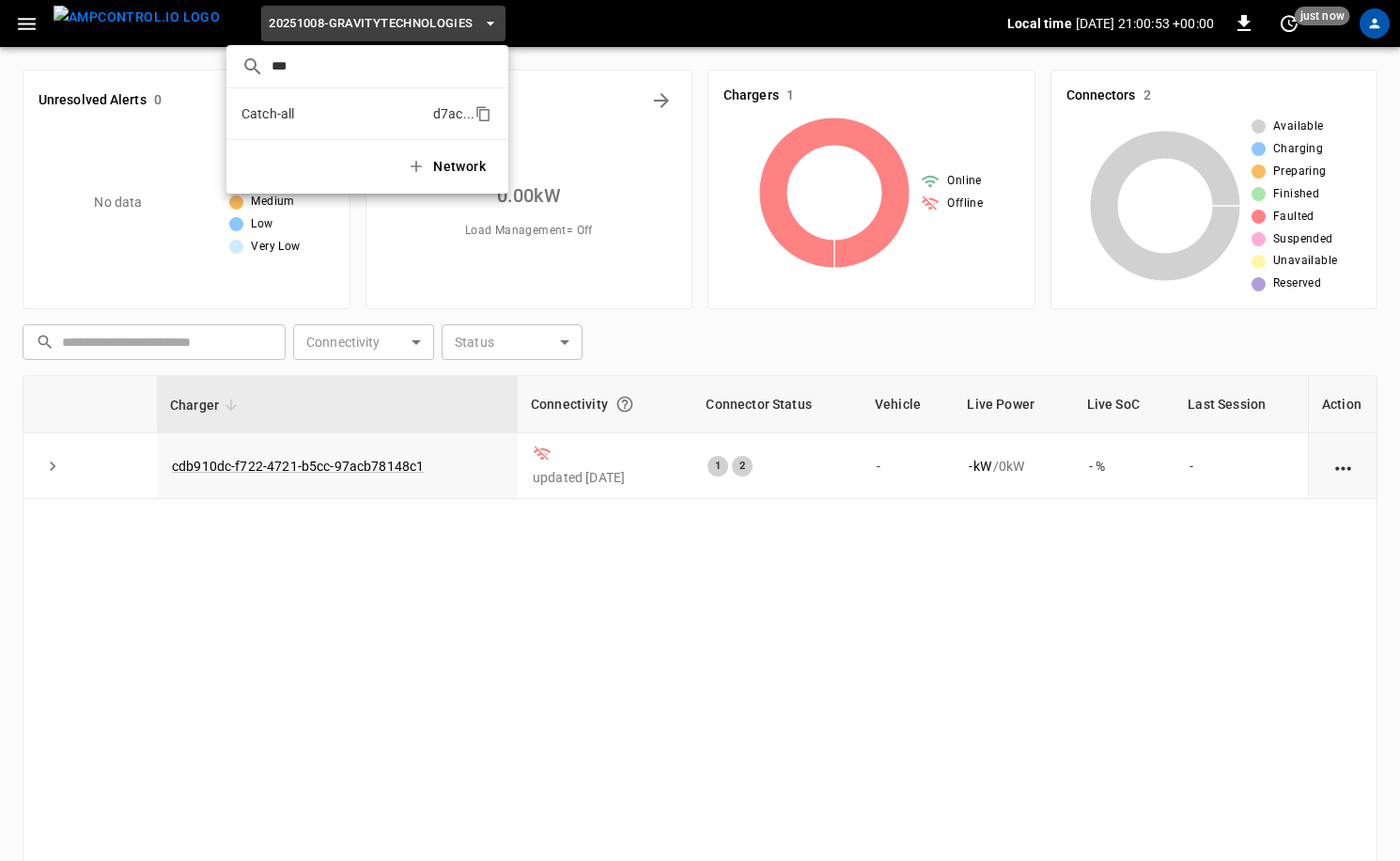
type input "***"
click at [295, 104] on p "Catch-all" at bounding box center [333, 114] width 184 height 19
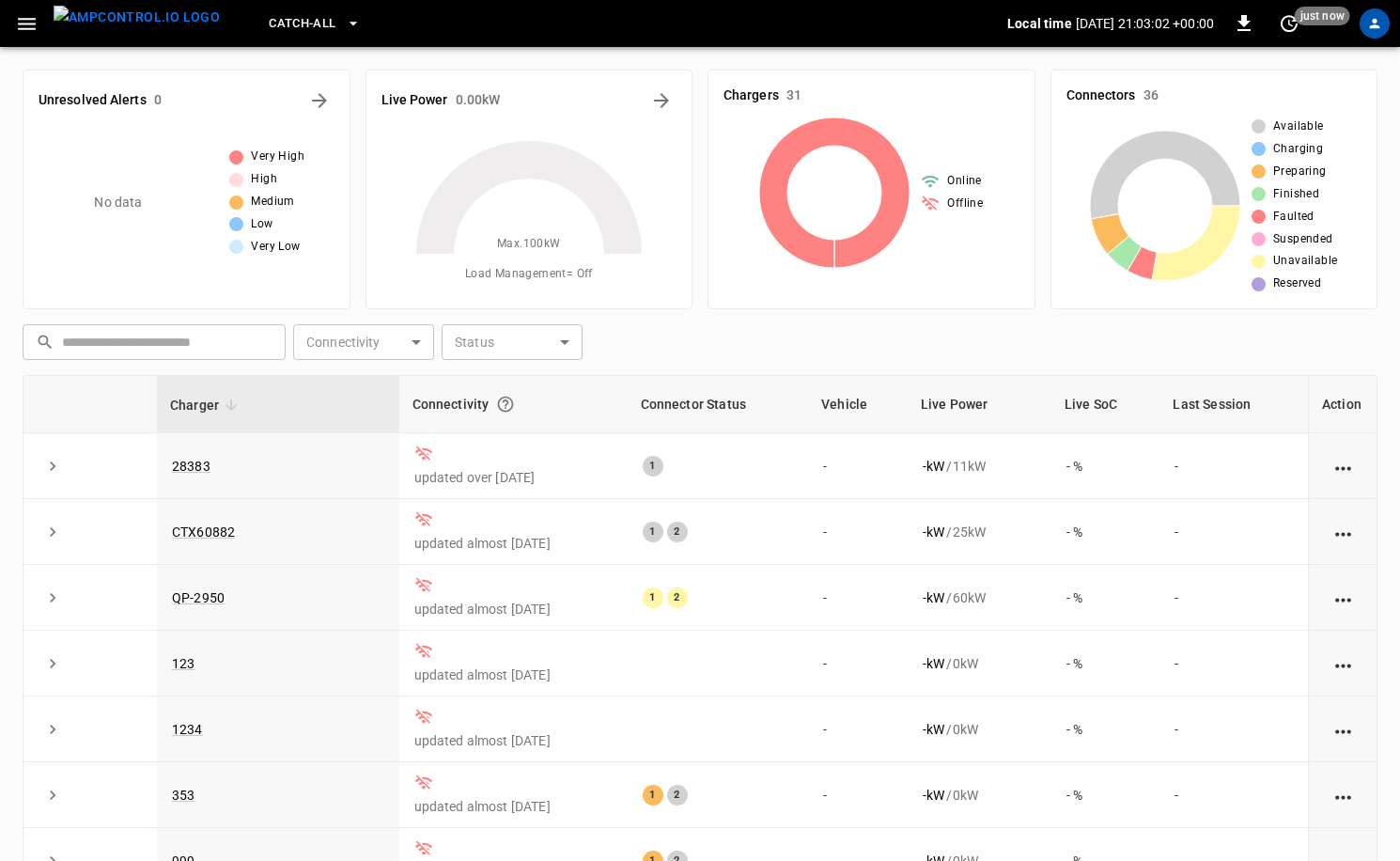
click at [1368, 11] on div "profile-icon" at bounding box center [1374, 24] width 30 height 30
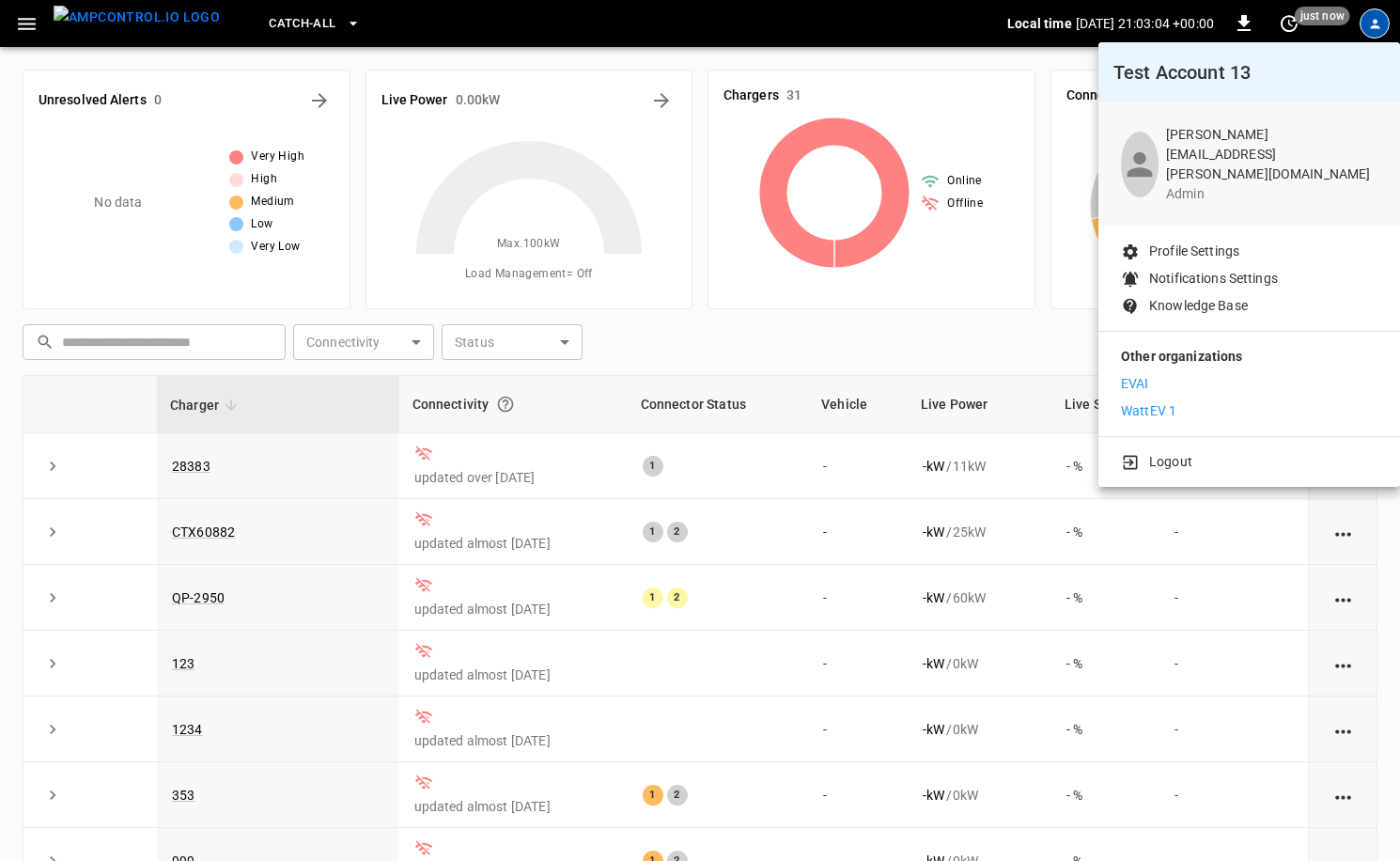
drag, startPoint x: 828, startPoint y: 210, endPoint x: 1073, endPoint y: 38, distance: 299.3
click at [828, 210] on div at bounding box center [700, 430] width 1400 height 861
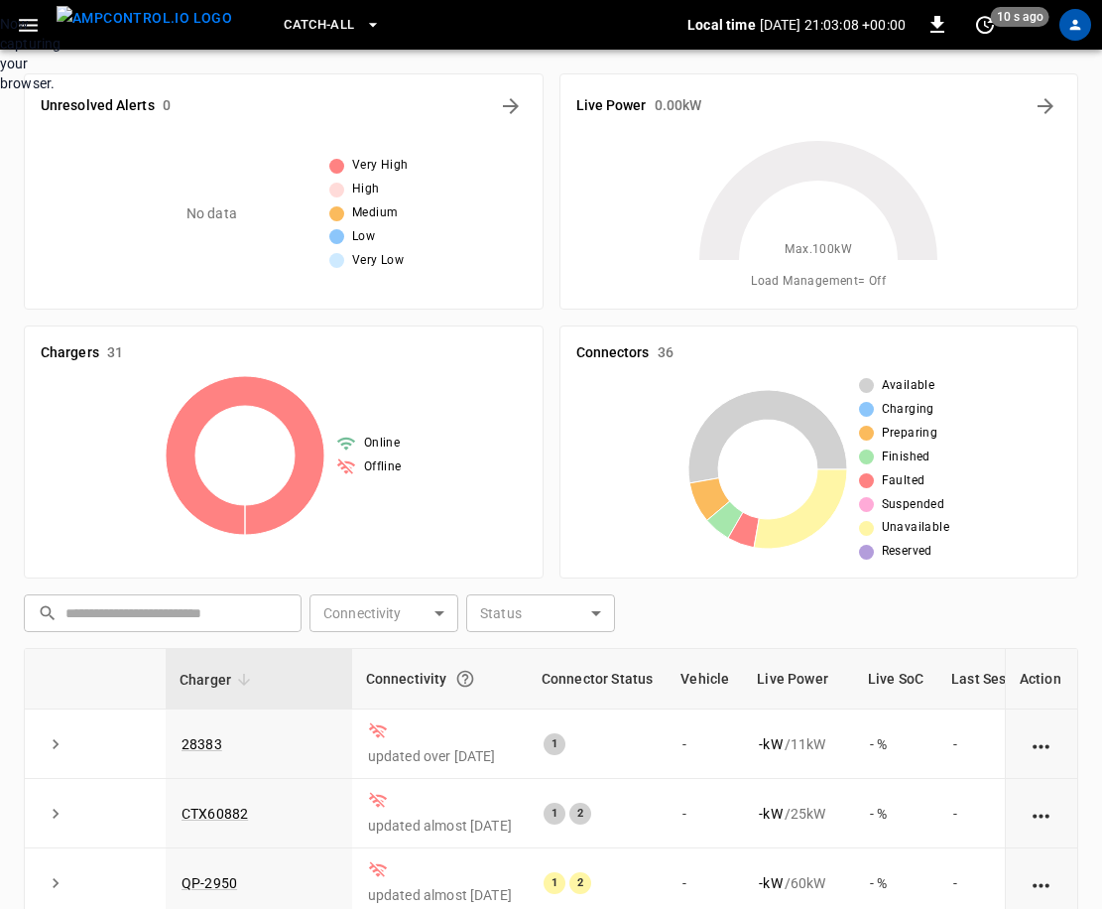
click at [0, 93] on div "Now capturing your browser." at bounding box center [0, 53] width 0 height 79
click at [30, 27] on icon "button" at bounding box center [28, 25] width 25 height 25
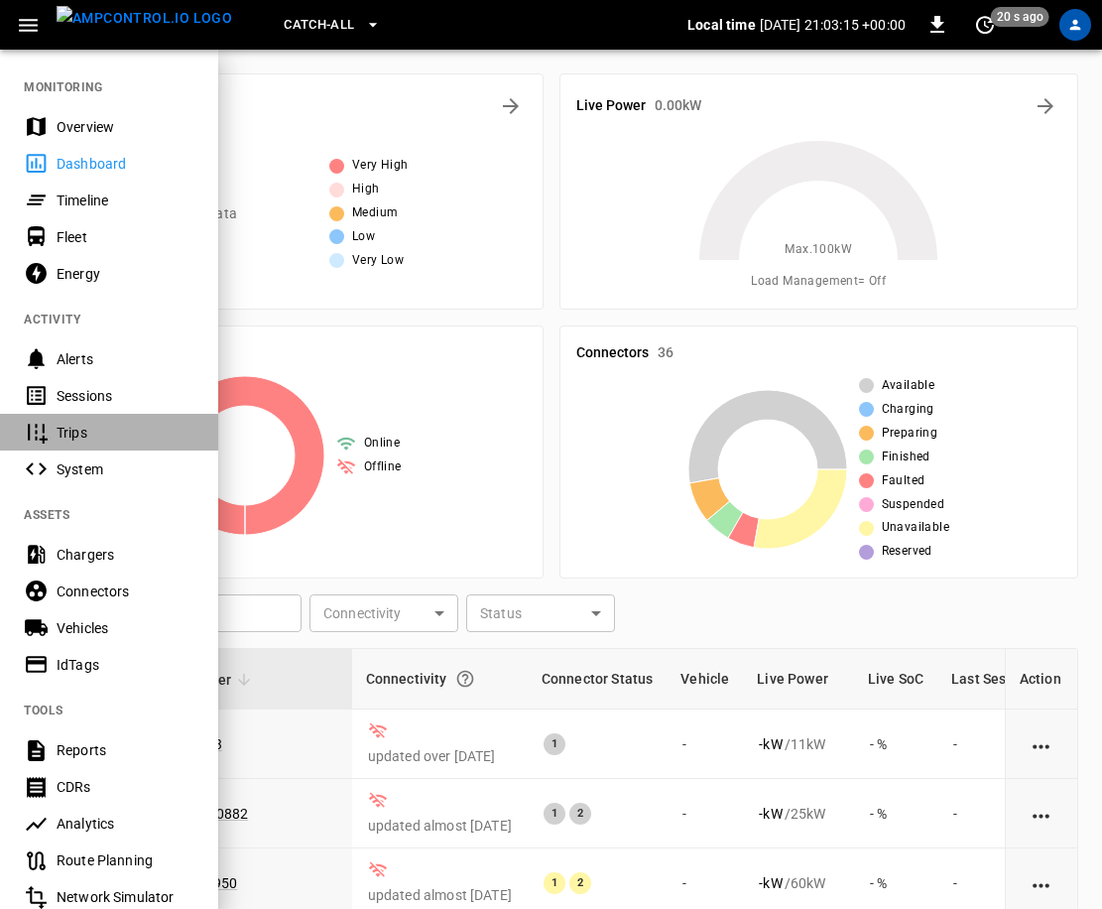
click at [86, 436] on div "Trips" at bounding box center [126, 433] width 138 height 20
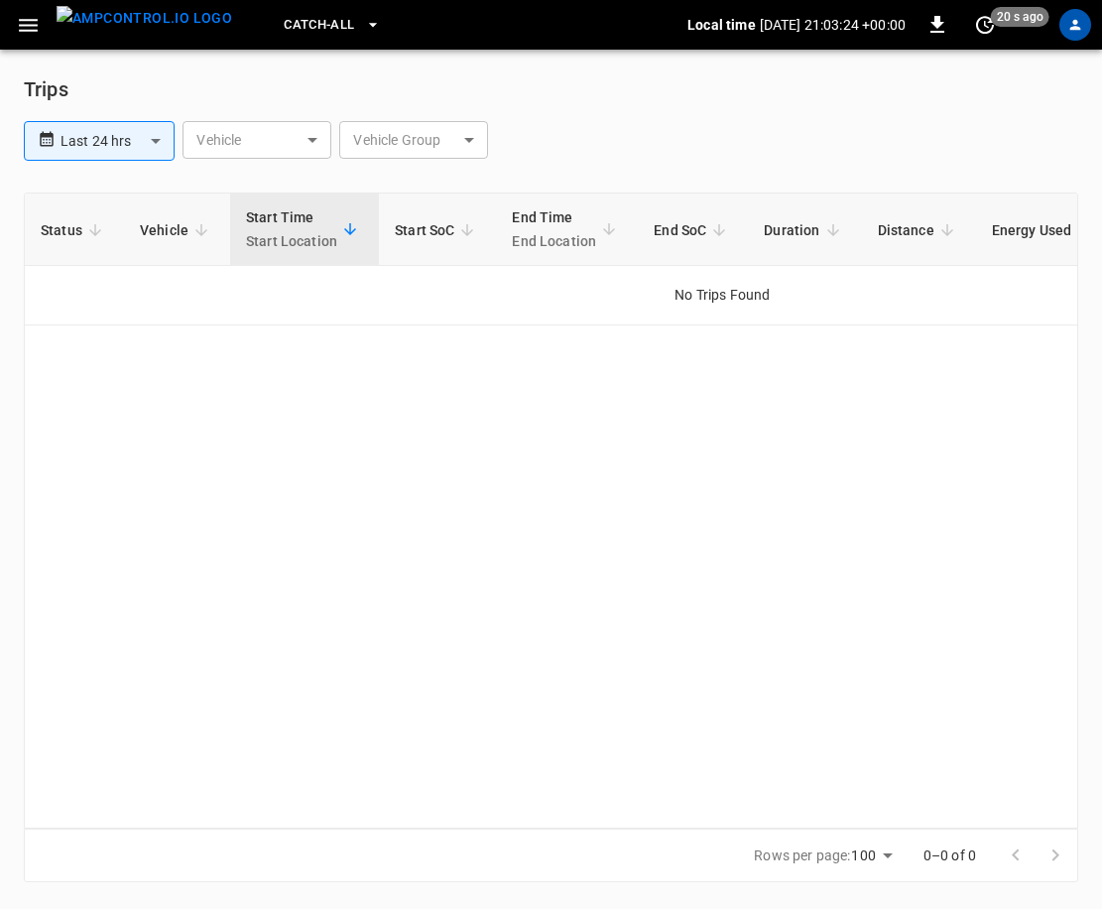
click at [279, 145] on body "**********" at bounding box center [551, 453] width 1102 height 906
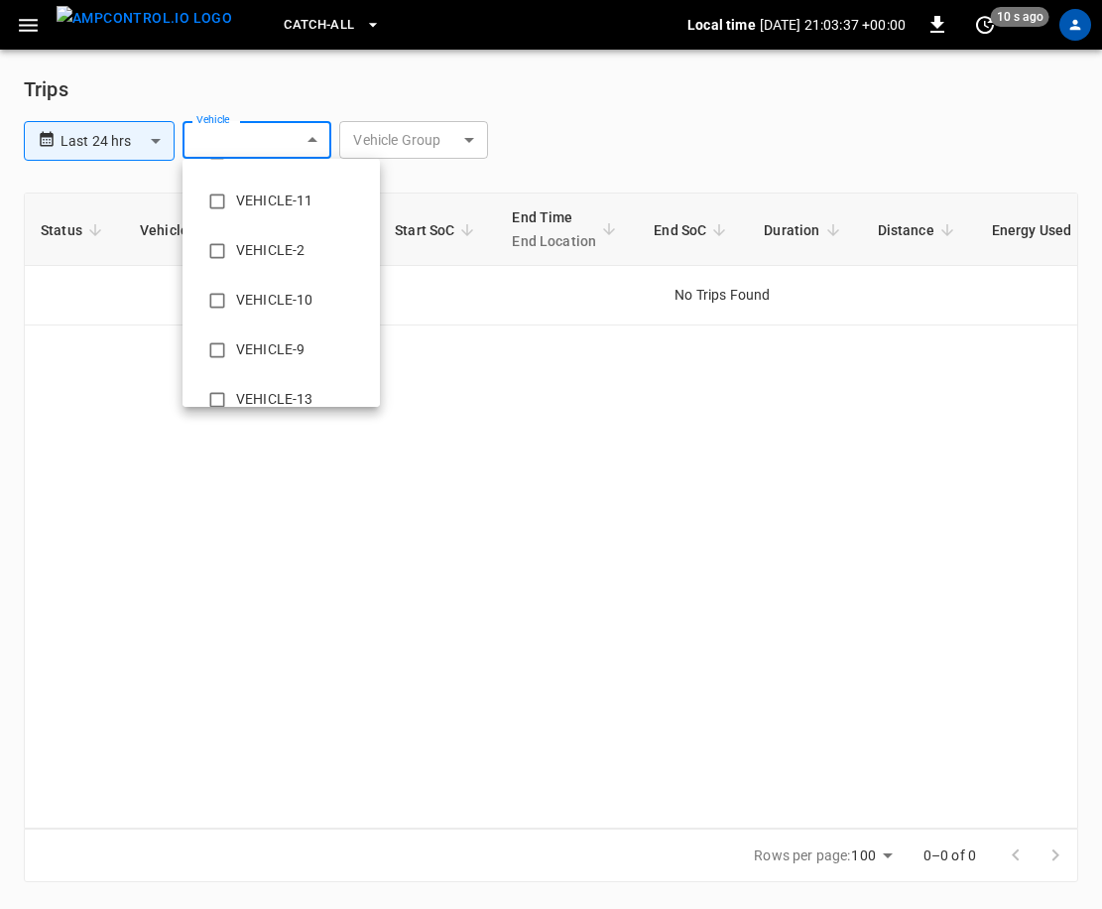
scroll to position [307, 0]
click at [272, 341] on li "VEHICLE-14" at bounding box center [281, 360] width 197 height 50
type input "**********"
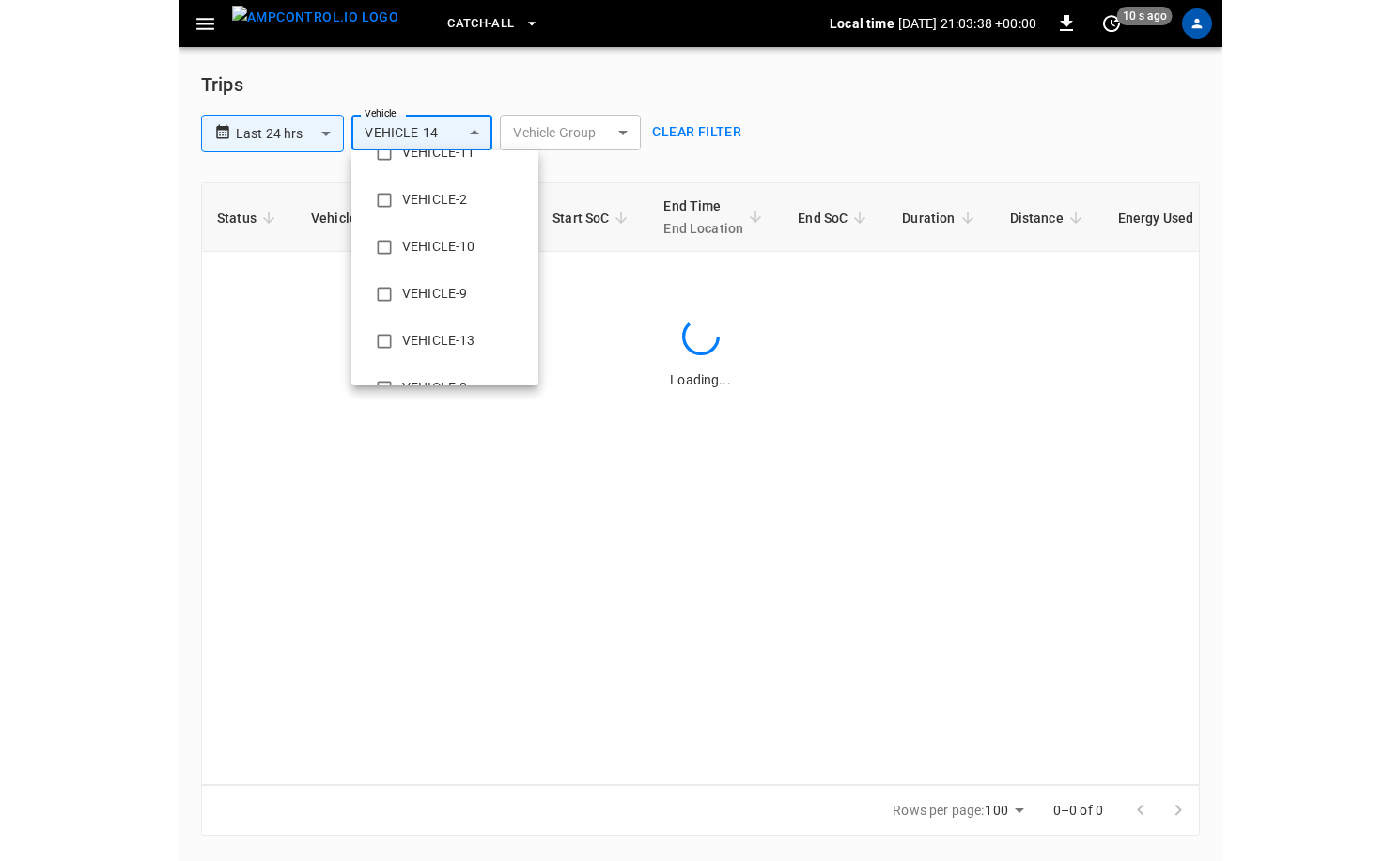
scroll to position [0, 0]
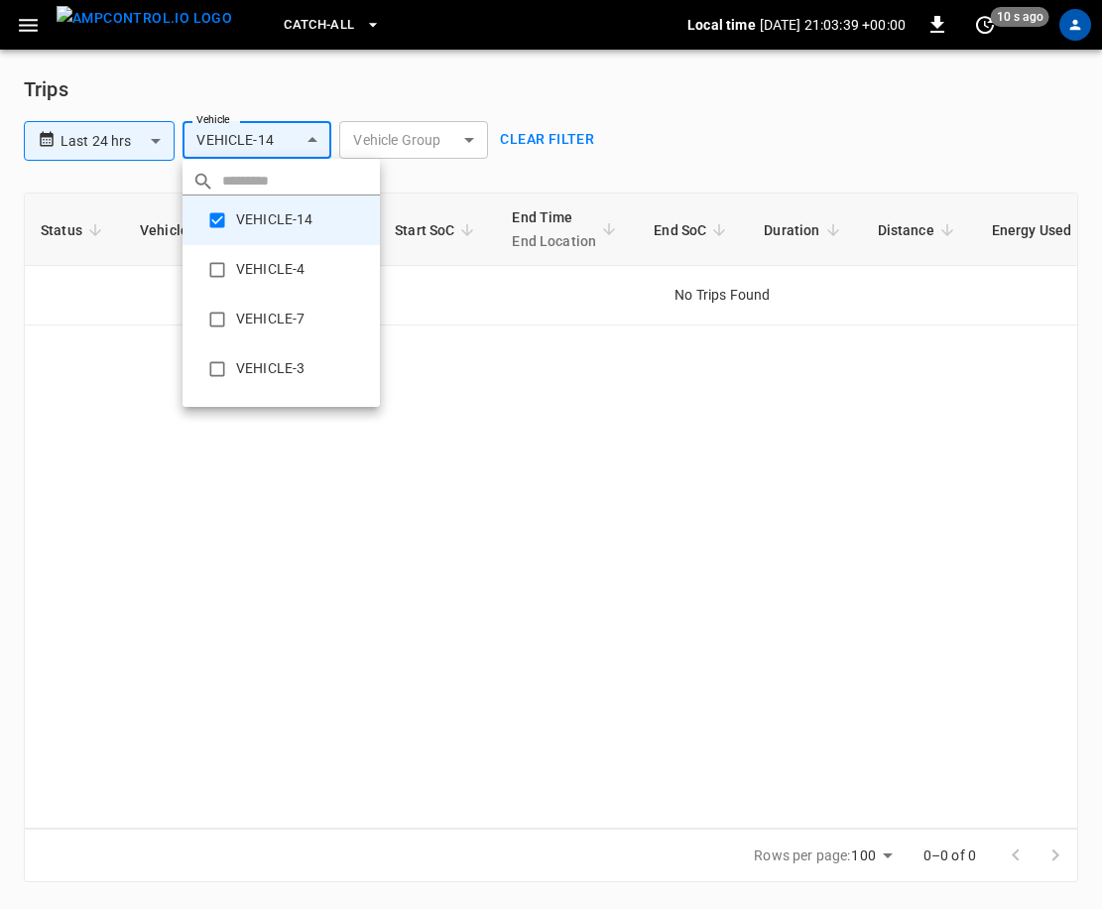
click at [373, 147] on div at bounding box center [551, 454] width 1102 height 909
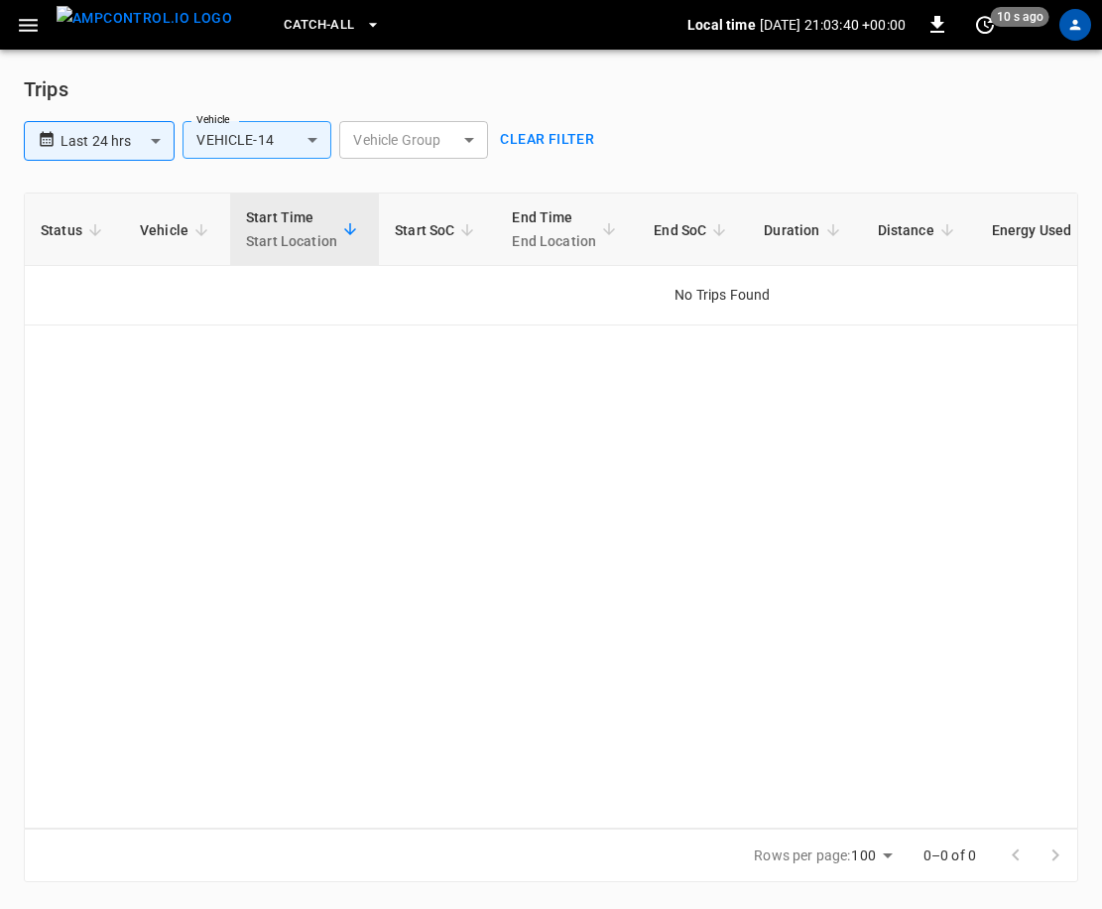
click at [408, 143] on body "**********" at bounding box center [551, 453] width 1102 height 906
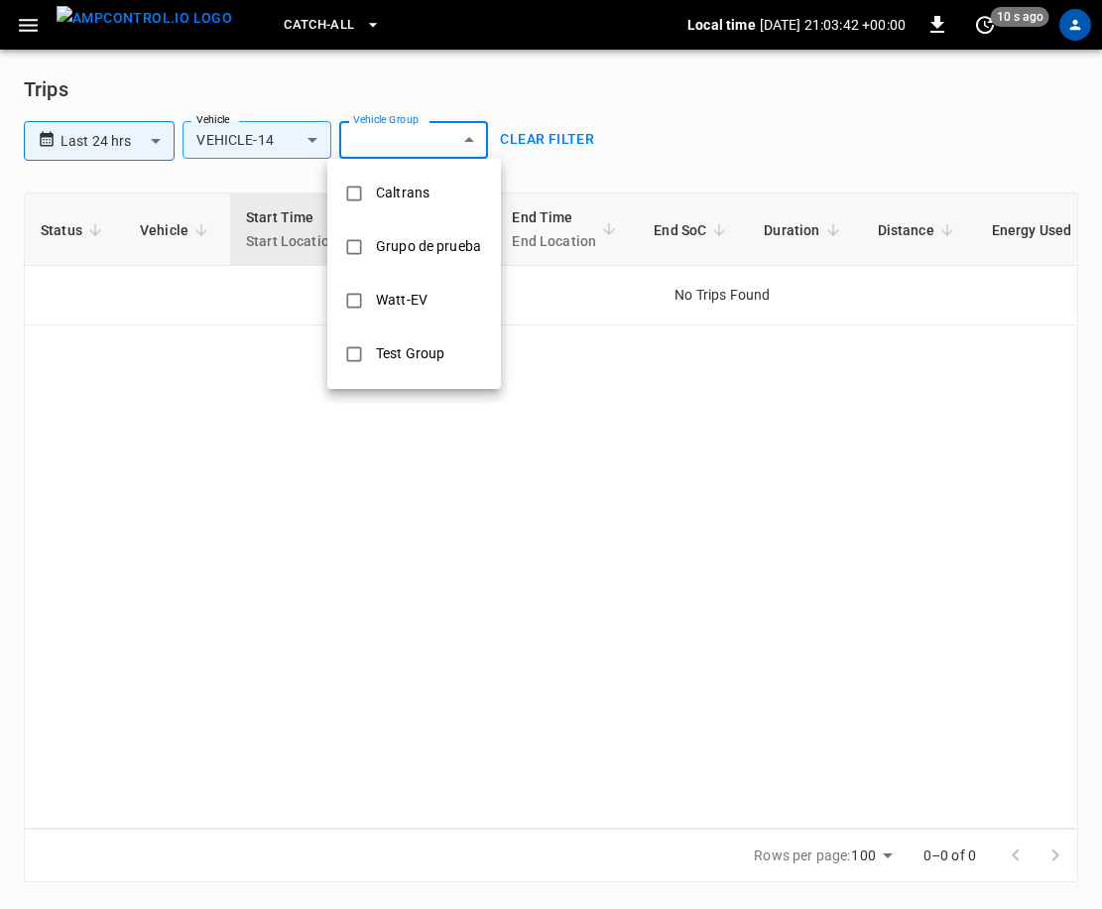
click at [384, 231] on div "Grupo de prueba" at bounding box center [428, 246] width 129 height 37
type input "**********"
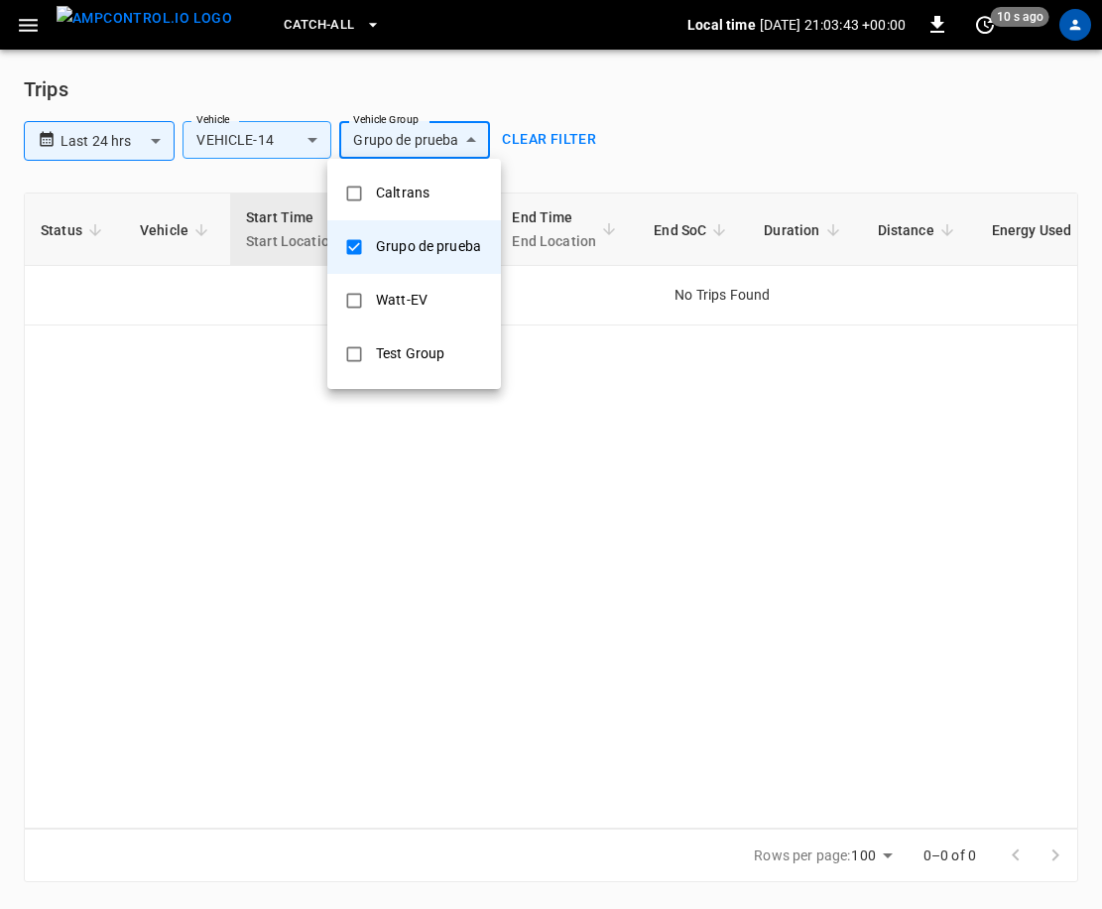
click at [820, 514] on div at bounding box center [551, 454] width 1102 height 909
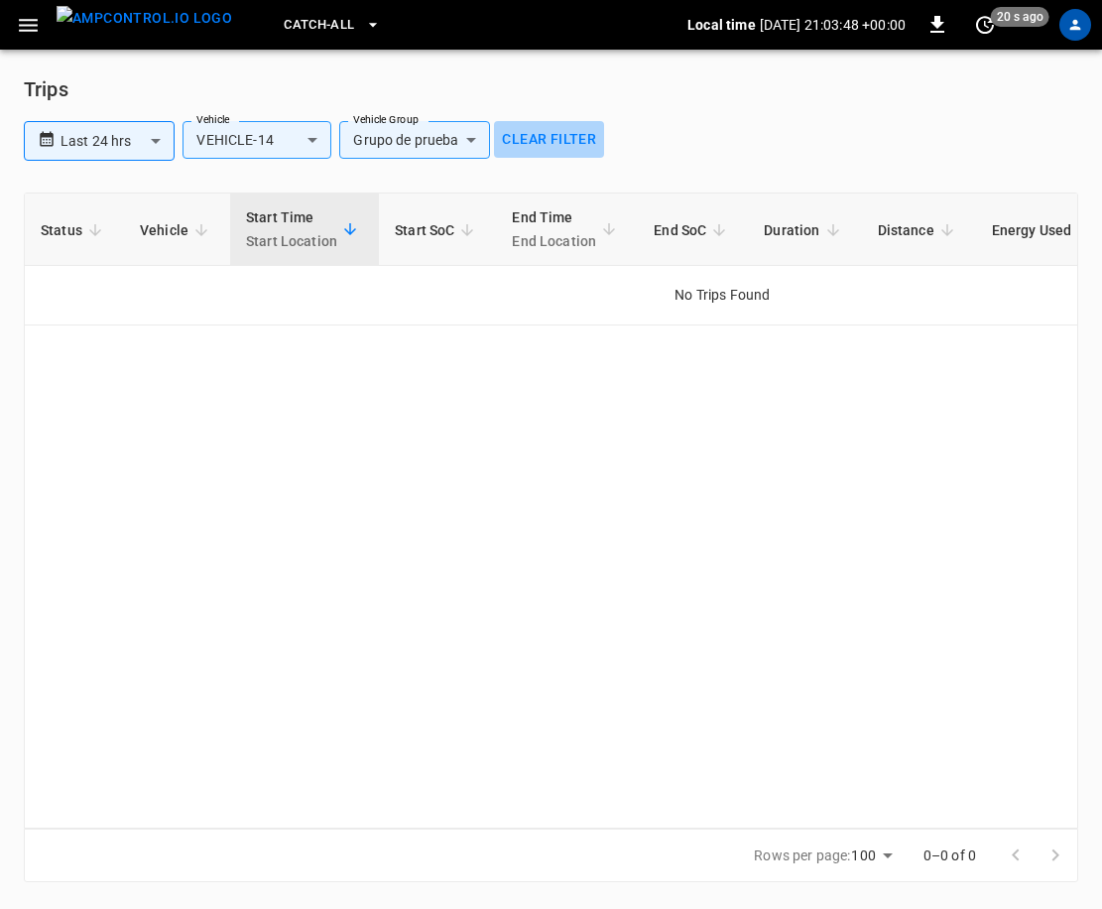
click at [559, 139] on button "Clear filter" at bounding box center [549, 139] width 110 height 37
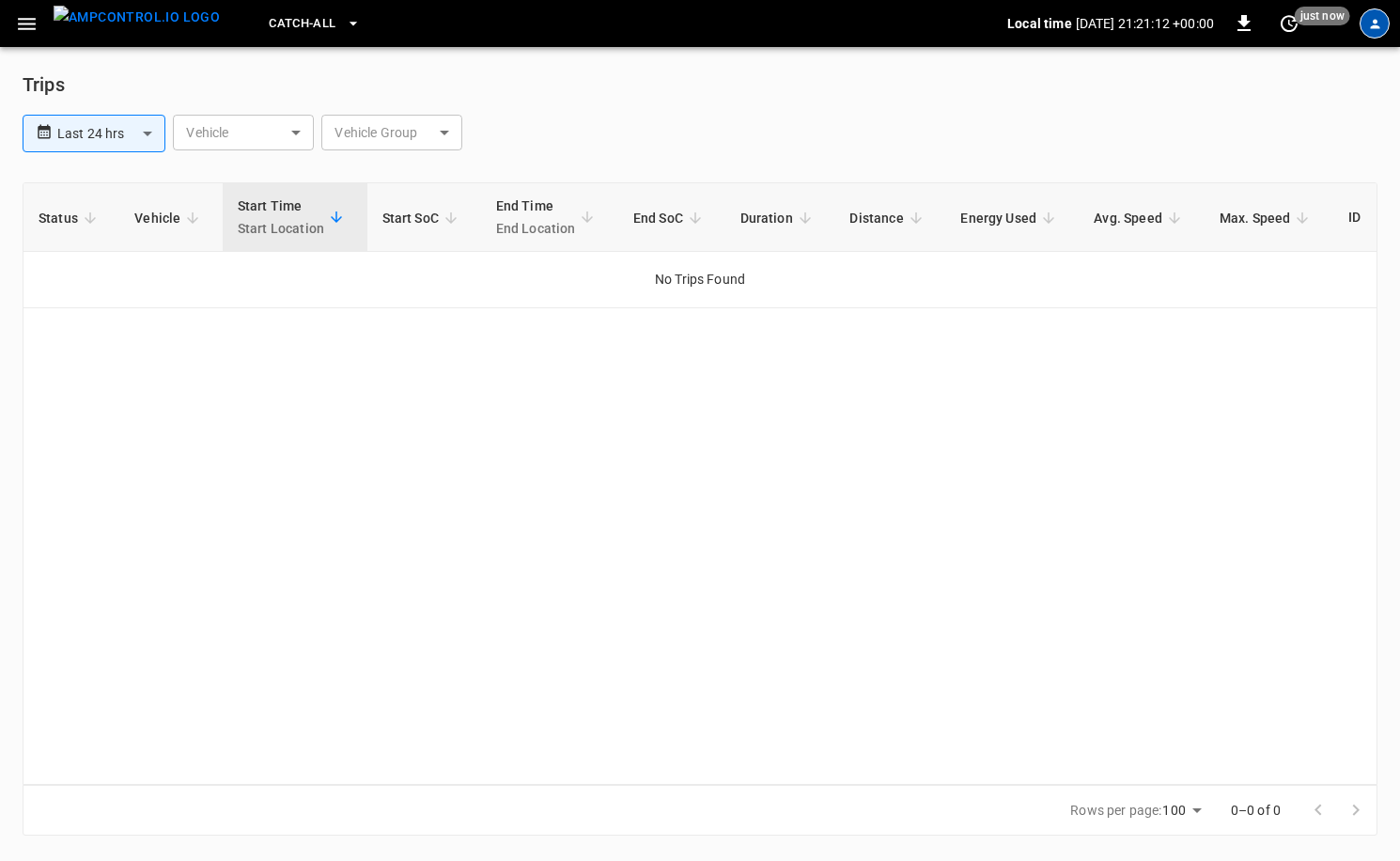
click at [1366, 23] on div "profile-icon" at bounding box center [1374, 24] width 30 height 30
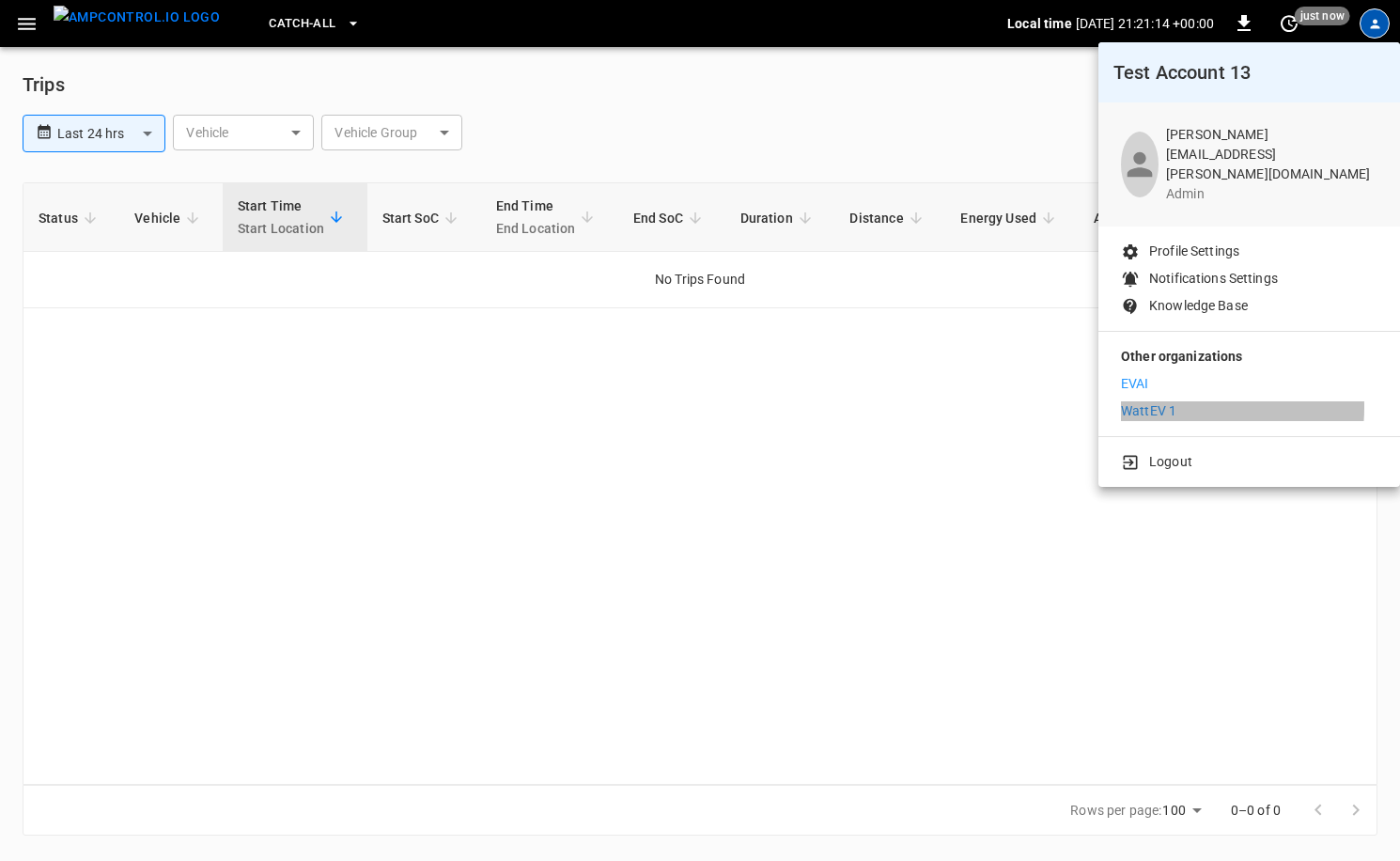
click at [1168, 402] on p "WattEV 1" at bounding box center [1148, 411] width 56 height 20
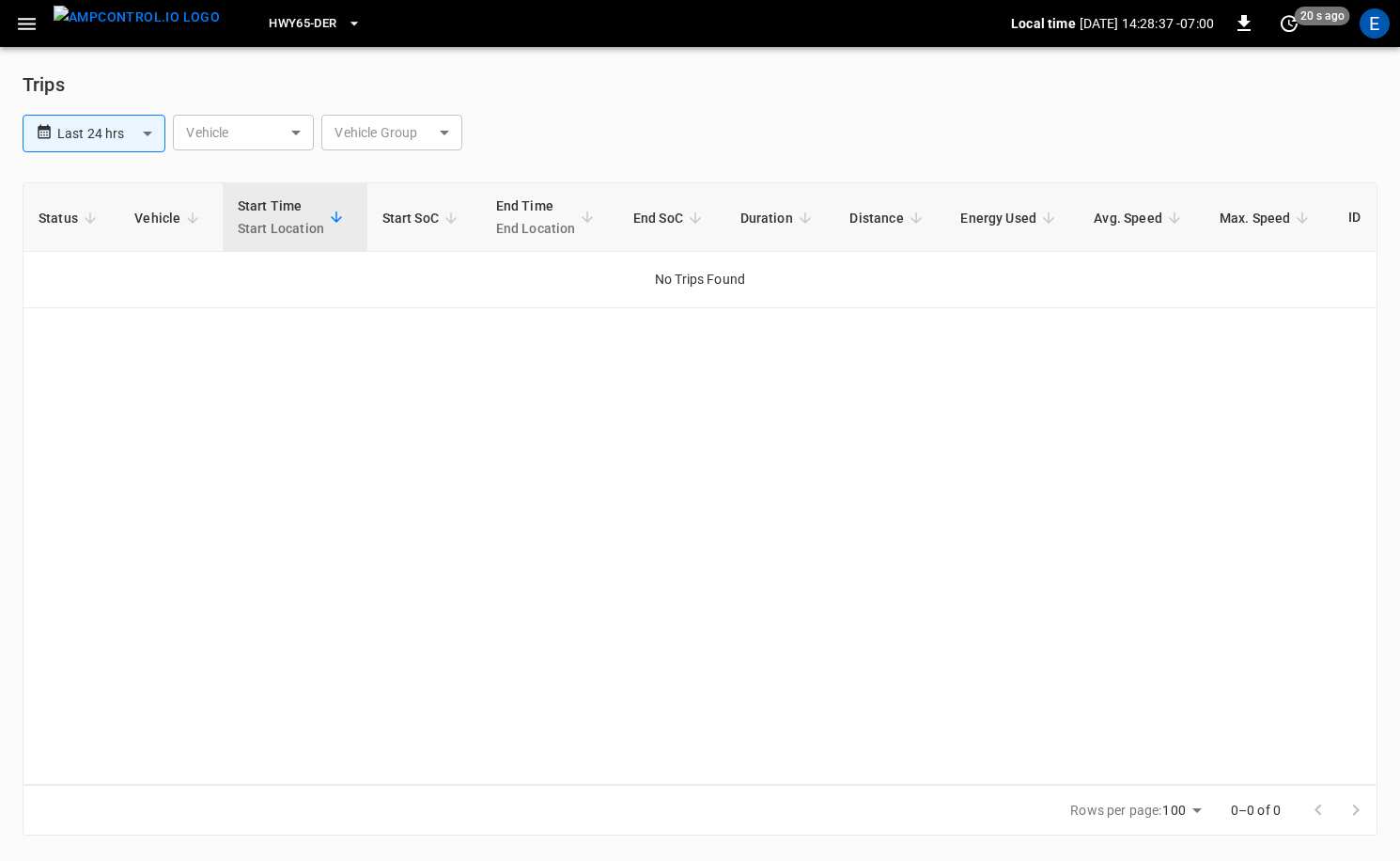
click at [1377, 24] on div "E" at bounding box center [1374, 24] width 30 height 30
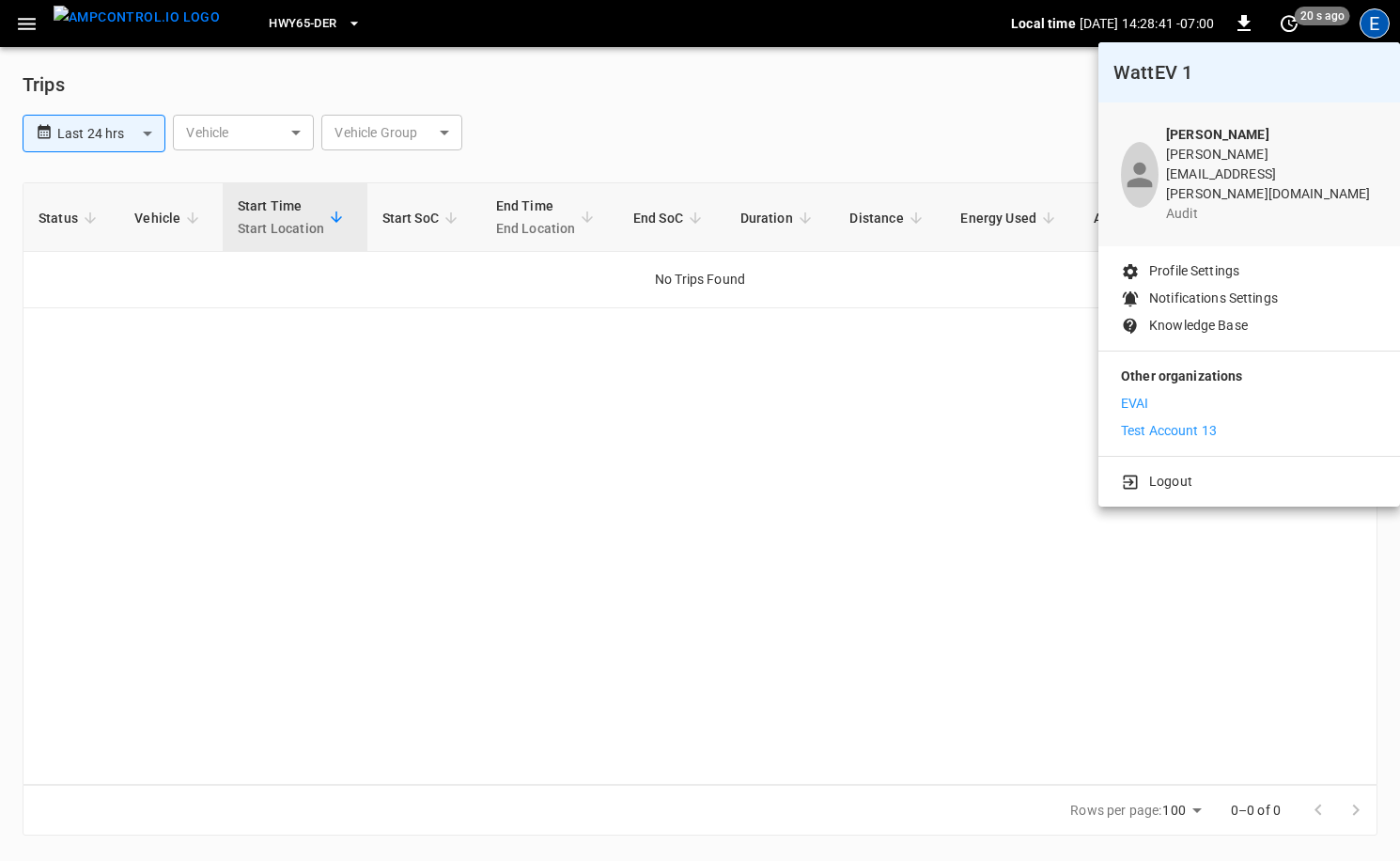
drag, startPoint x: 693, startPoint y: 171, endPoint x: 355, endPoint y: 2, distance: 377.9
click at [662, 157] on div at bounding box center [700, 430] width 1400 height 861
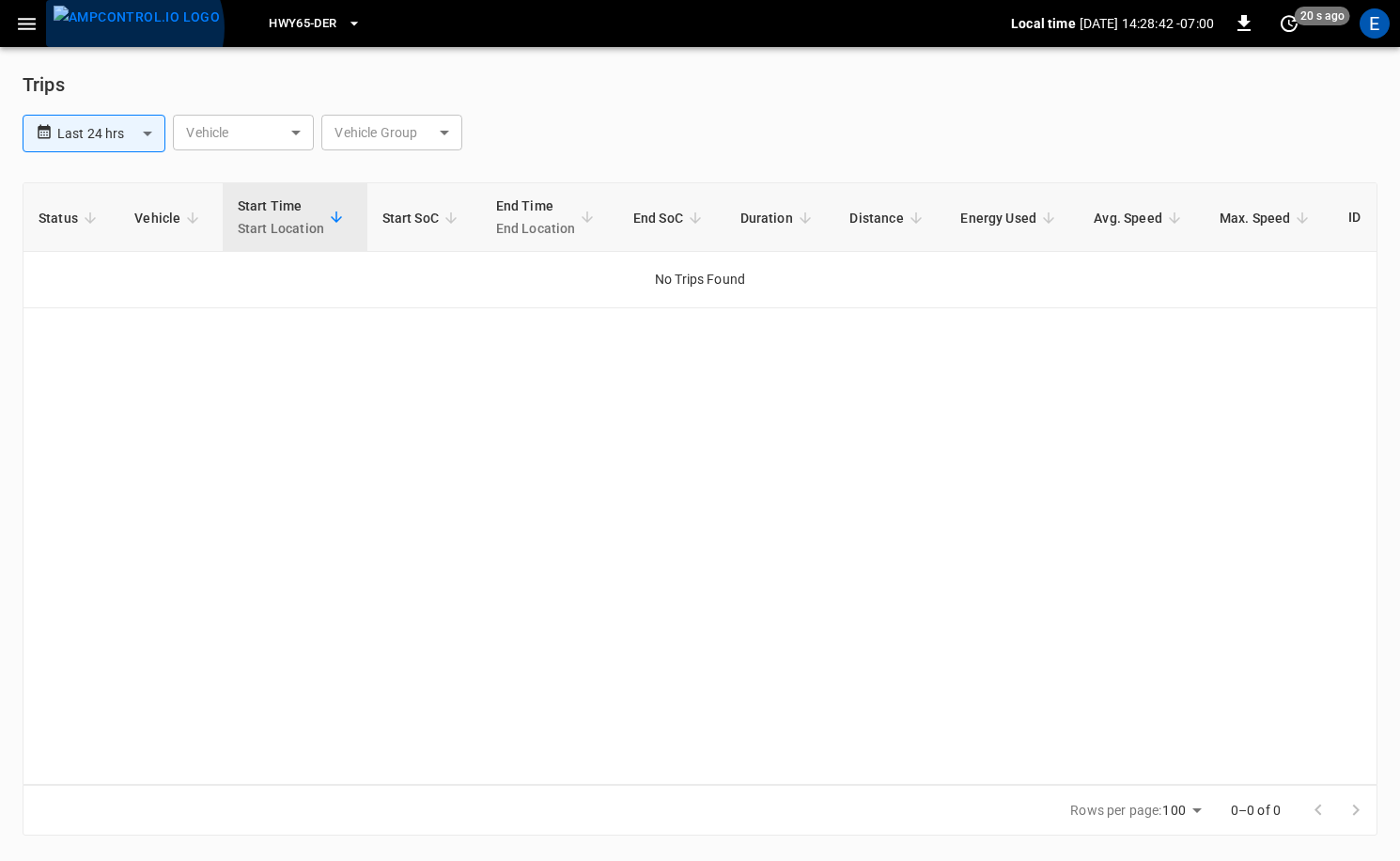
drag, startPoint x: 133, startPoint y: 28, endPoint x: 187, endPoint y: 33, distance: 54.2
click at [133, 28] on img "menu" at bounding box center [137, 17] width 167 height 24
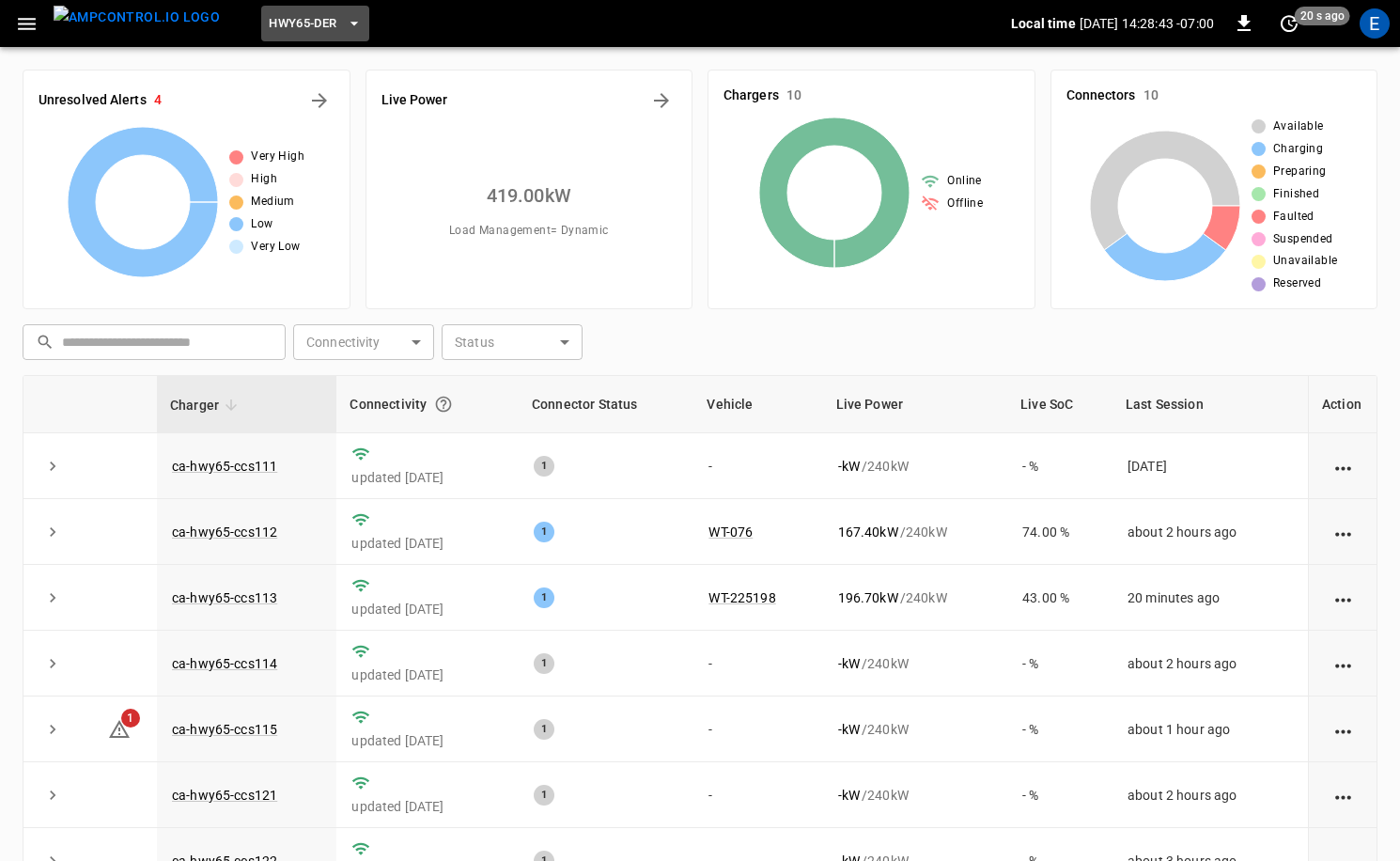
click at [297, 27] on span "HWY65-DER" at bounding box center [302, 24] width 67 height 22
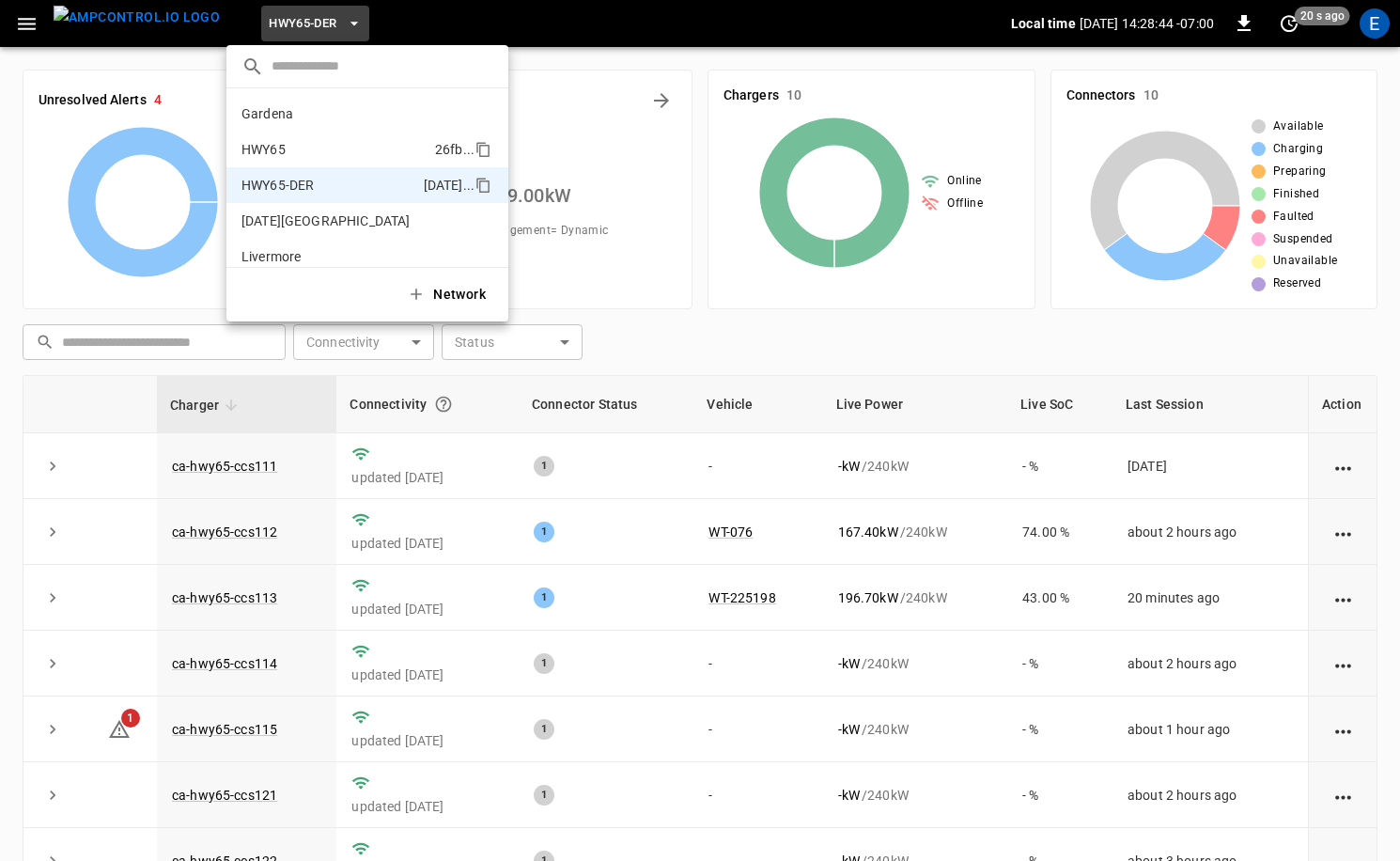
scroll to position [65, 0]
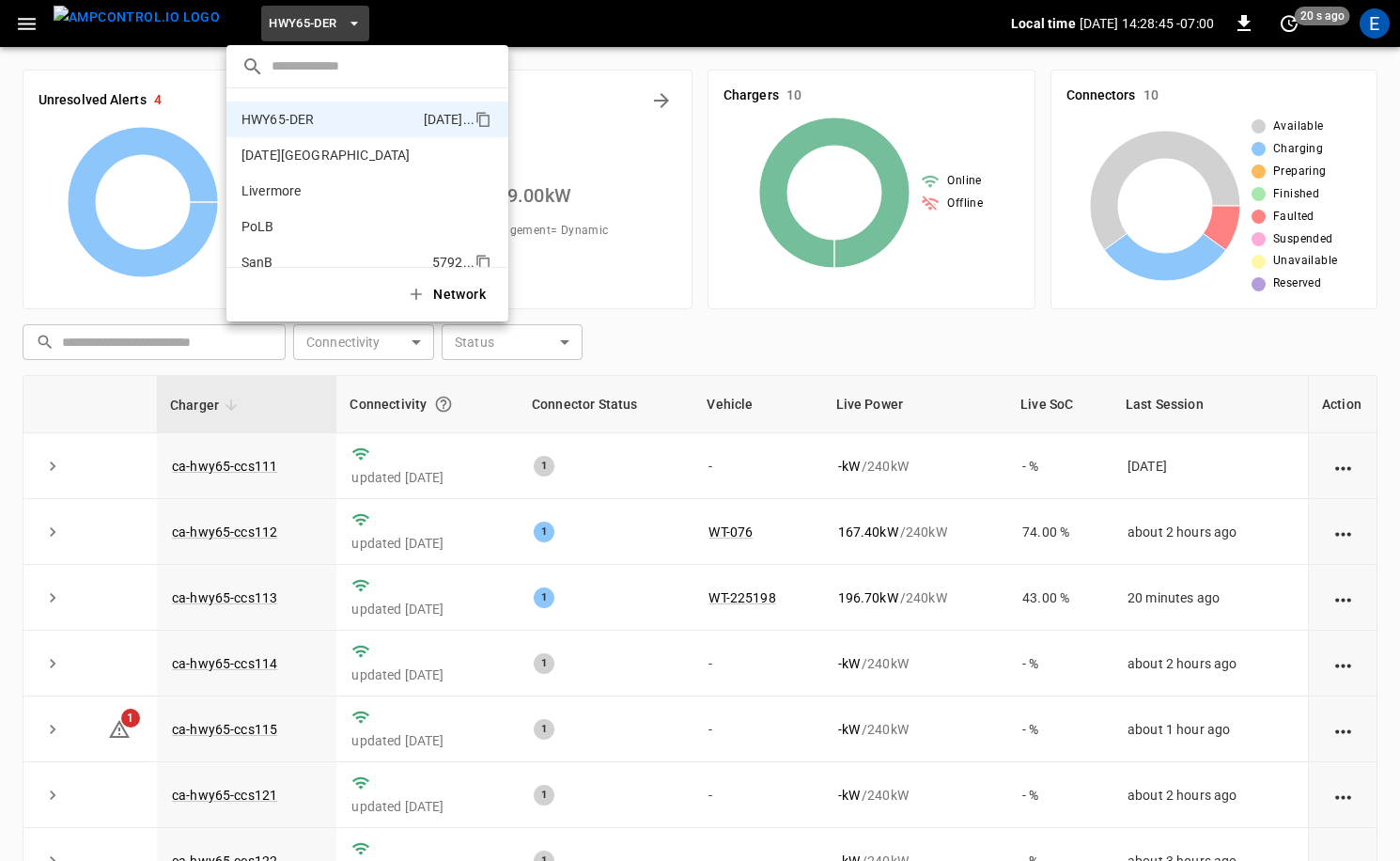
click at [307, 248] on li "SanB 5792 ..." at bounding box center [368, 262] width 282 height 36
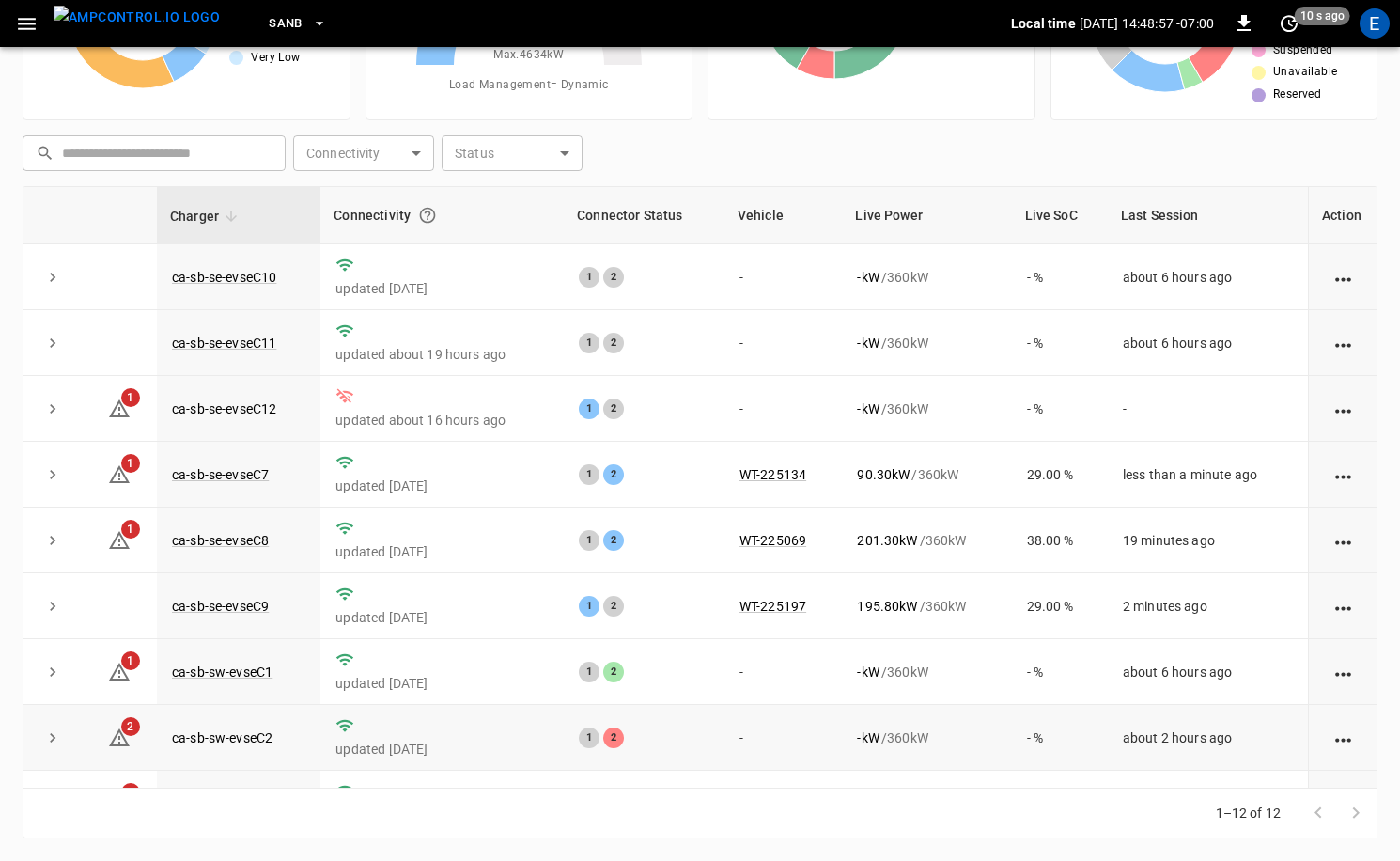
scroll to position [246, 0]
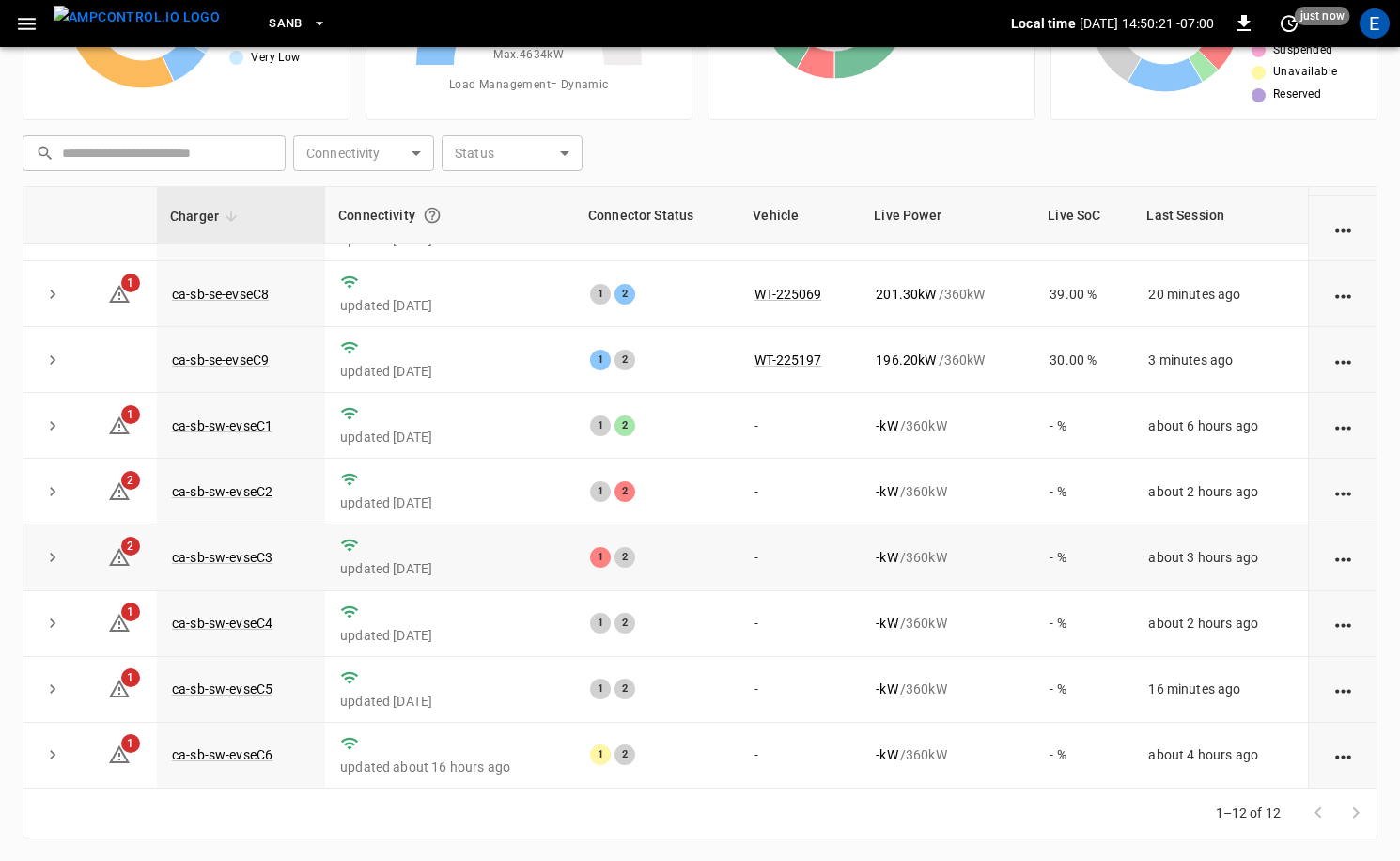
click at [1229, 545] on td "about 3 hours ago" at bounding box center [1220, 557] width 175 height 65
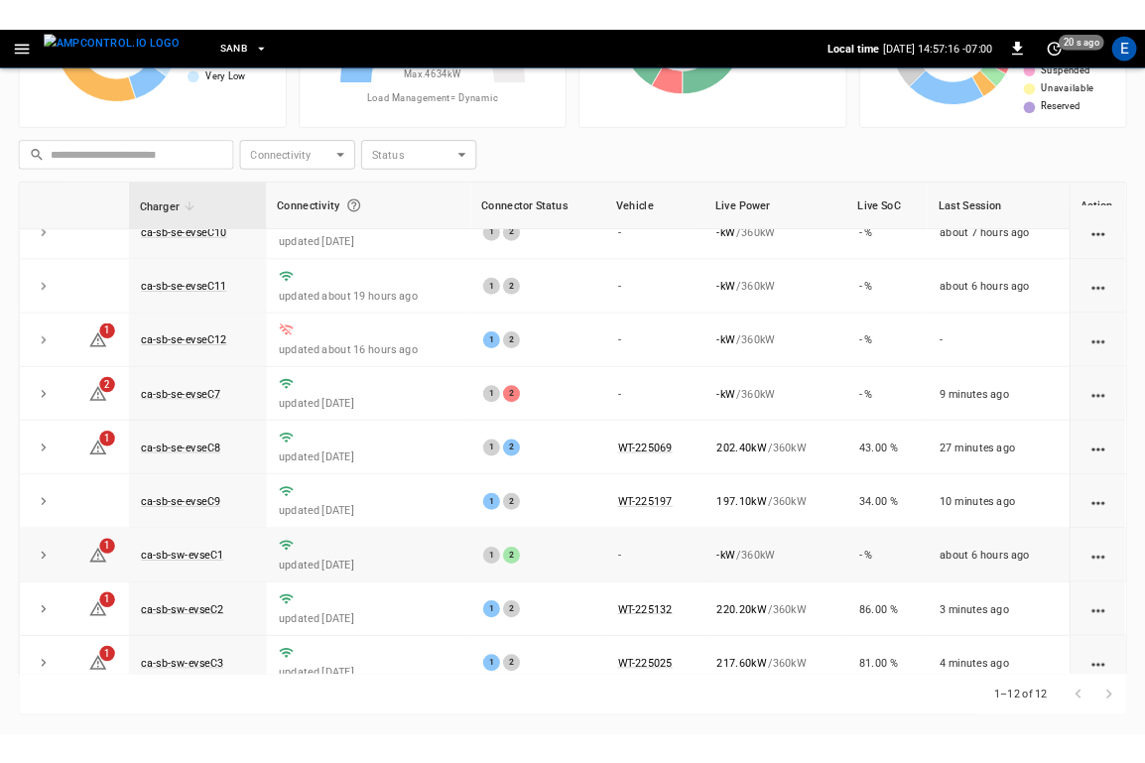
scroll to position [0, 0]
